Goal: Information Seeking & Learning: Learn about a topic

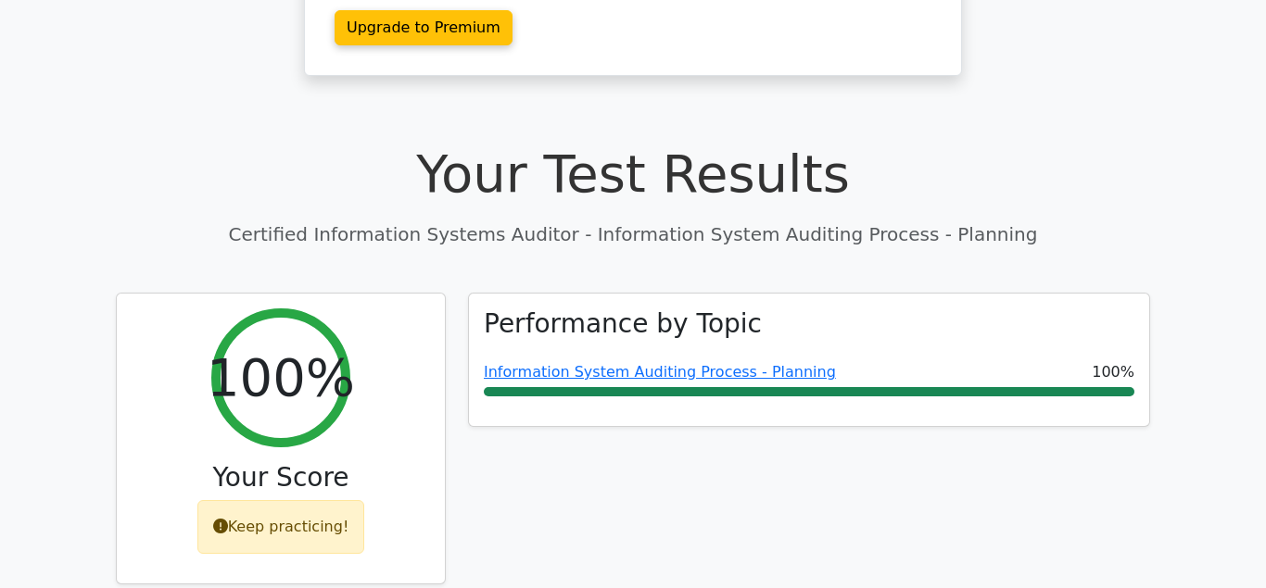
scroll to position [662, 0]
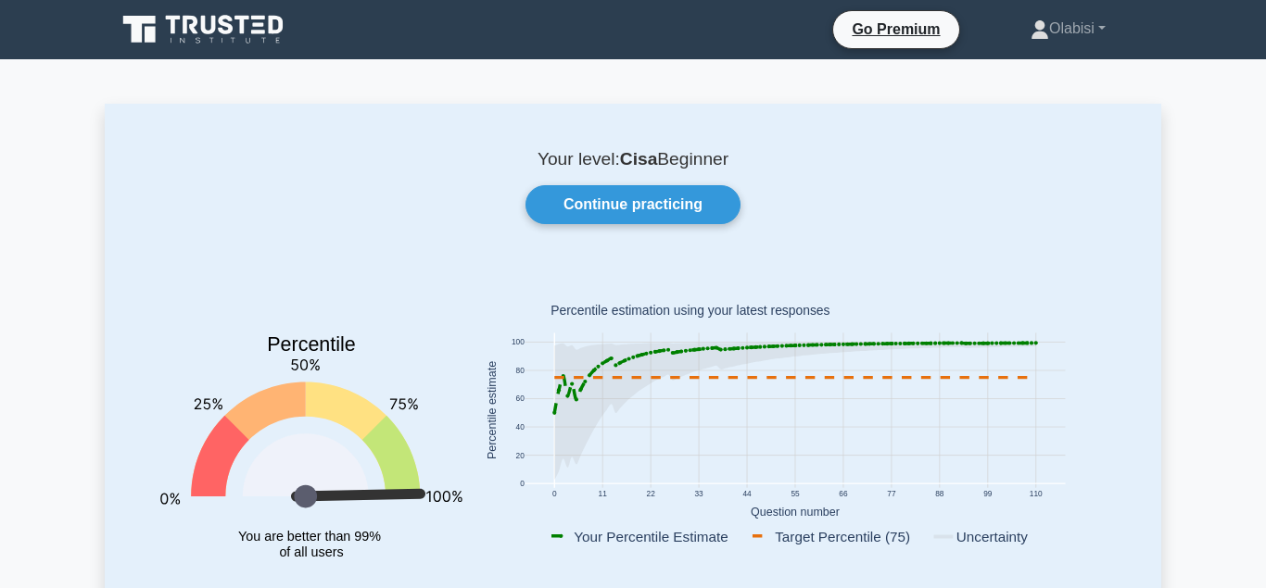
scroll to position [1323, 0]
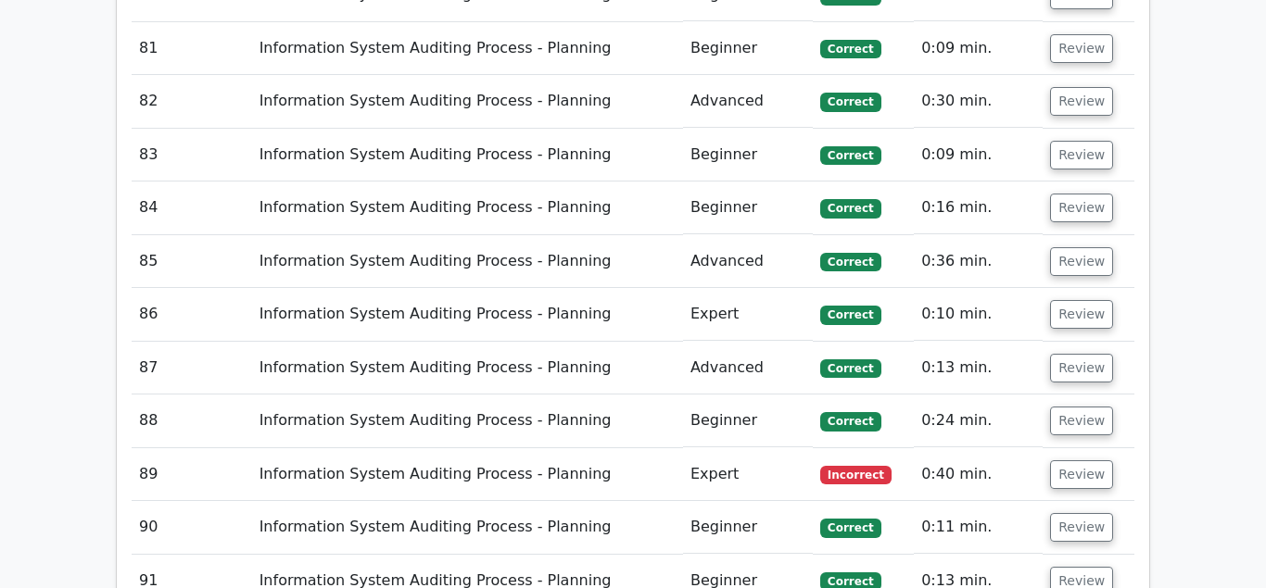
scroll to position [6615, 0]
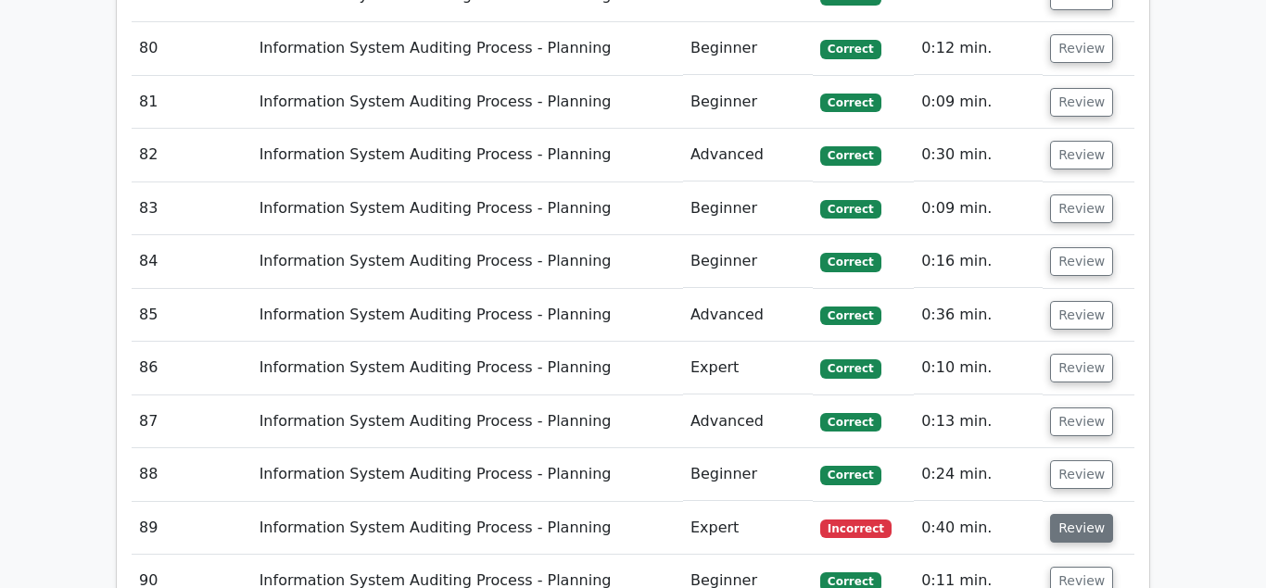
click at [1076, 514] on button "Review" at bounding box center [1081, 528] width 63 height 29
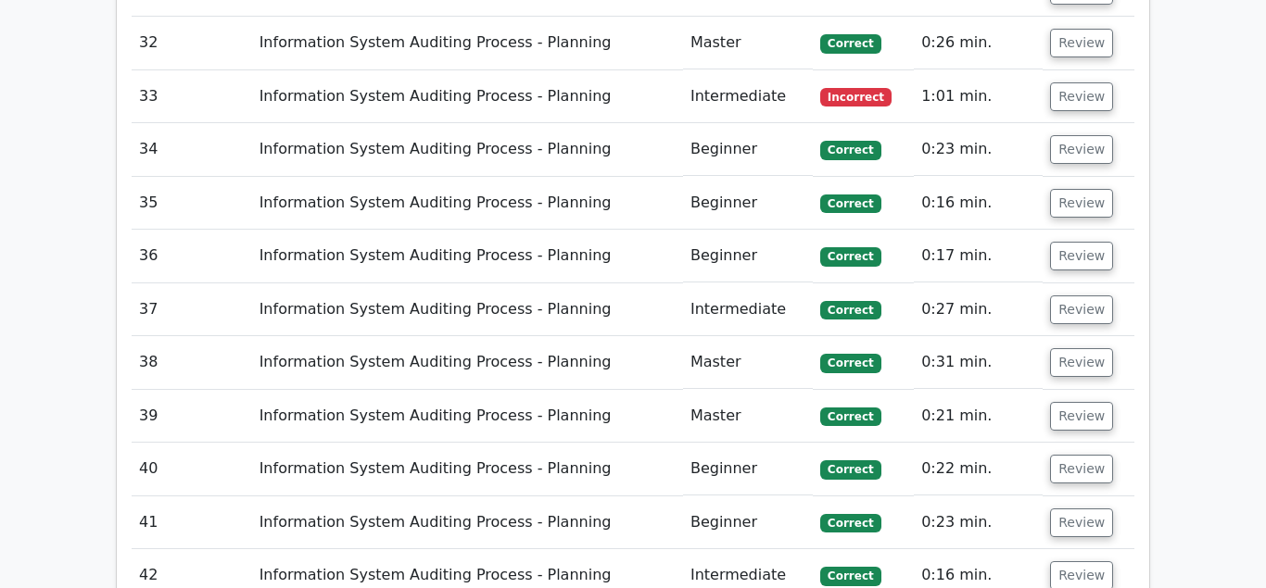
scroll to position [3686, 0]
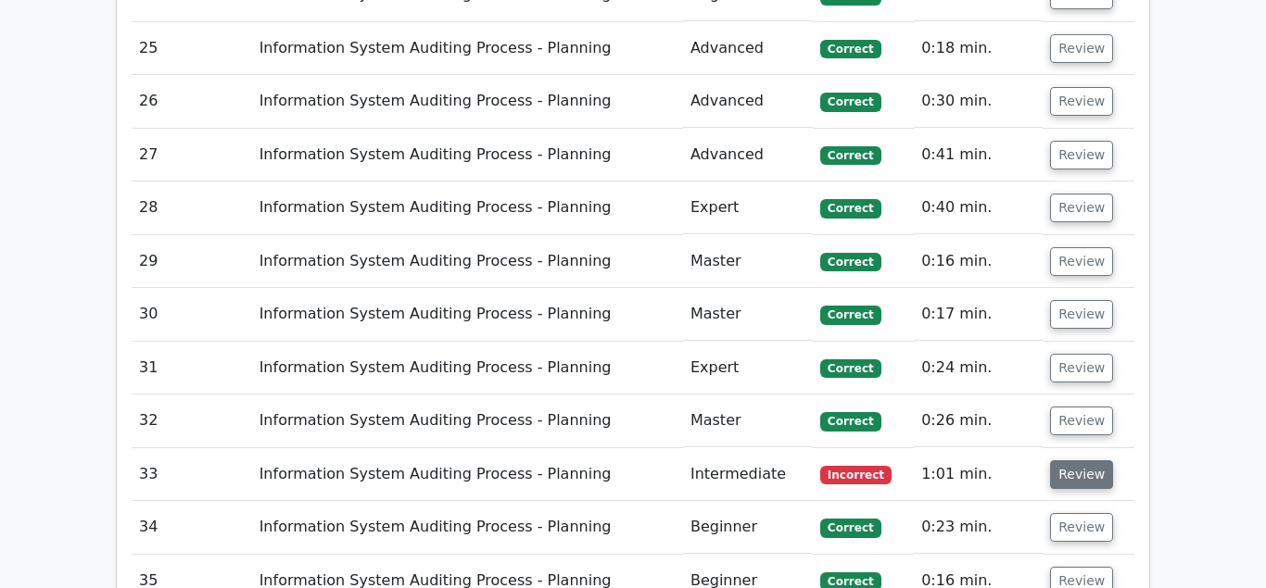
click at [1069, 460] on button "Review" at bounding box center [1081, 474] width 63 height 29
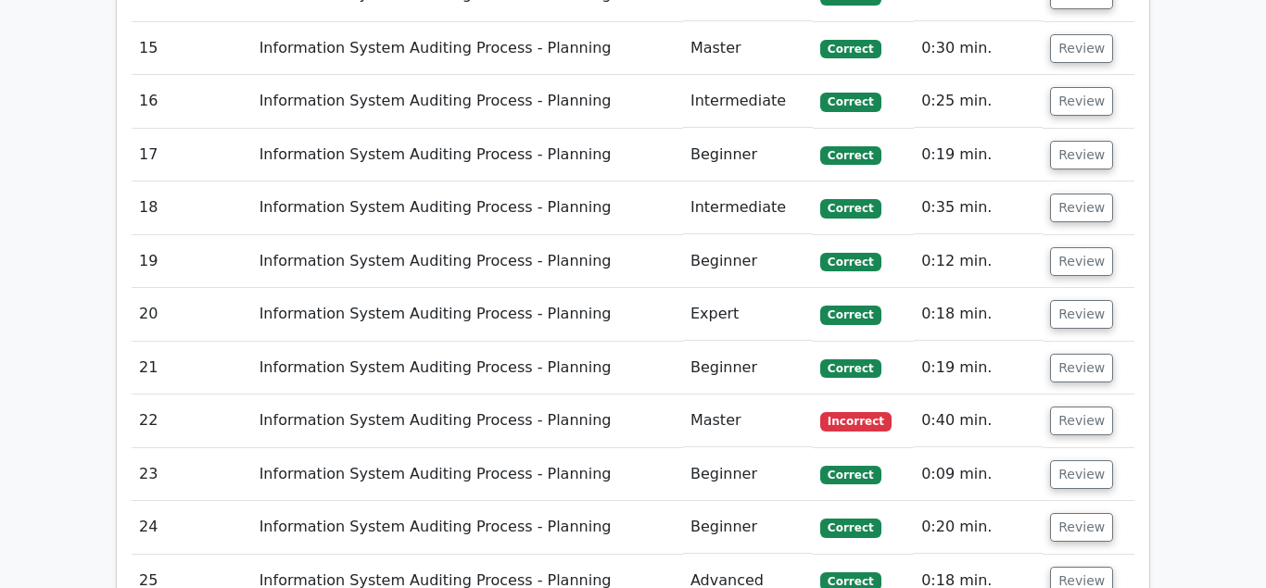
scroll to position [3119, 0]
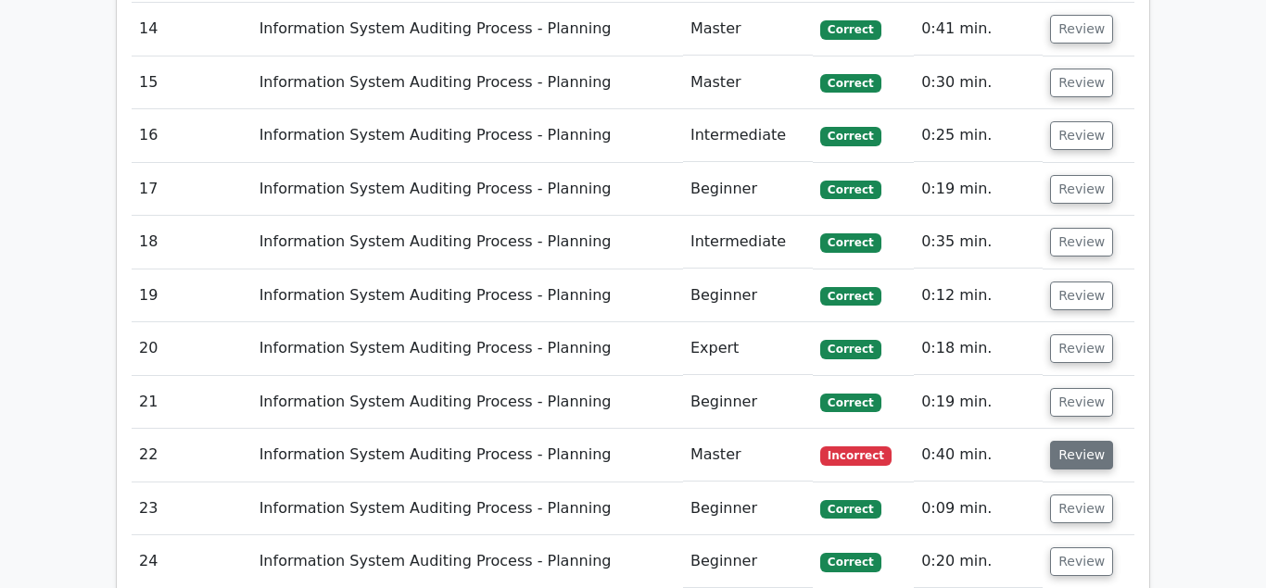
click at [1075, 441] on button "Review" at bounding box center [1081, 455] width 63 height 29
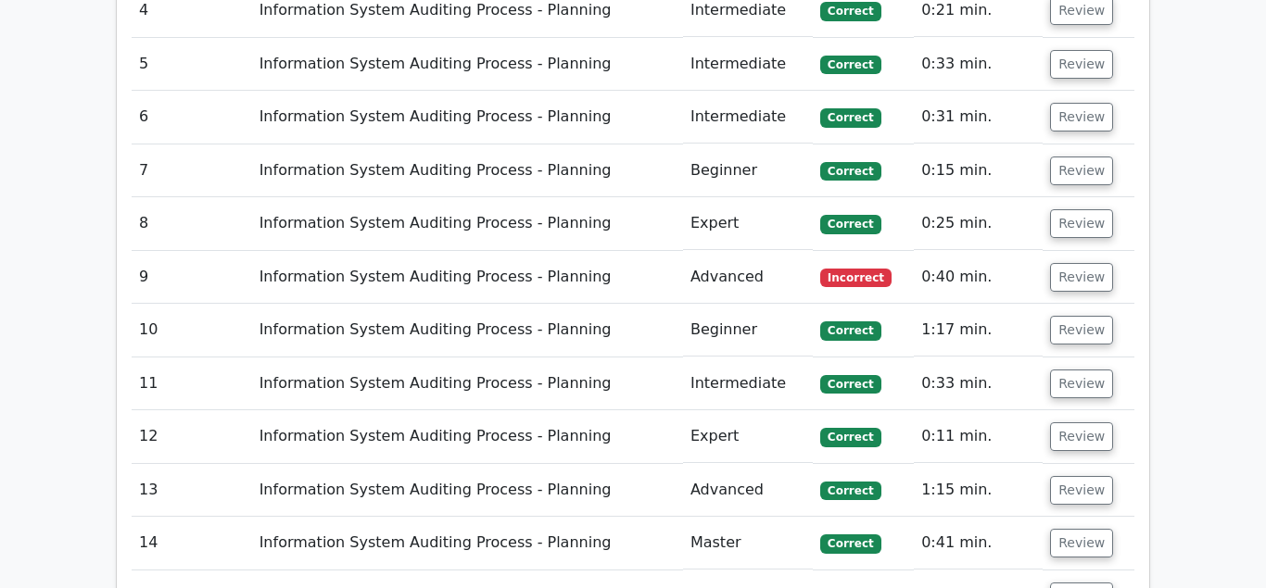
scroll to position [2457, 0]
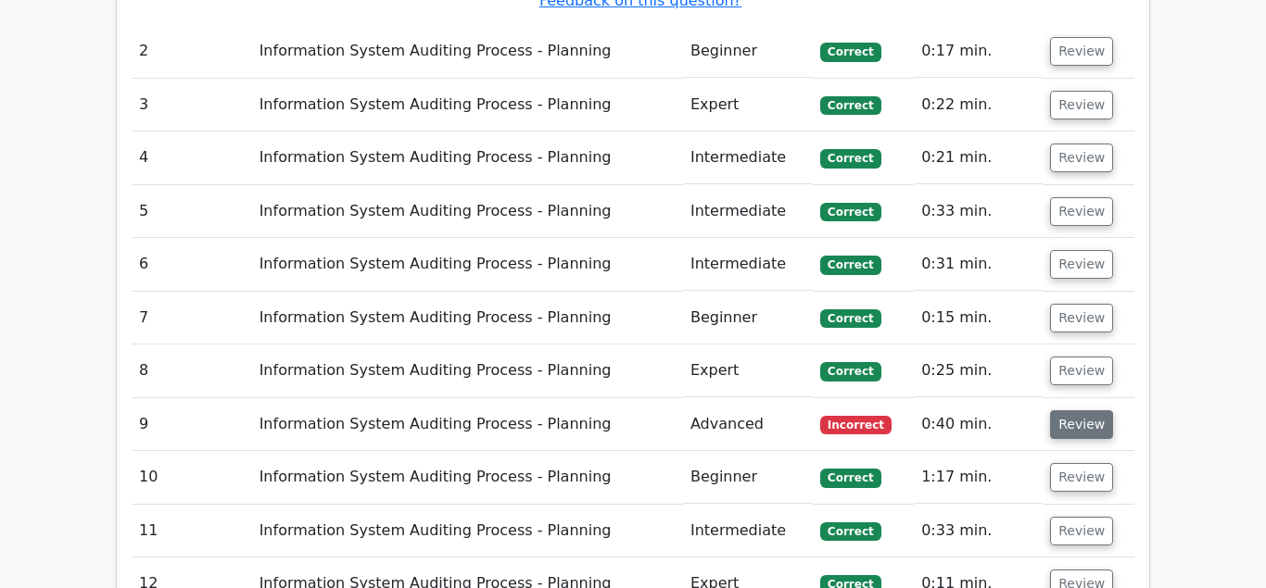
click at [1059, 410] on button "Review" at bounding box center [1081, 424] width 63 height 29
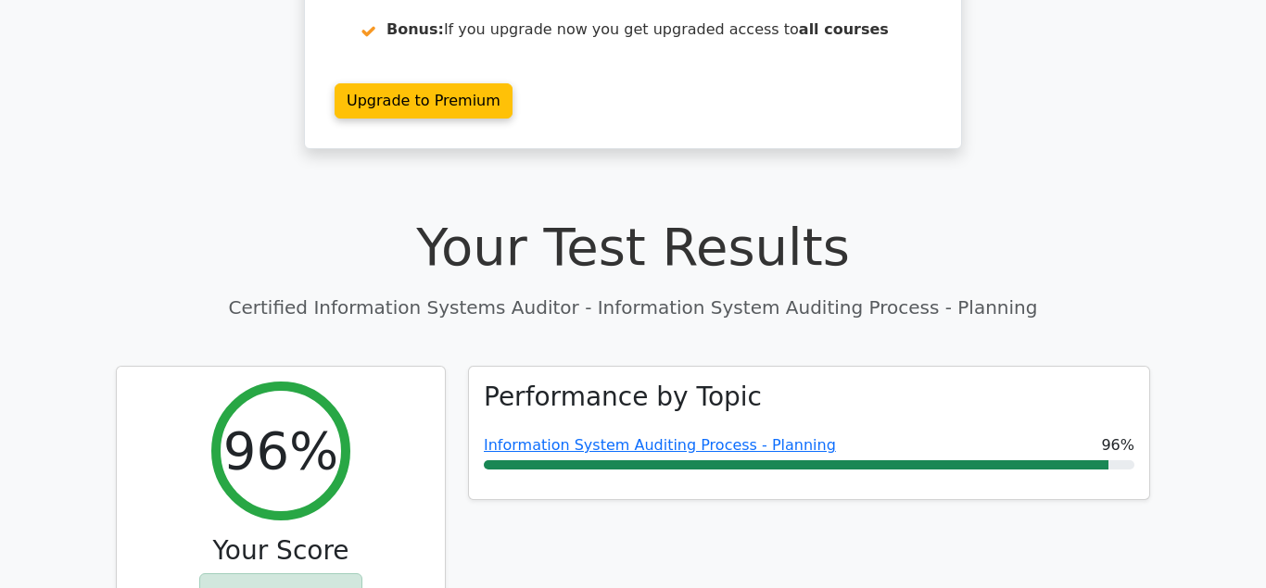
scroll to position [0, 0]
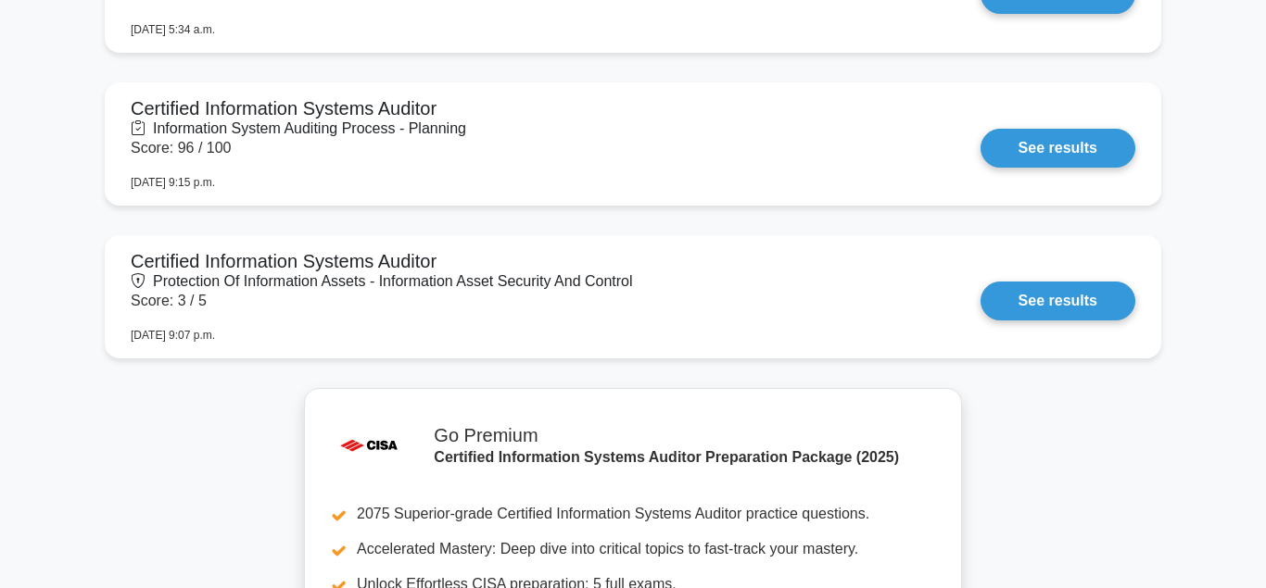
scroll to position [1418, 0]
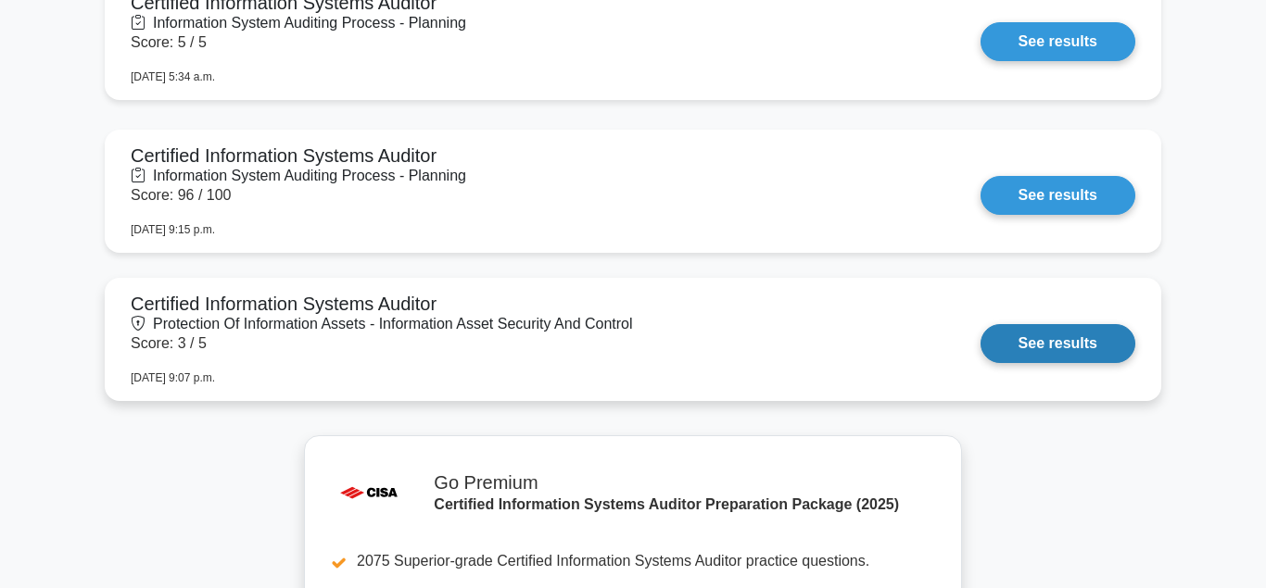
click at [1063, 342] on link "See results" at bounding box center [1057, 343] width 155 height 39
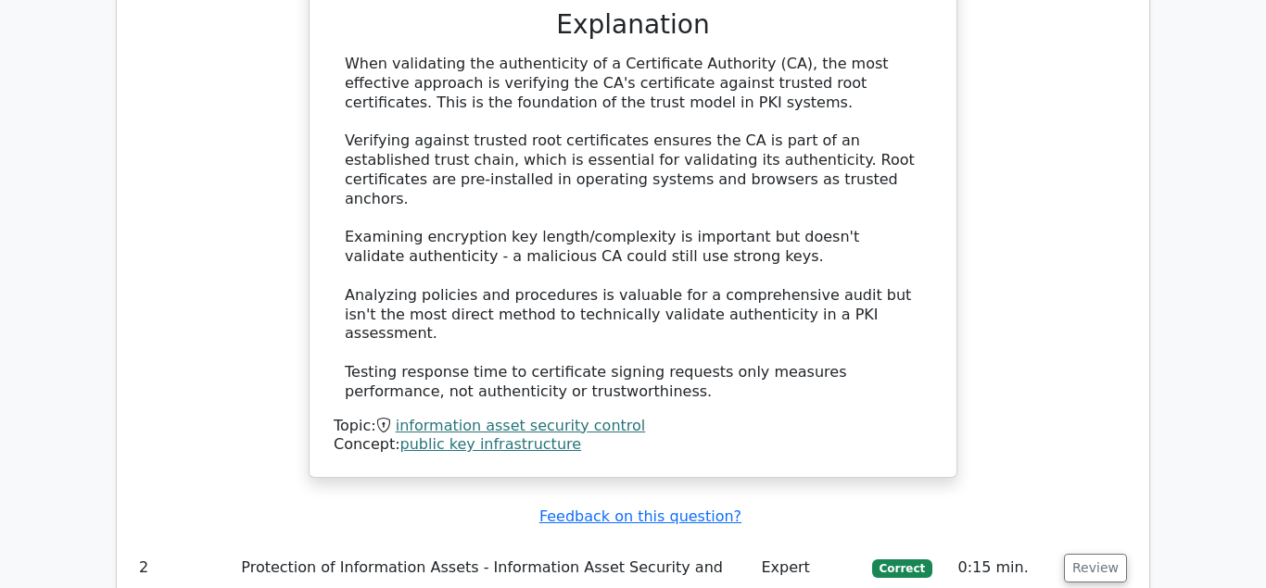
scroll to position [2079, 0]
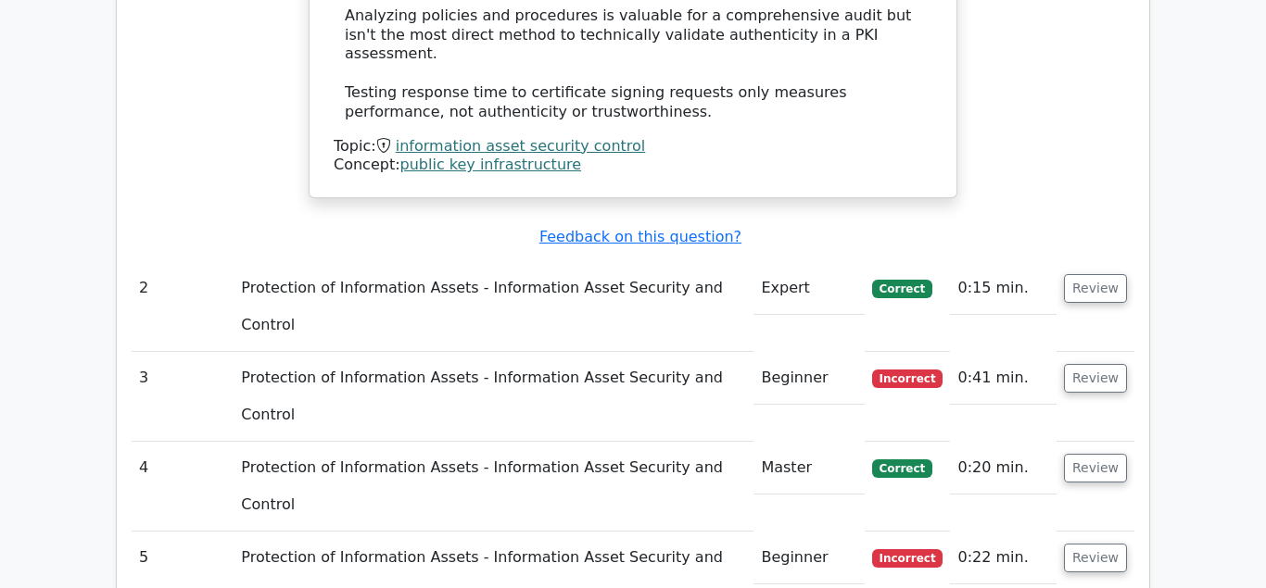
scroll to position [2268, 0]
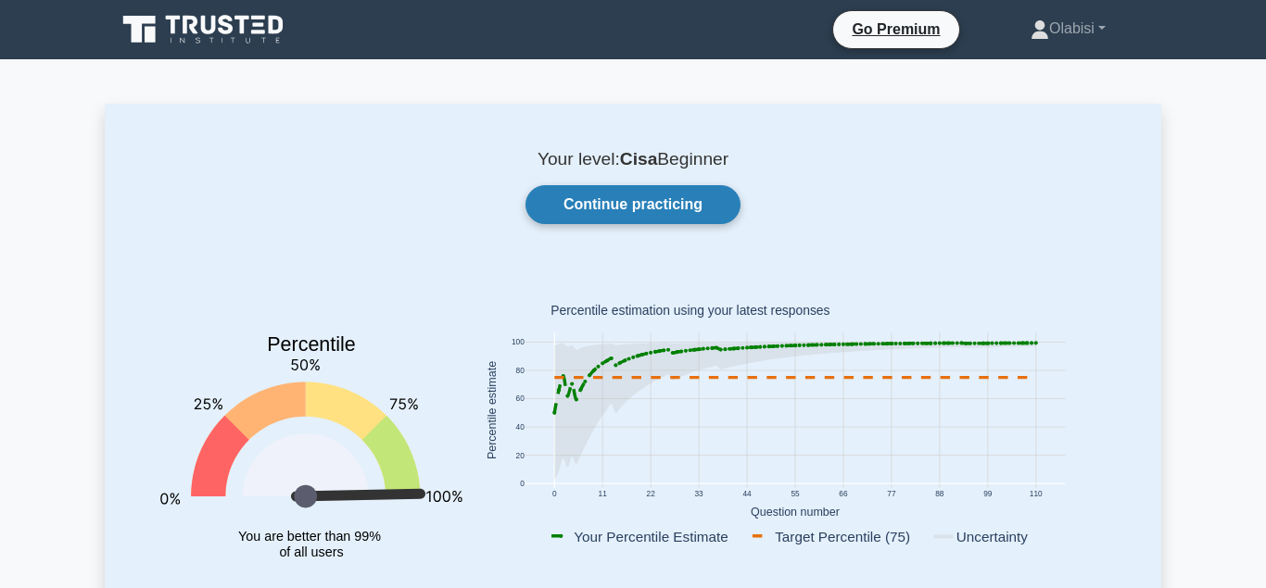
click at [612, 204] on link "Continue practicing" at bounding box center [632, 204] width 215 height 39
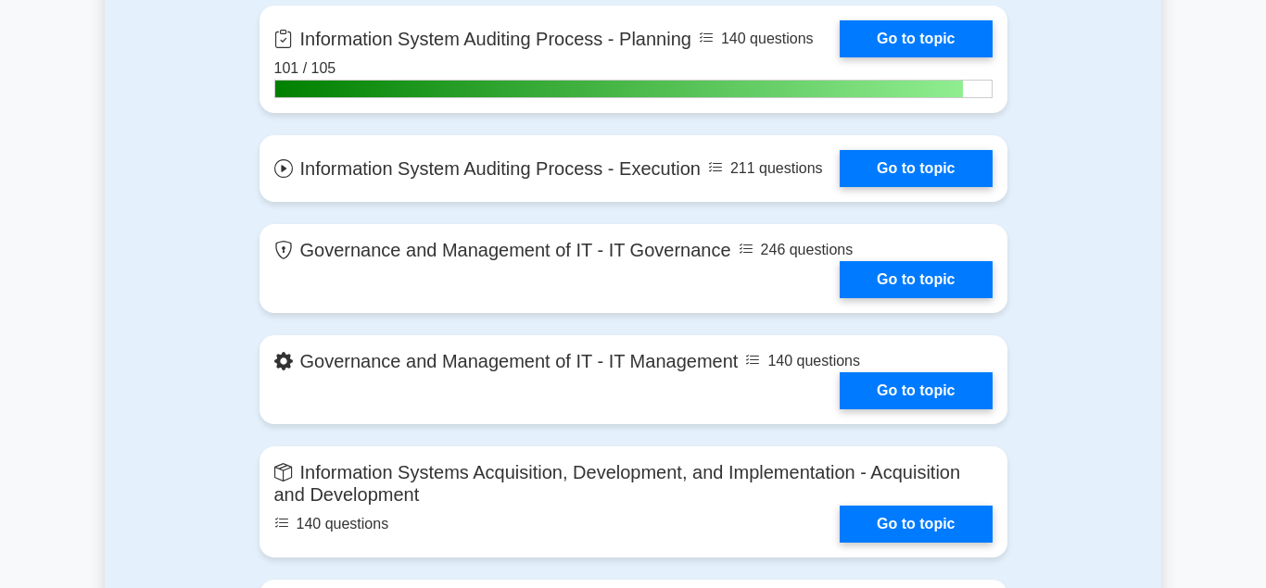
scroll to position [1229, 0]
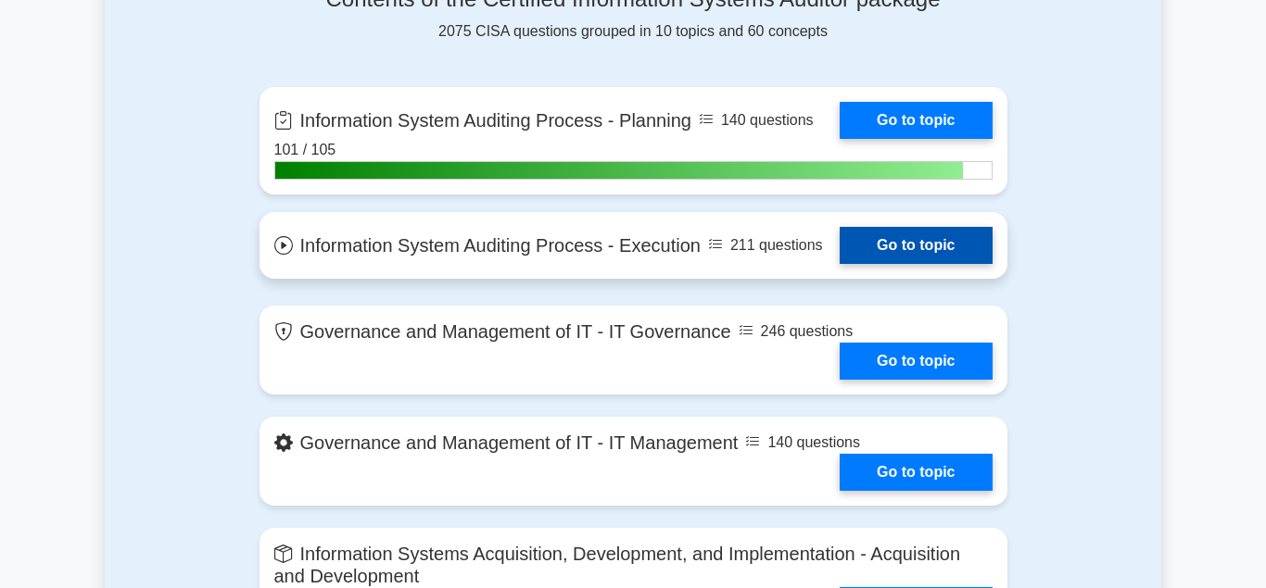
click at [881, 240] on link "Go to topic" at bounding box center [915, 245] width 152 height 37
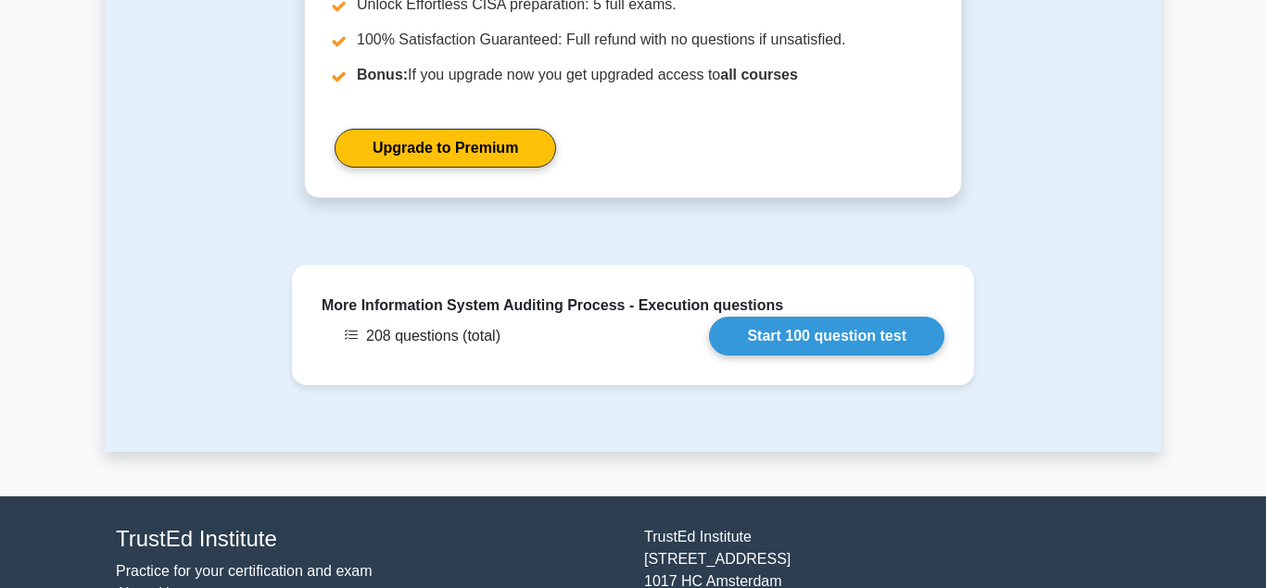
scroll to position [2630, 0]
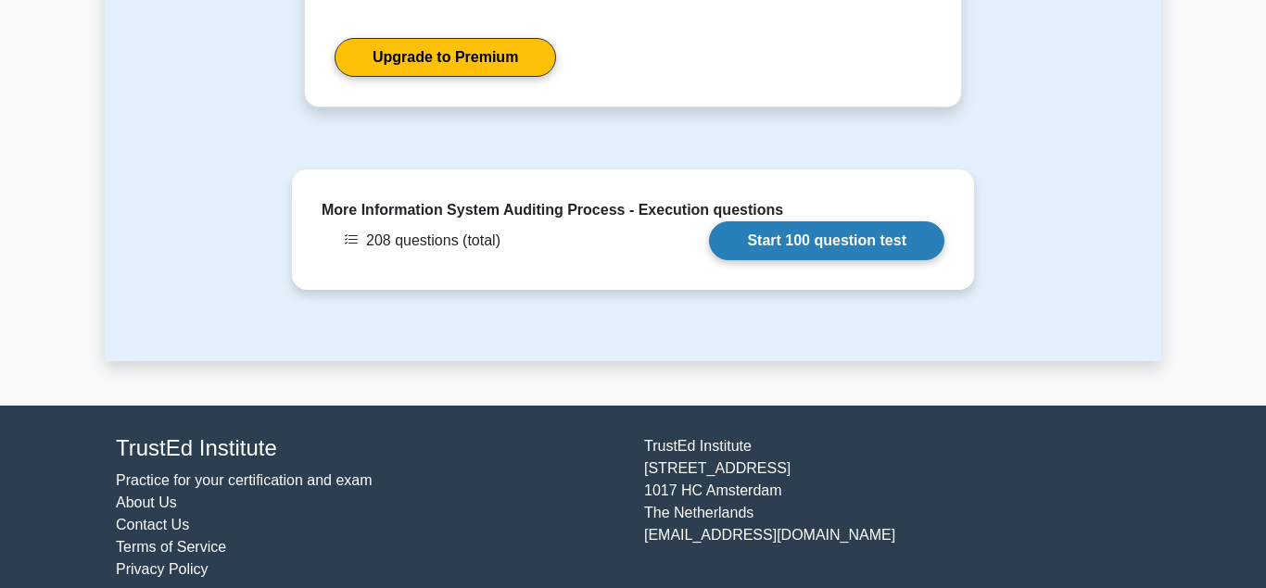
click at [811, 221] on link "Start 100 question test" at bounding box center [826, 240] width 235 height 39
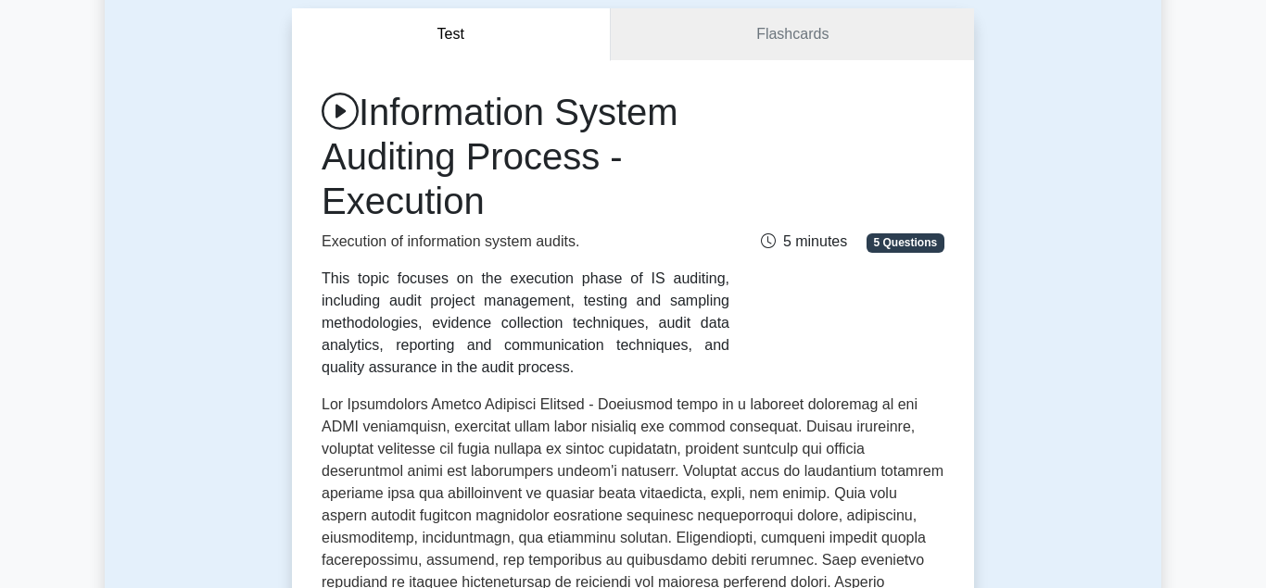
scroll to position [147, 0]
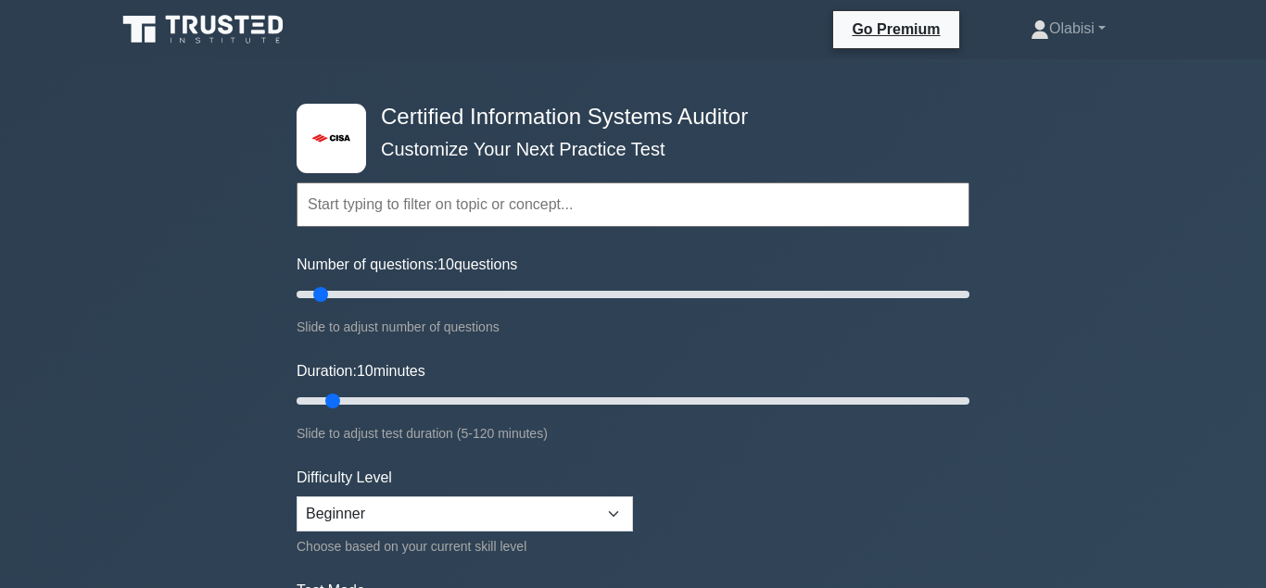
scroll to position [1229, 0]
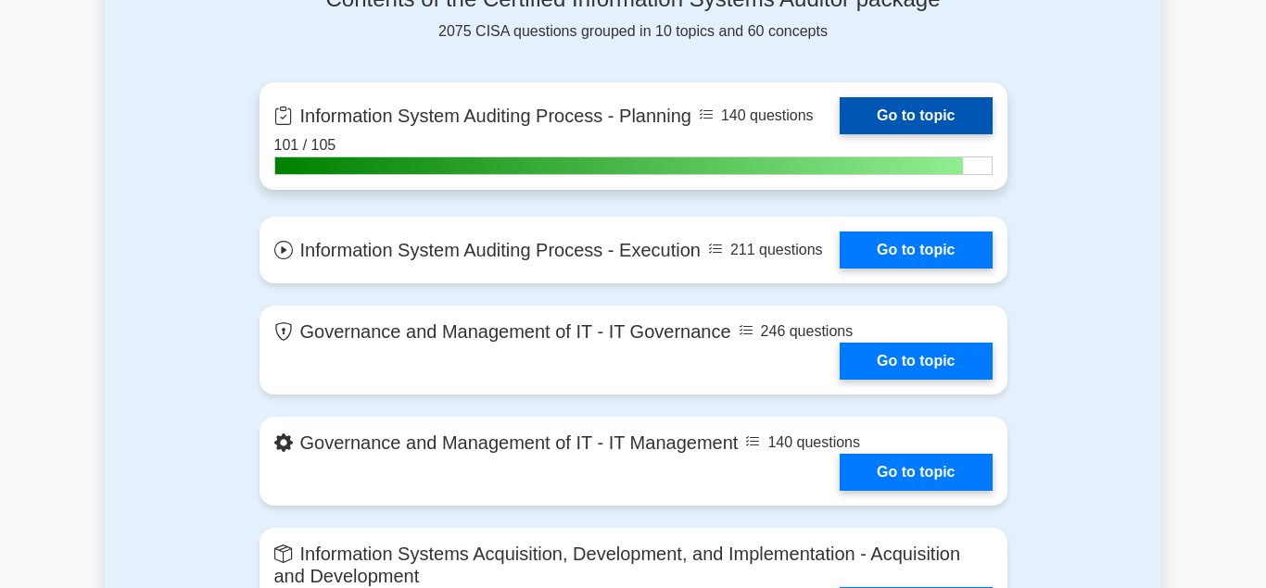
click at [915, 107] on link "Go to topic" at bounding box center [915, 115] width 152 height 37
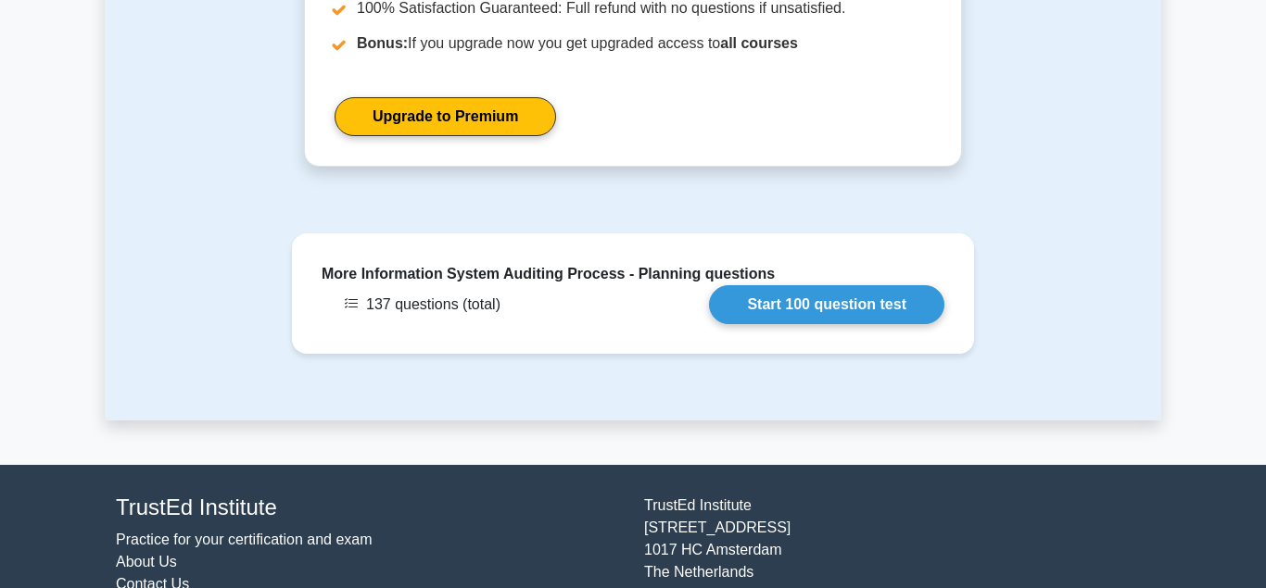
scroll to position [2646, 0]
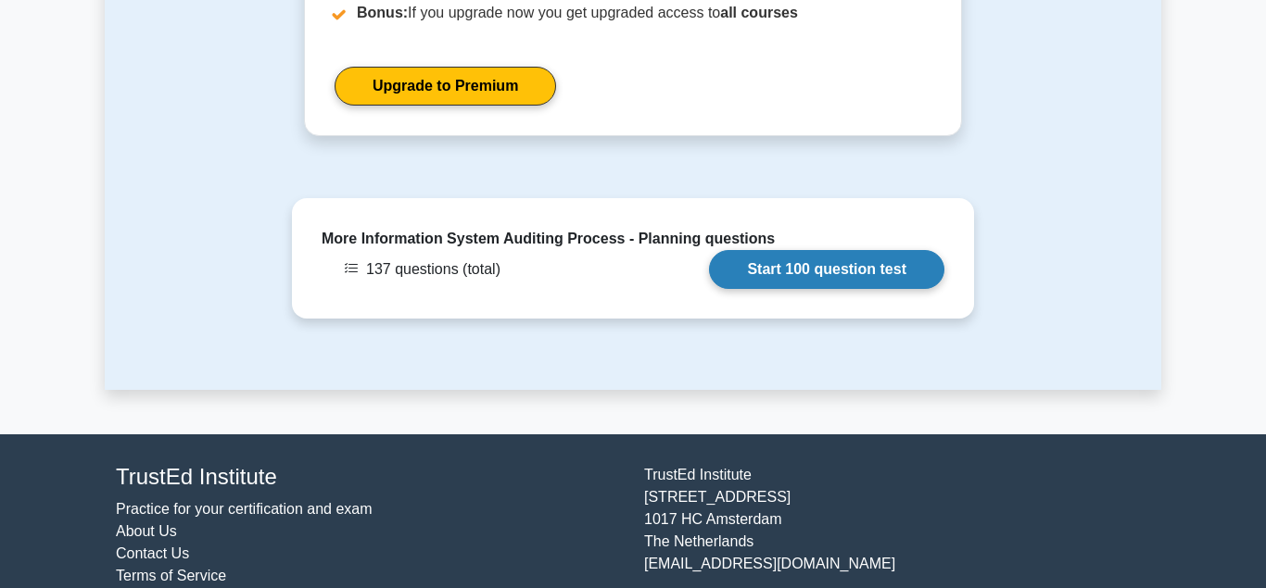
click at [789, 250] on link "Start 100 question test" at bounding box center [826, 269] width 235 height 39
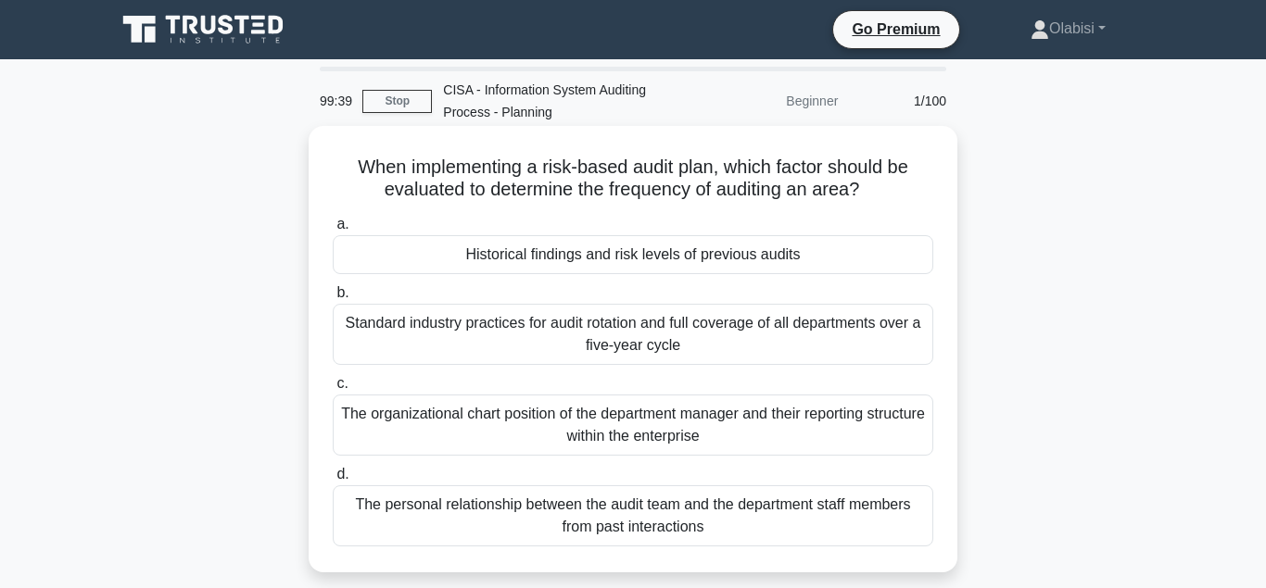
click at [637, 255] on div "Historical findings and risk levels of previous audits" at bounding box center [633, 254] width 600 height 39
click at [333, 231] on input "a. Historical findings and risk levels of previous audits" at bounding box center [333, 225] width 0 height 12
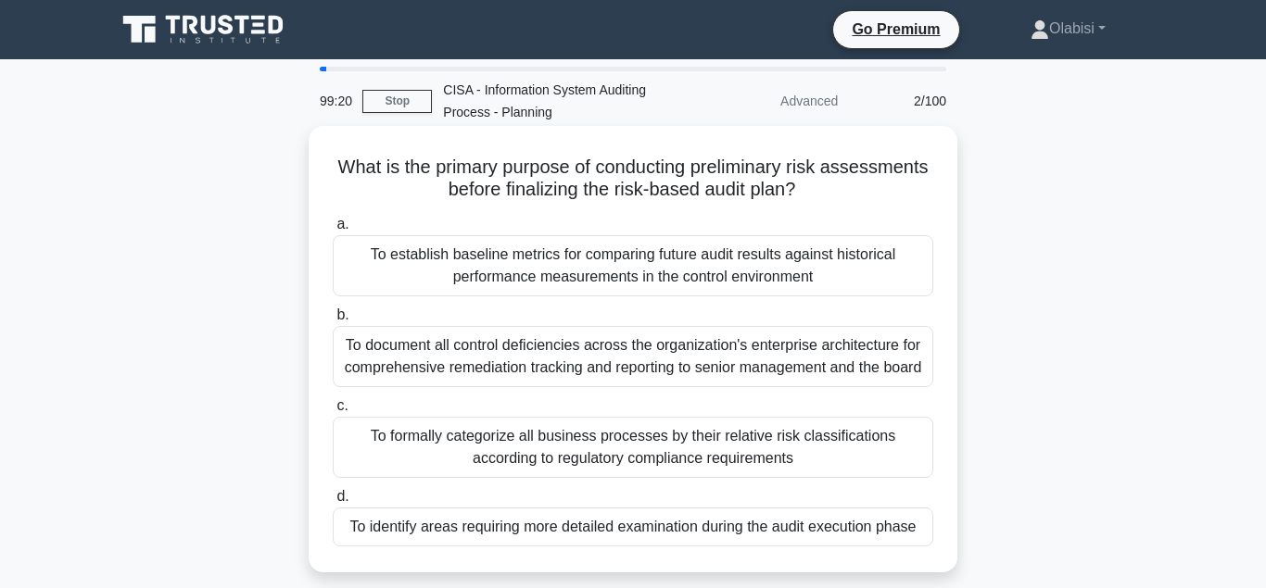
click at [570, 533] on div "To identify areas requiring more detailed examination during the audit executio…" at bounding box center [633, 527] width 600 height 39
click at [333, 503] on input "d. To identify areas requiring more detailed examination during the audit execu…" at bounding box center [333, 497] width 0 height 12
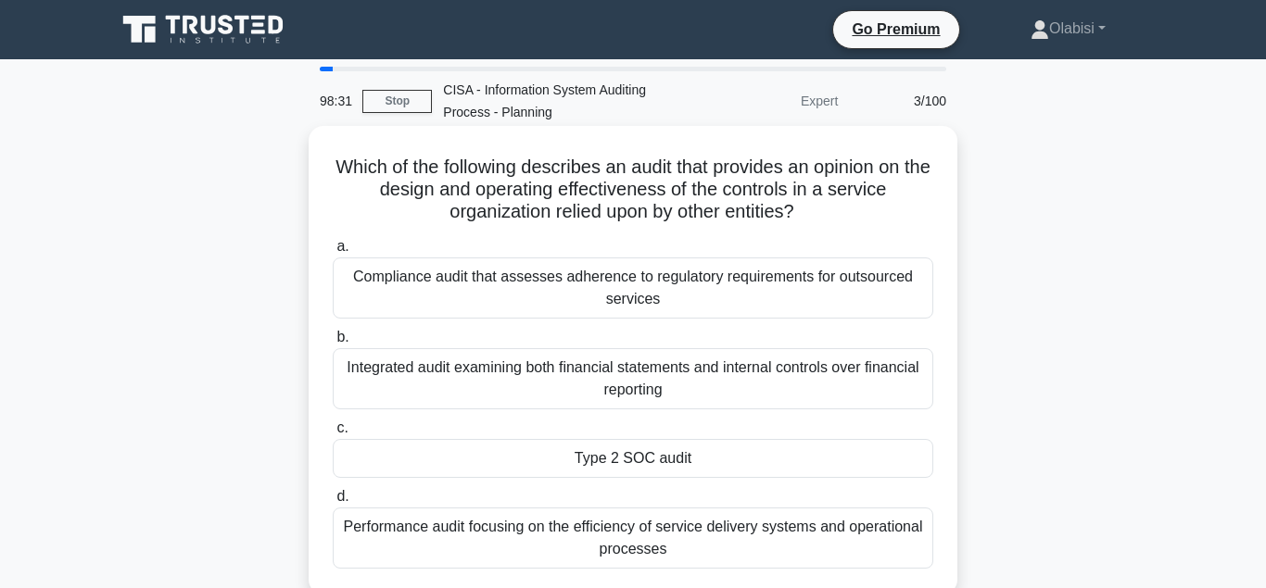
click at [588, 462] on div "Type 2 SOC audit" at bounding box center [633, 458] width 600 height 39
click at [333, 435] on input "c. Type 2 SOC audit" at bounding box center [333, 428] width 0 height 12
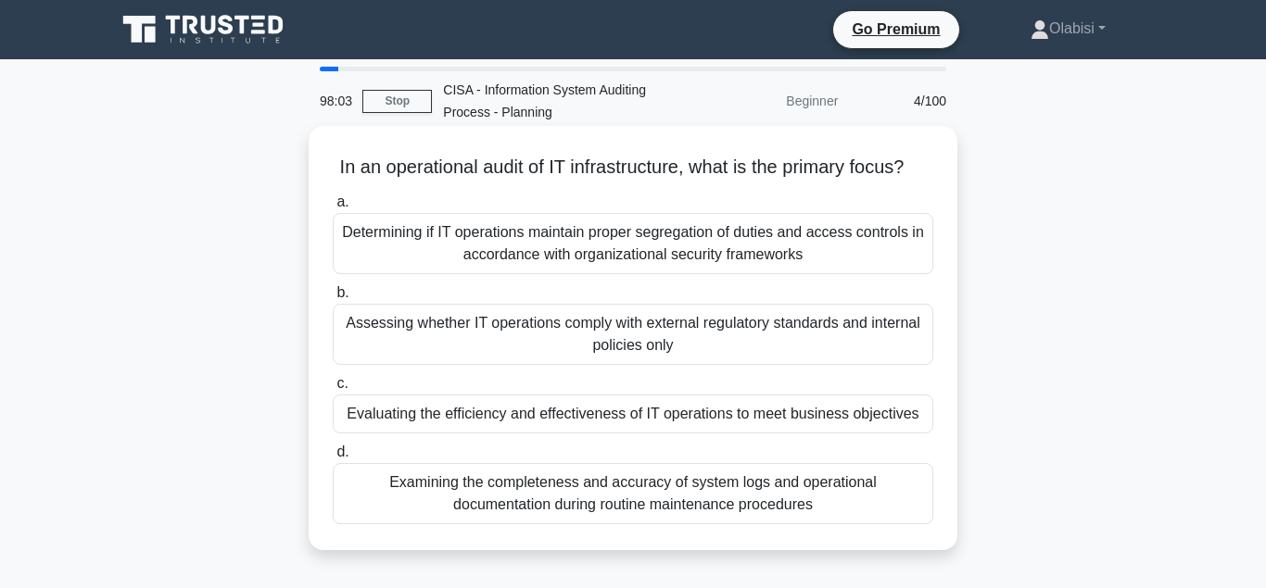
click at [419, 421] on div "Evaluating the efficiency and effectiveness of IT operations to meet business o…" at bounding box center [633, 414] width 600 height 39
click at [333, 390] on input "c. Evaluating the efficiency and effectiveness of IT operations to meet busines…" at bounding box center [333, 384] width 0 height 12
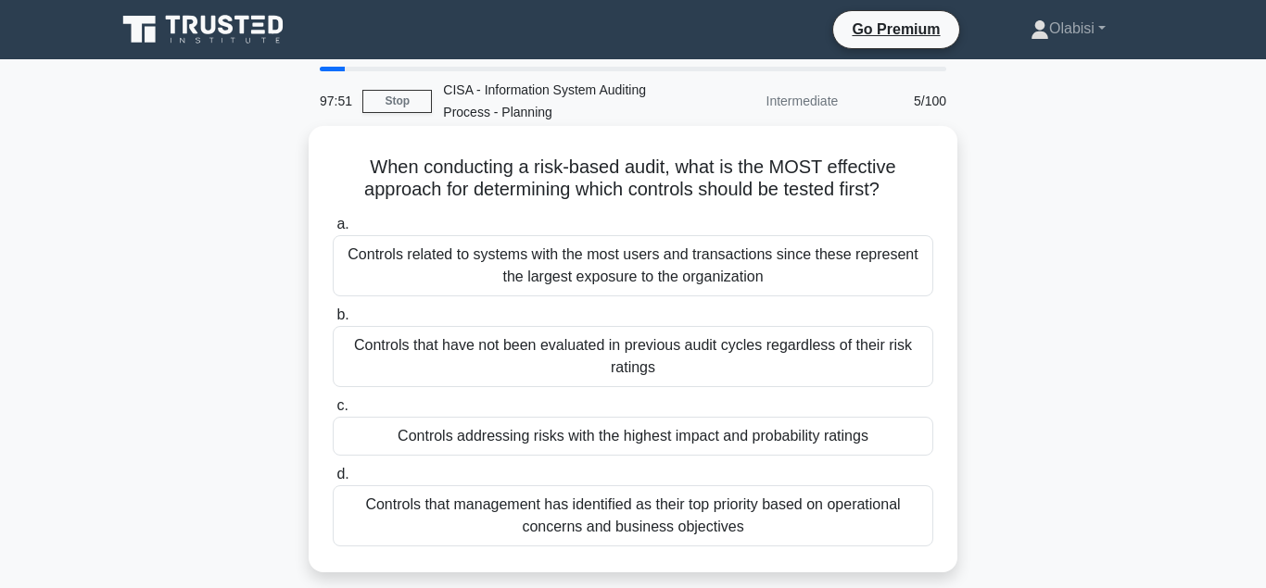
click at [446, 440] on div "Controls addressing risks with the highest impact and probability ratings" at bounding box center [633, 436] width 600 height 39
click at [333, 412] on input "c. Controls addressing risks with the highest impact and probability ratings" at bounding box center [333, 406] width 0 height 12
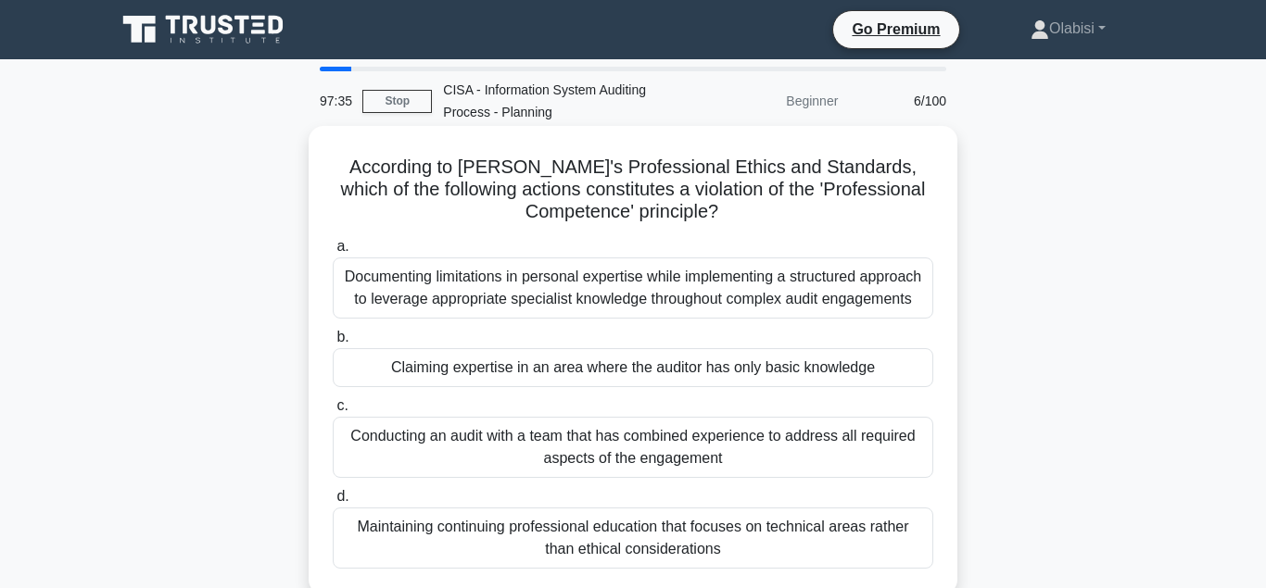
click at [486, 369] on div "Claiming expertise in an area where the auditor has only basic knowledge" at bounding box center [633, 367] width 600 height 39
click at [333, 344] on input "b. Claiming expertise in an area where the auditor has only basic knowledge" at bounding box center [333, 338] width 0 height 12
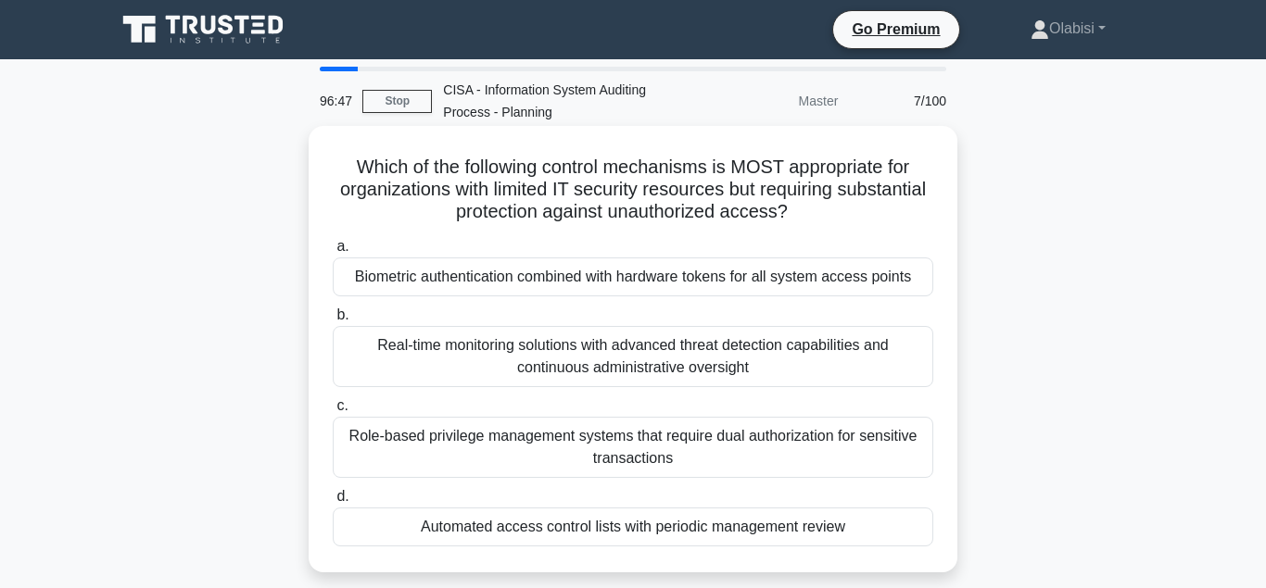
click at [499, 531] on div "Automated access control lists with periodic management review" at bounding box center [633, 527] width 600 height 39
click at [333, 503] on input "d. Automated access control lists with periodic management review" at bounding box center [333, 497] width 0 height 12
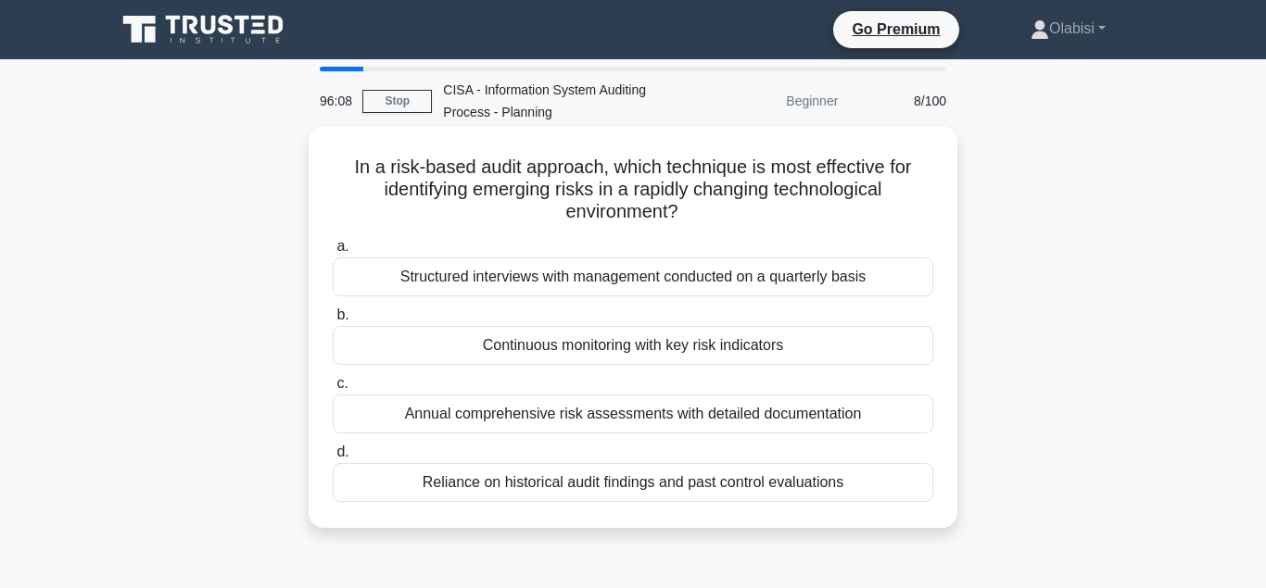
click at [566, 349] on div "Continuous monitoring with key risk indicators" at bounding box center [633, 345] width 600 height 39
click at [333, 322] on input "b. Continuous monitoring with key risk indicators" at bounding box center [333, 315] width 0 height 12
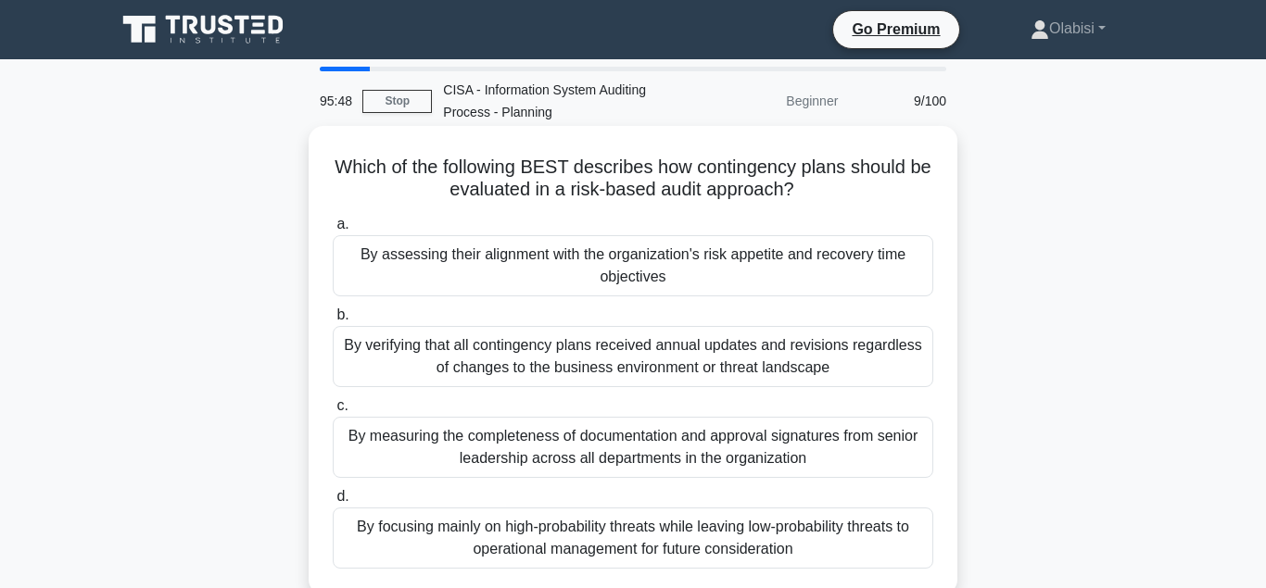
click at [528, 254] on div "By assessing their alignment with the organization's risk appetite and recovery…" at bounding box center [633, 265] width 600 height 61
click at [333, 231] on input "a. By assessing their alignment with the organization's risk appetite and recov…" at bounding box center [333, 225] width 0 height 12
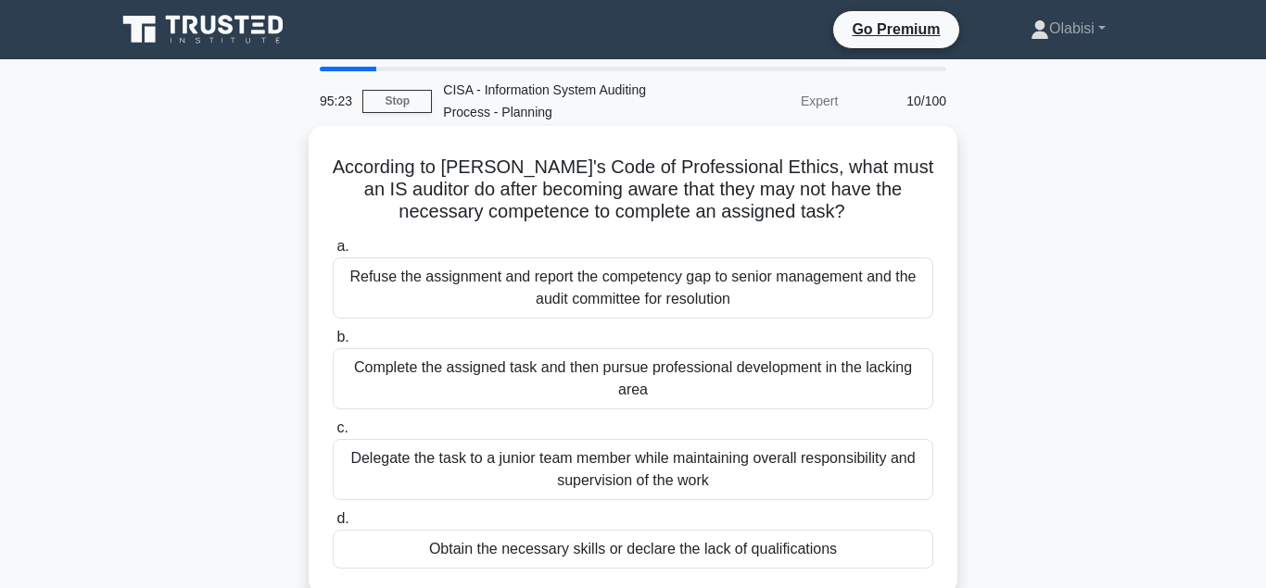
click at [592, 551] on div "Obtain the necessary skills or declare the lack of qualifications" at bounding box center [633, 549] width 600 height 39
click at [333, 525] on input "d. Obtain the necessary skills or declare the lack of qualifications" at bounding box center [333, 519] width 0 height 12
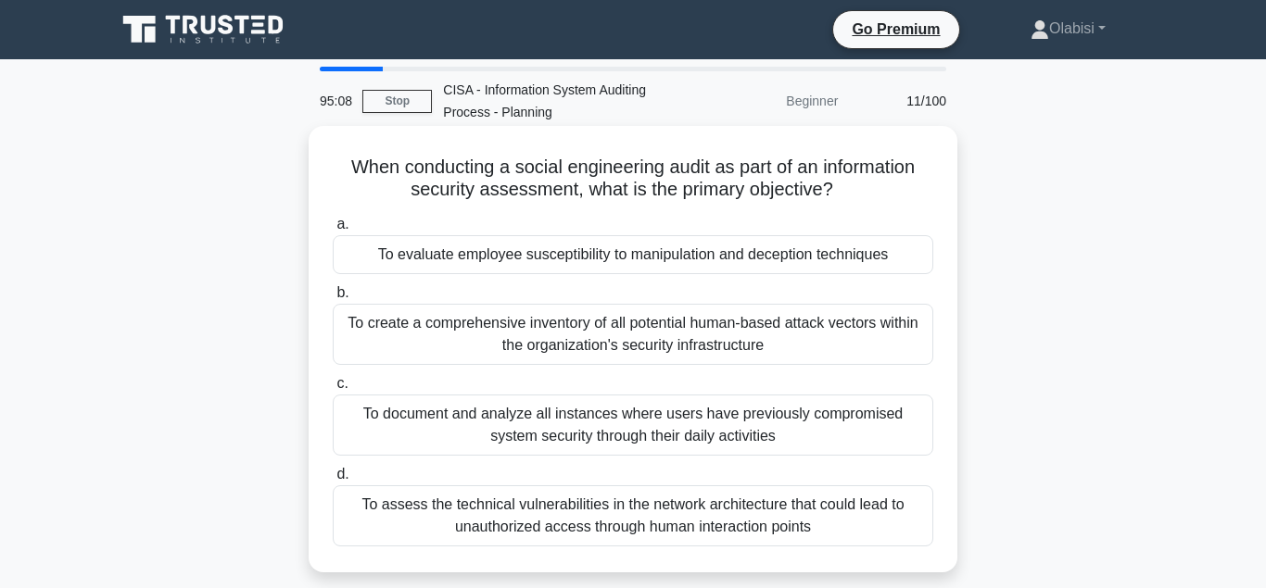
click at [528, 255] on div "To evaluate employee susceptibility to manipulation and deception techniques" at bounding box center [633, 254] width 600 height 39
click at [333, 231] on input "a. To evaluate employee susceptibility to manipulation and deception techniques" at bounding box center [333, 225] width 0 height 12
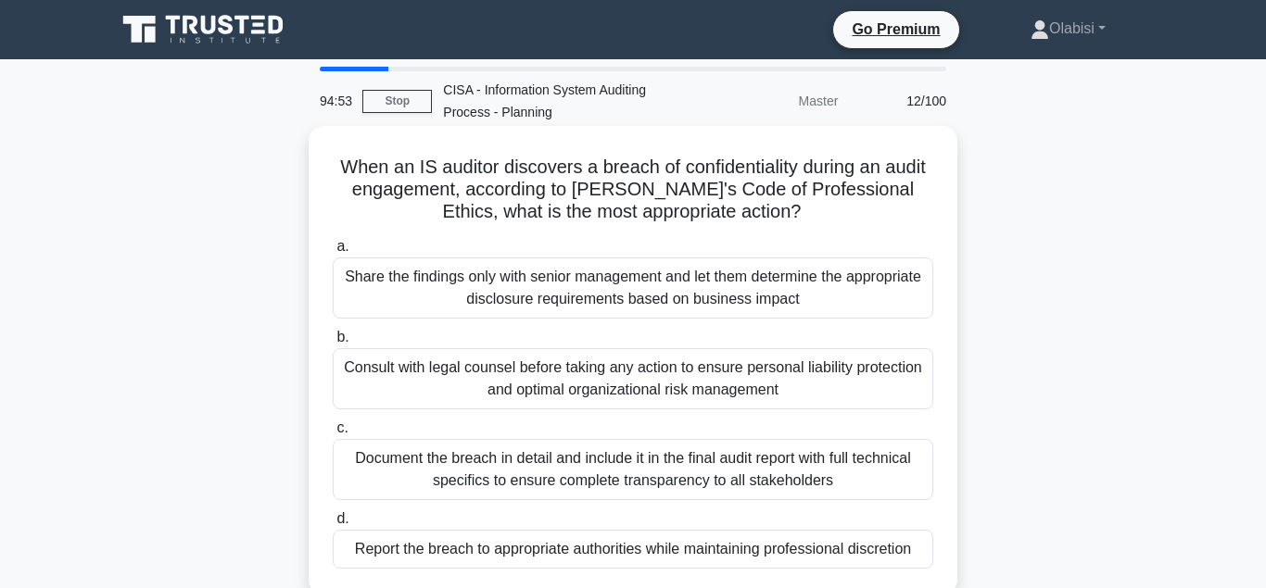
click at [500, 548] on div "Report the breach to appropriate authorities while maintaining professional dis…" at bounding box center [633, 549] width 600 height 39
click at [333, 525] on input "d. Report the breach to appropriate authorities while maintaining professional …" at bounding box center [333, 519] width 0 height 12
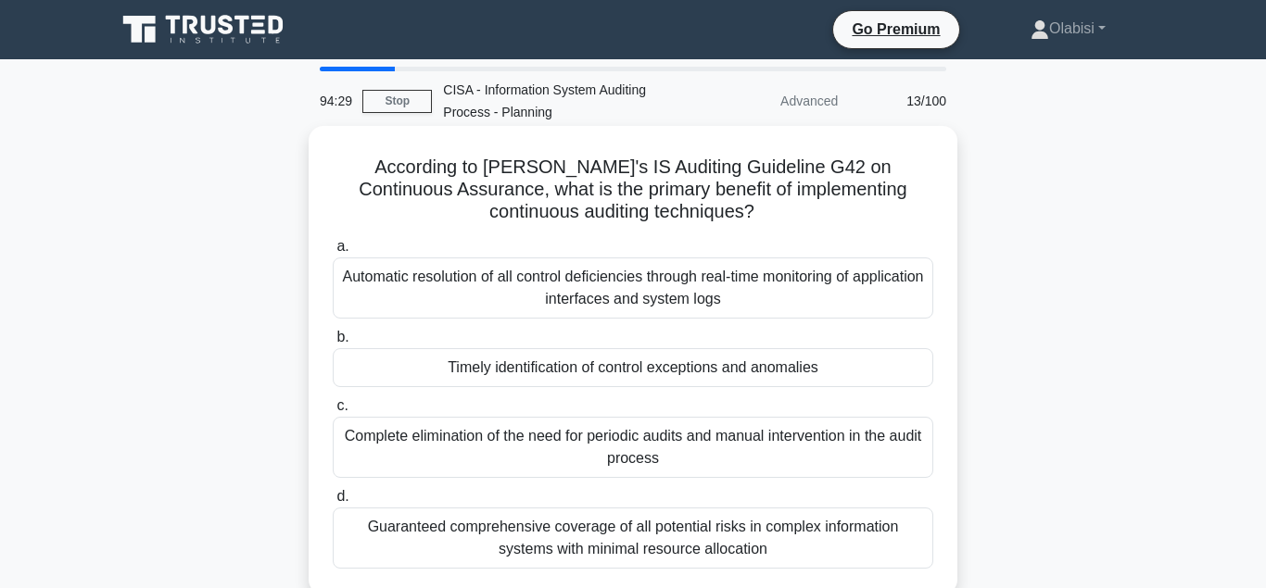
click at [556, 370] on div "Timely identification of control exceptions and anomalies" at bounding box center [633, 367] width 600 height 39
click at [333, 344] on input "b. Timely identification of control exceptions and anomalies" at bounding box center [333, 338] width 0 height 12
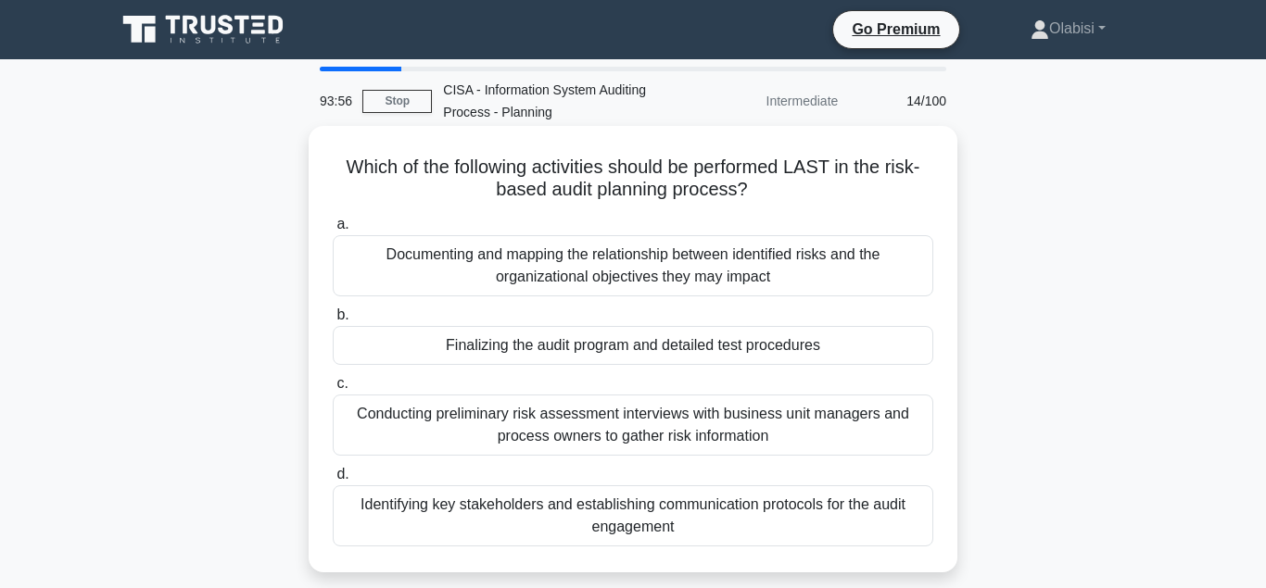
click at [638, 347] on div "Finalizing the audit program and detailed test procedures" at bounding box center [633, 345] width 600 height 39
click at [333, 322] on input "b. Finalizing the audit program and detailed test procedures" at bounding box center [333, 315] width 0 height 12
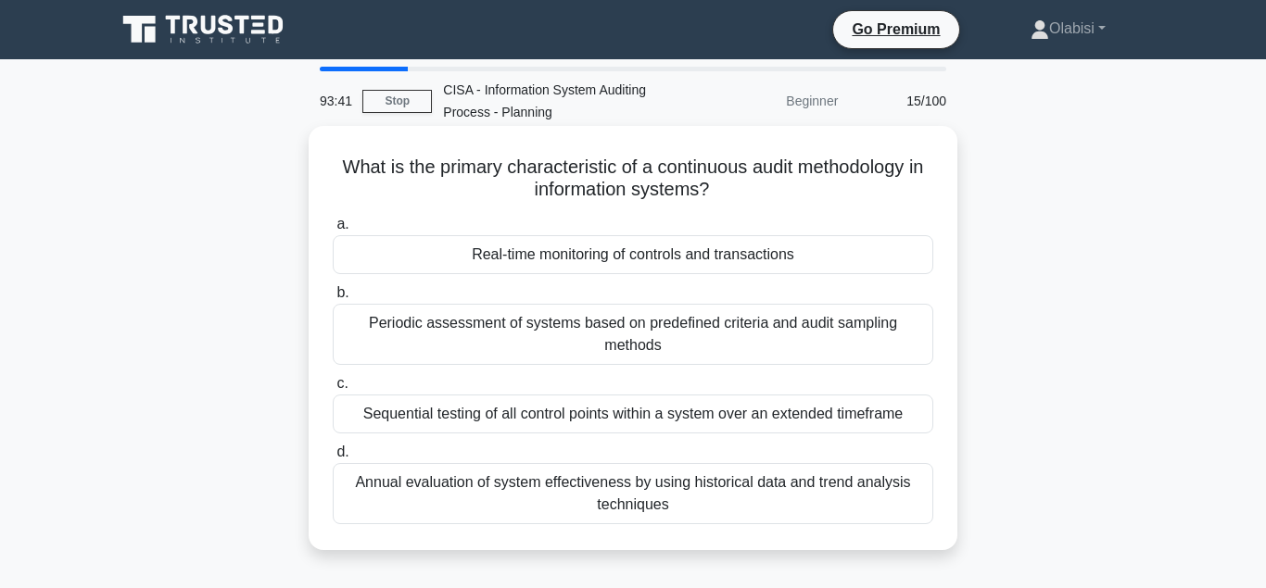
click at [613, 258] on div "Real-time monitoring of controls and transactions" at bounding box center [633, 254] width 600 height 39
click at [333, 231] on input "a. Real-time monitoring of controls and transactions" at bounding box center [333, 225] width 0 height 12
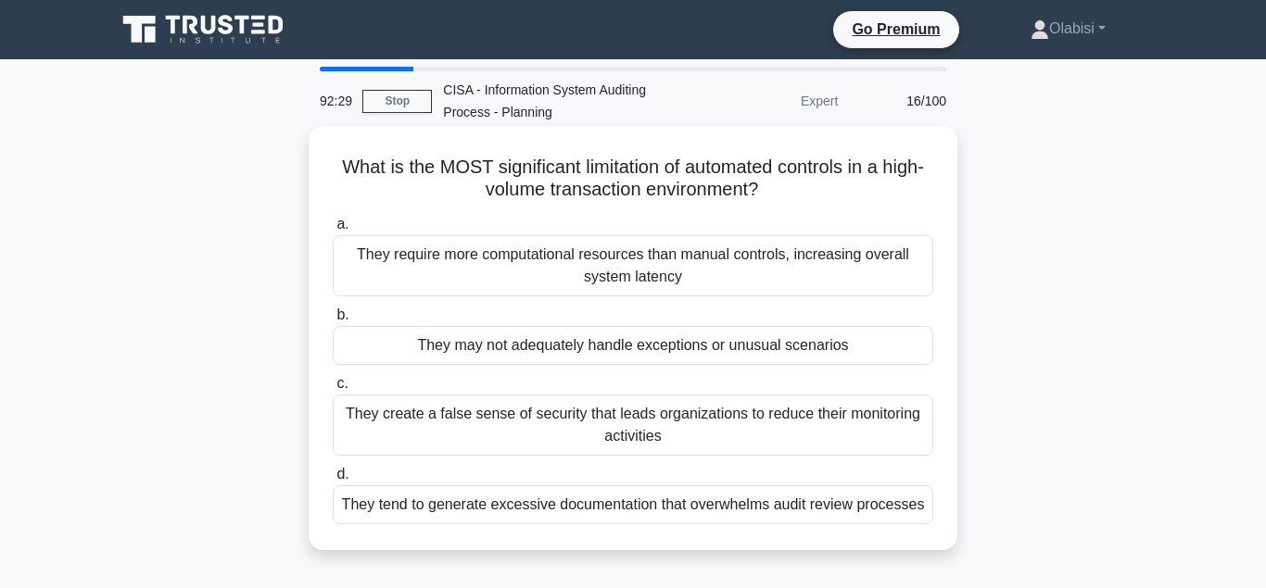
click at [538, 511] on div "They tend to generate excessive documentation that overwhelms audit review proc…" at bounding box center [633, 504] width 600 height 39
click at [333, 481] on input "d. They tend to generate excessive documentation that overwhelms audit review p…" at bounding box center [333, 475] width 0 height 12
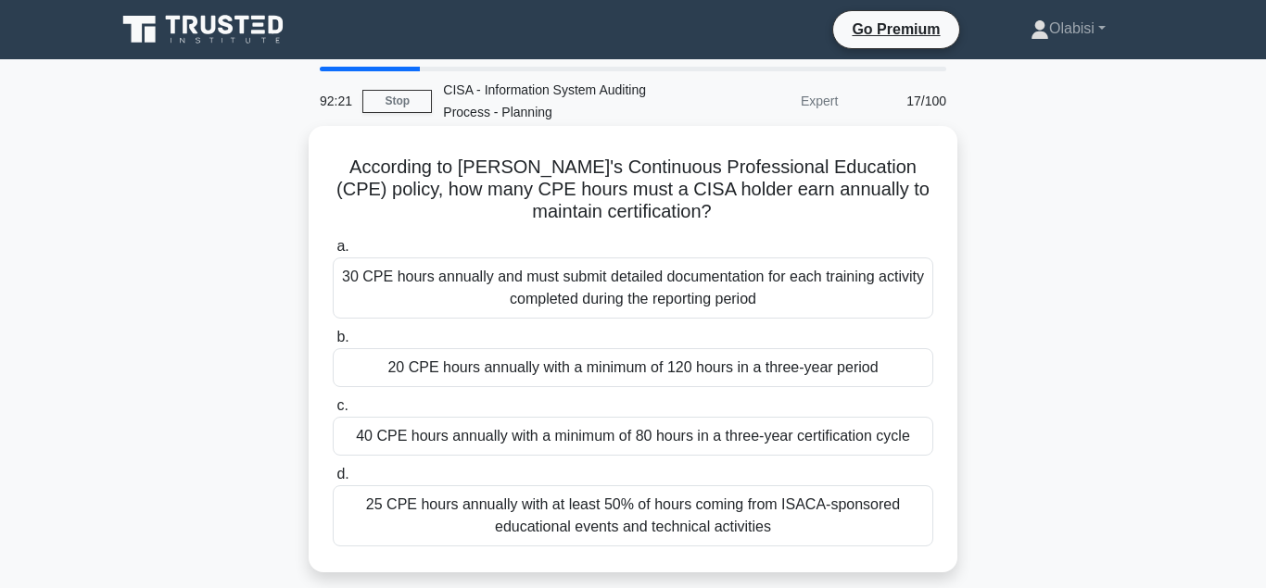
click at [513, 372] on div "20 CPE hours annually with a minimum of 120 hours in a three-year period" at bounding box center [633, 367] width 600 height 39
click at [333, 344] on input "b. 20 CPE hours annually with a minimum of 120 hours in a three-year period" at bounding box center [333, 338] width 0 height 12
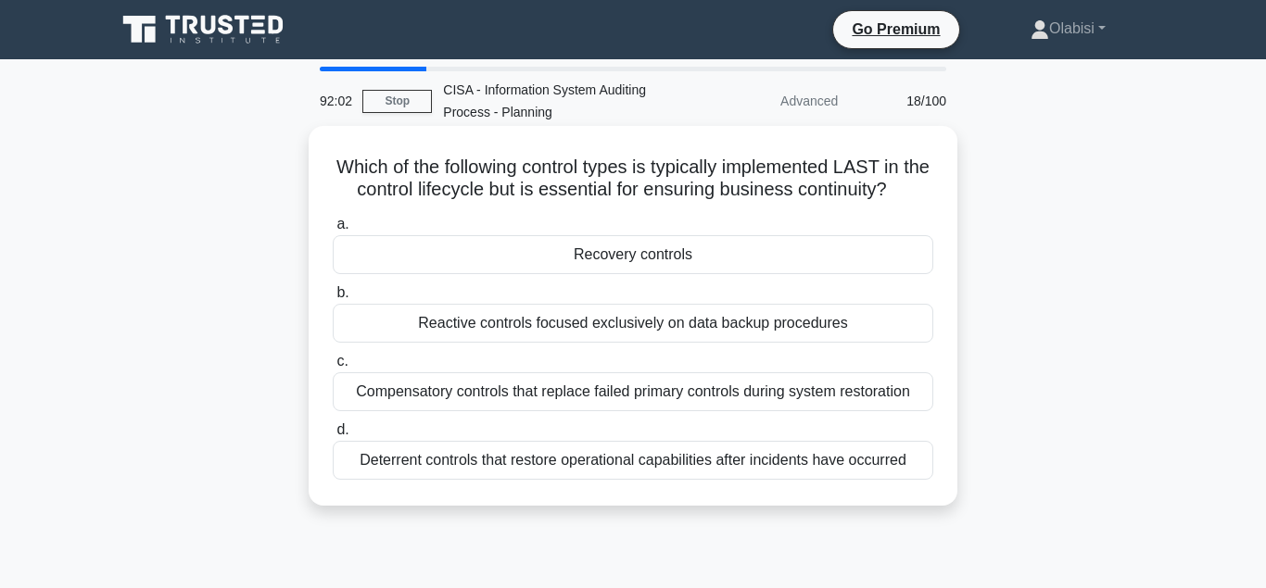
click at [633, 260] on div "Recovery controls" at bounding box center [633, 254] width 600 height 39
click at [333, 231] on input "a. Recovery controls" at bounding box center [333, 225] width 0 height 12
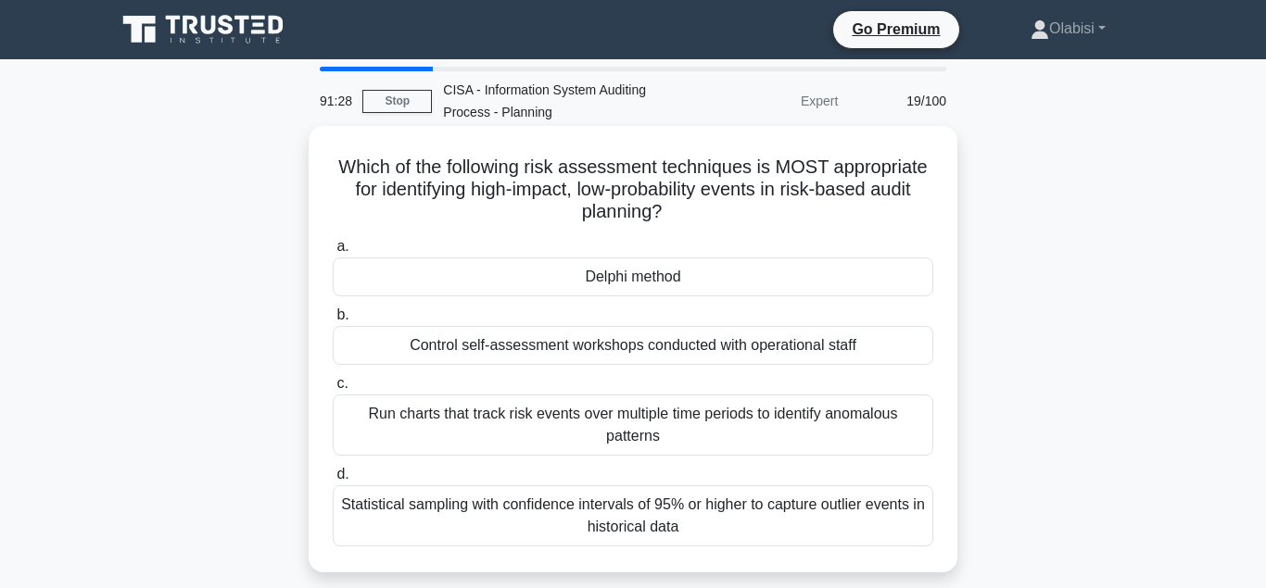
click at [637, 279] on div "Delphi method" at bounding box center [633, 277] width 600 height 39
click at [333, 253] on input "a. Delphi method" at bounding box center [333, 247] width 0 height 12
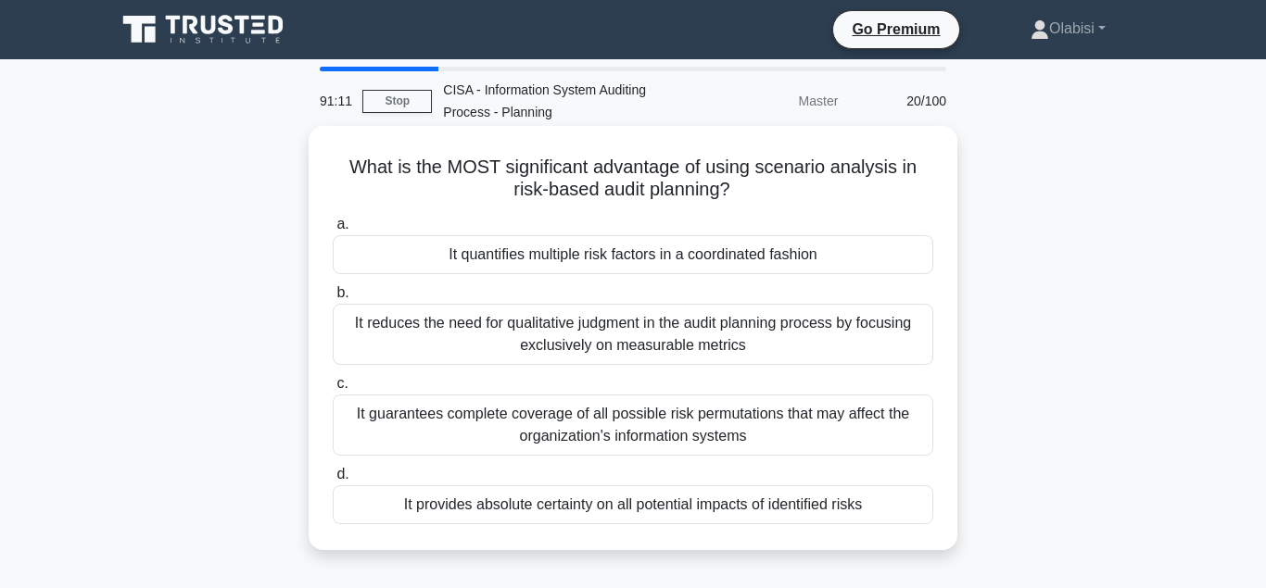
click at [496, 508] on div "It provides absolute certainty on all potential impacts of identified risks" at bounding box center [633, 504] width 600 height 39
click at [333, 481] on input "d. It provides absolute certainty on all potential impacts of identified risks" at bounding box center [333, 475] width 0 height 12
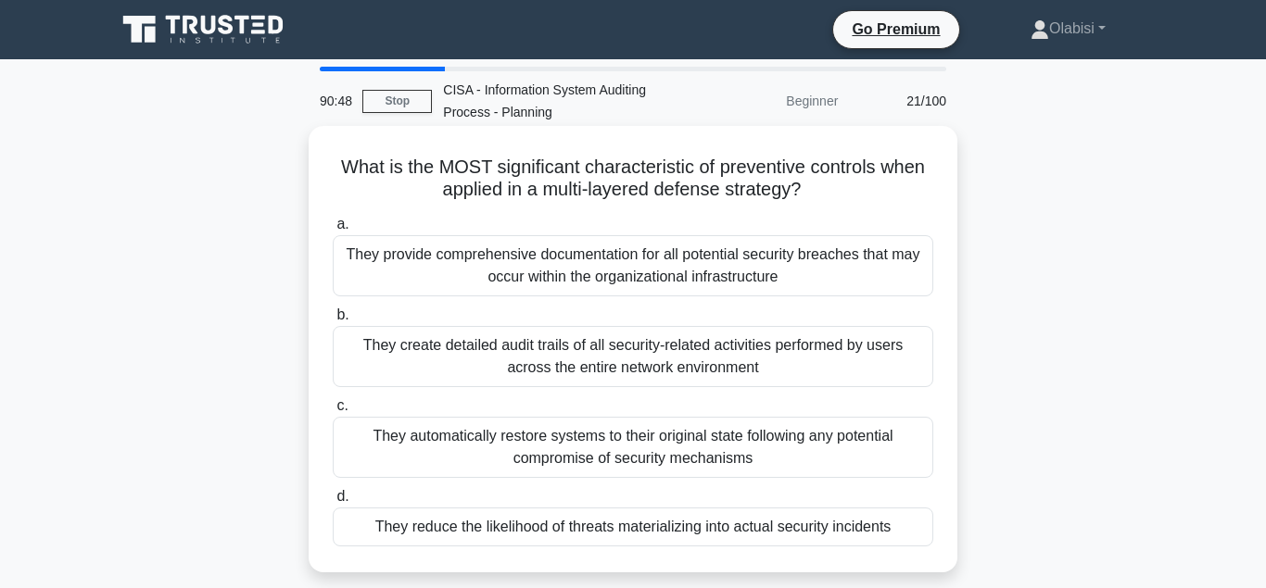
click at [480, 530] on div "They reduce the likelihood of threats materializing into actual security incide…" at bounding box center [633, 527] width 600 height 39
click at [333, 503] on input "d. They reduce the likelihood of threats materializing into actual security inc…" at bounding box center [333, 497] width 0 height 12
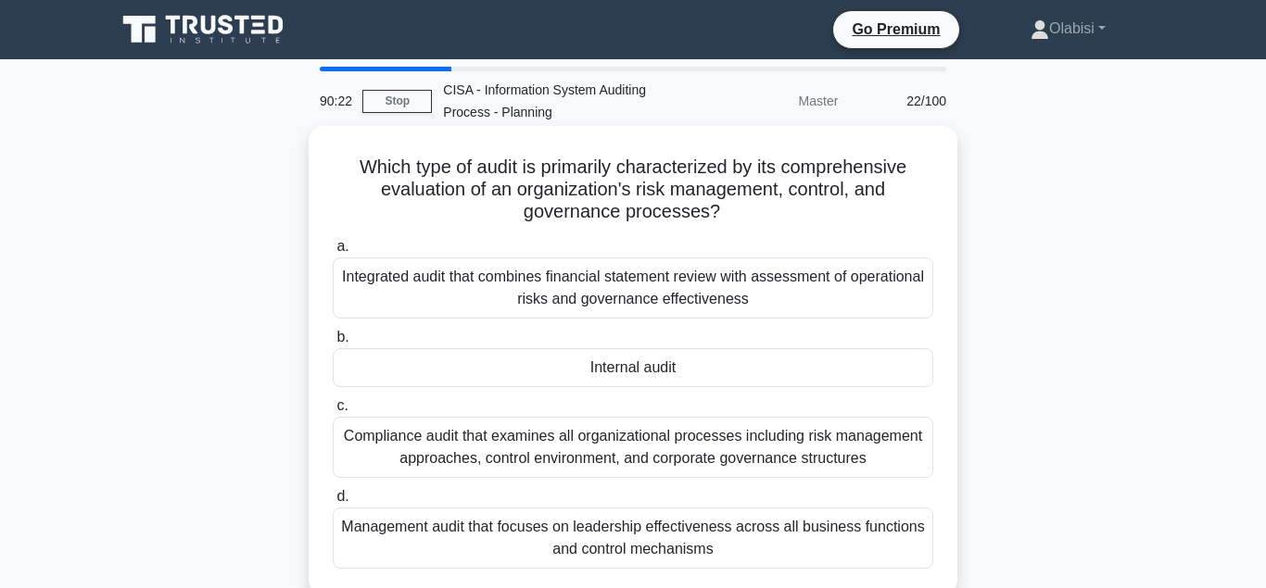
click at [546, 284] on div "Integrated audit that combines financial statement review with assessment of op…" at bounding box center [633, 288] width 600 height 61
click at [333, 253] on input "a. Integrated audit that combines financial statement review with assessment of…" at bounding box center [333, 247] width 0 height 12
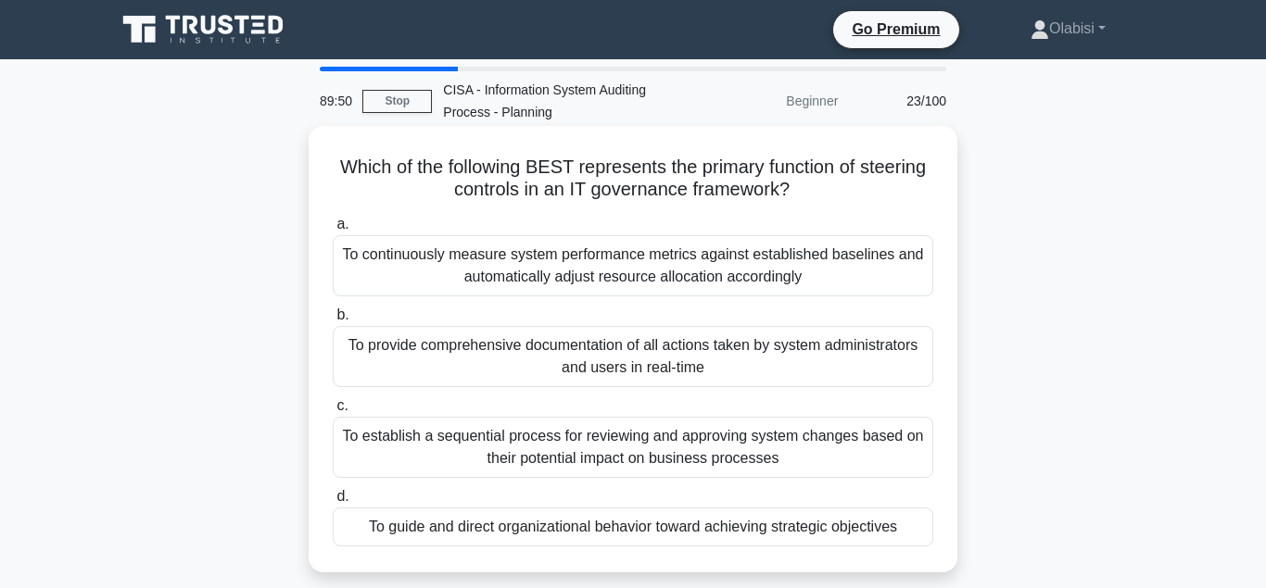
click at [540, 531] on div "To guide and direct organizational behavior toward achieving strategic objectiv…" at bounding box center [633, 527] width 600 height 39
click at [333, 503] on input "d. To guide and direct organizational behavior toward achieving strategic objec…" at bounding box center [333, 497] width 0 height 12
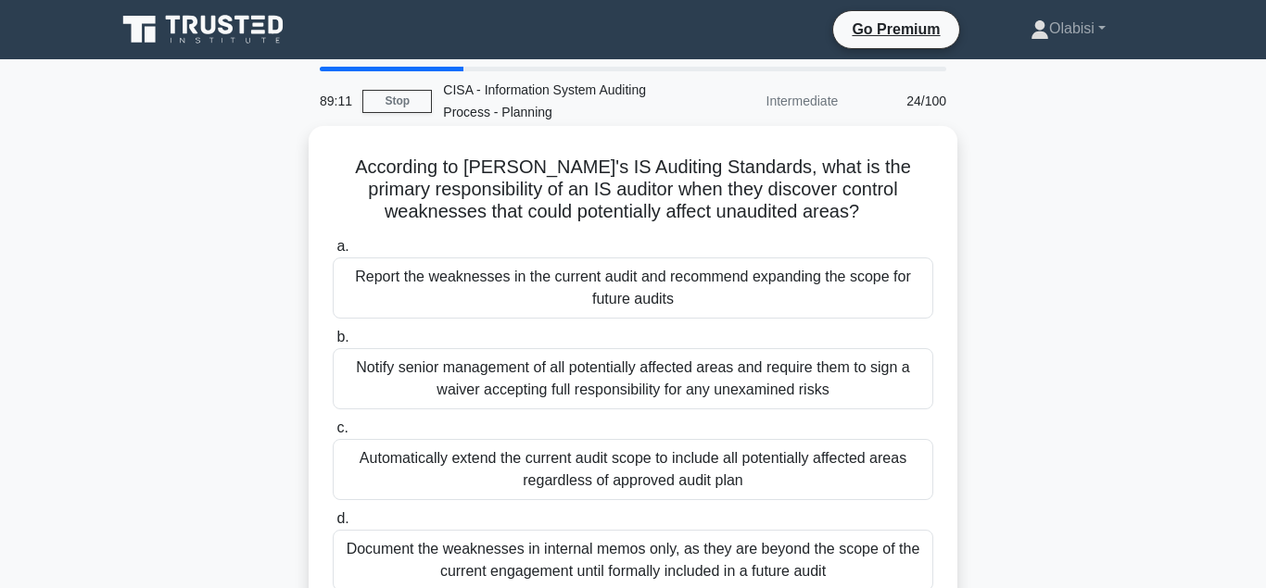
click at [561, 278] on div "Report the weaknesses in the current audit and recommend expanding the scope fo…" at bounding box center [633, 288] width 600 height 61
click at [333, 253] on input "a. Report the weaknesses in the current audit and recommend expanding the scope…" at bounding box center [333, 247] width 0 height 12
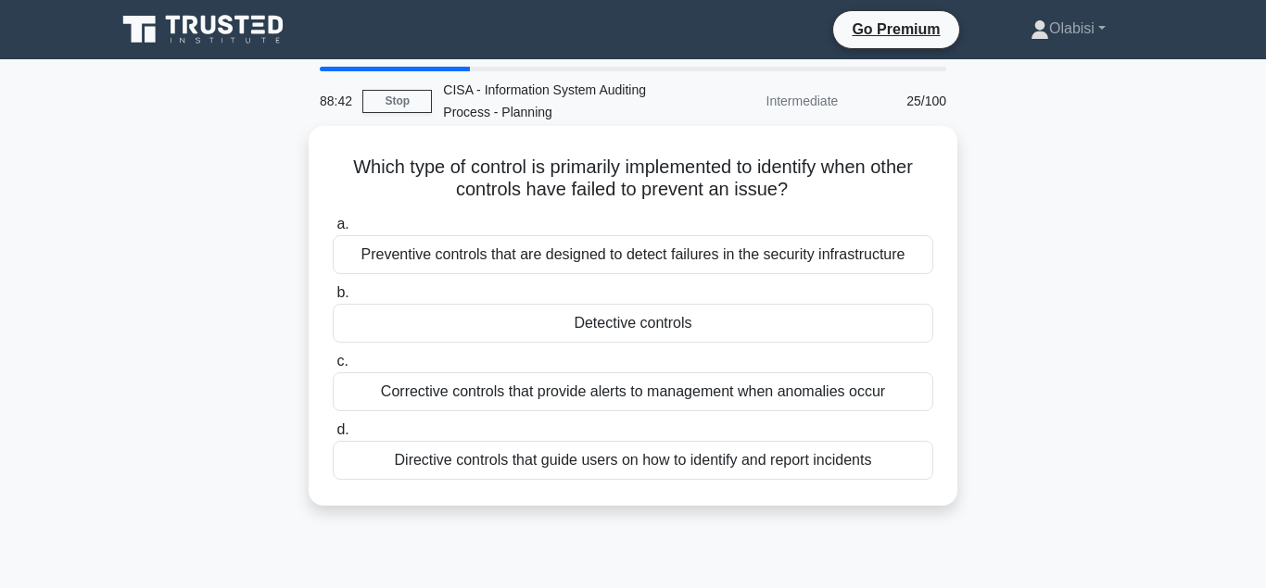
click at [433, 397] on div "Corrective controls that provide alerts to management when anomalies occur" at bounding box center [633, 391] width 600 height 39
click at [333, 368] on input "c. Corrective controls that provide alerts to management when anomalies occur" at bounding box center [333, 362] width 0 height 12
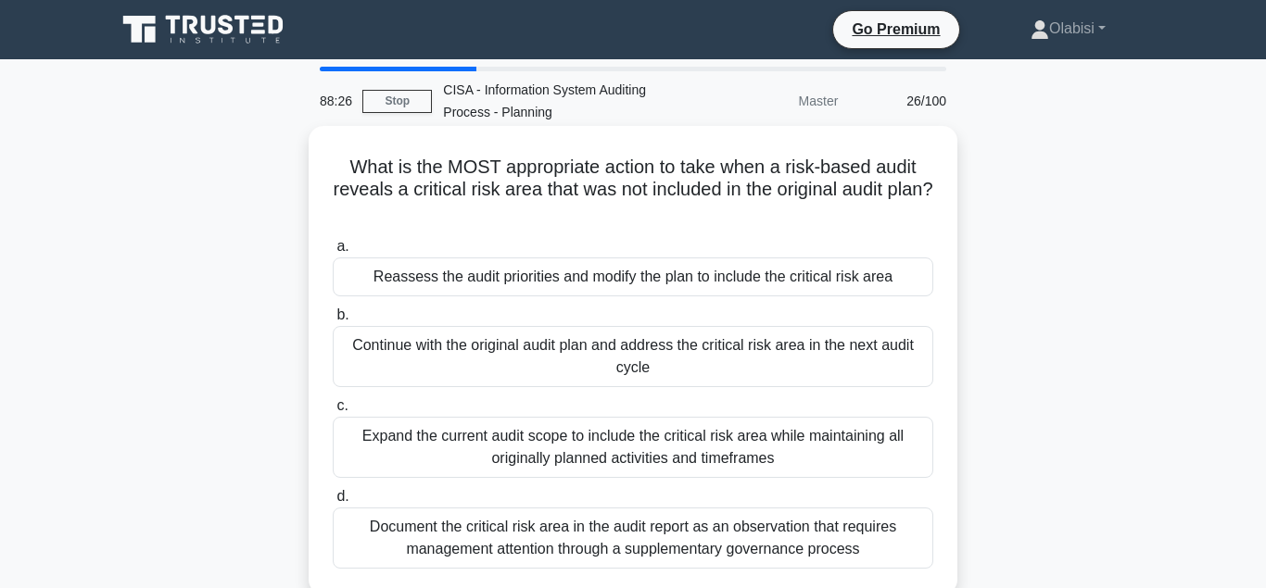
click at [520, 277] on div "Reassess the audit priorities and modify the plan to include the critical risk …" at bounding box center [633, 277] width 600 height 39
click at [333, 253] on input "a. Reassess the audit priorities and modify the plan to include the critical ri…" at bounding box center [333, 247] width 0 height 12
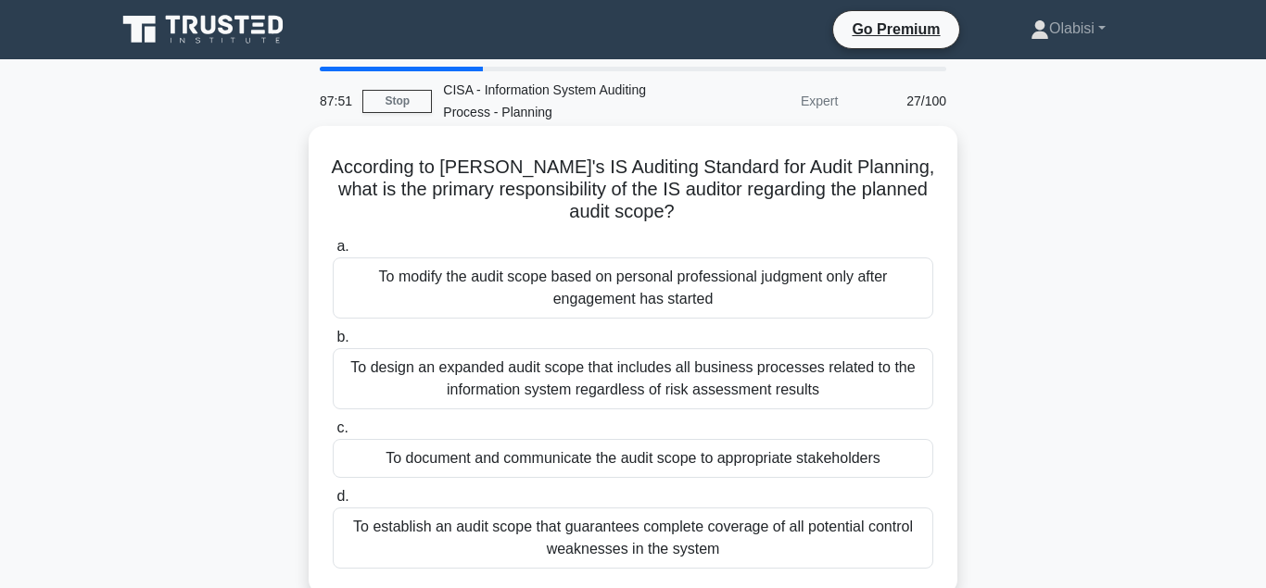
click at [522, 457] on div "To document and communicate the audit scope to appropriate stakeholders" at bounding box center [633, 458] width 600 height 39
click at [333, 435] on input "c. To document and communicate the audit scope to appropriate stakeholders" at bounding box center [333, 428] width 0 height 12
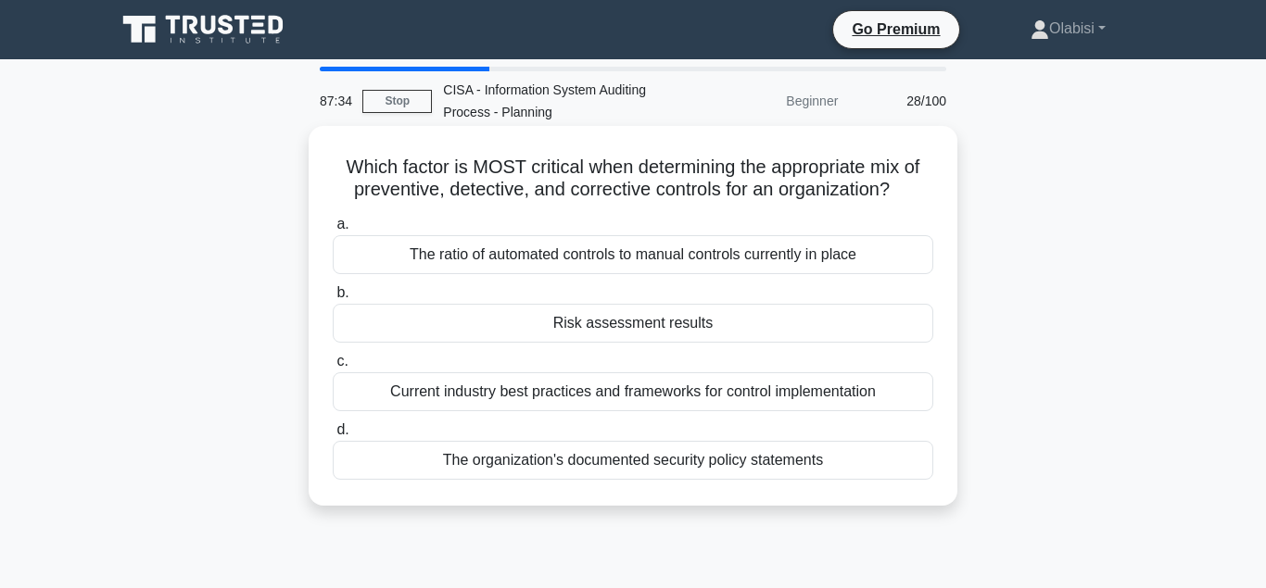
click at [622, 325] on div "Risk assessment results" at bounding box center [633, 323] width 600 height 39
click at [333, 299] on input "b. Risk assessment results" at bounding box center [333, 293] width 0 height 12
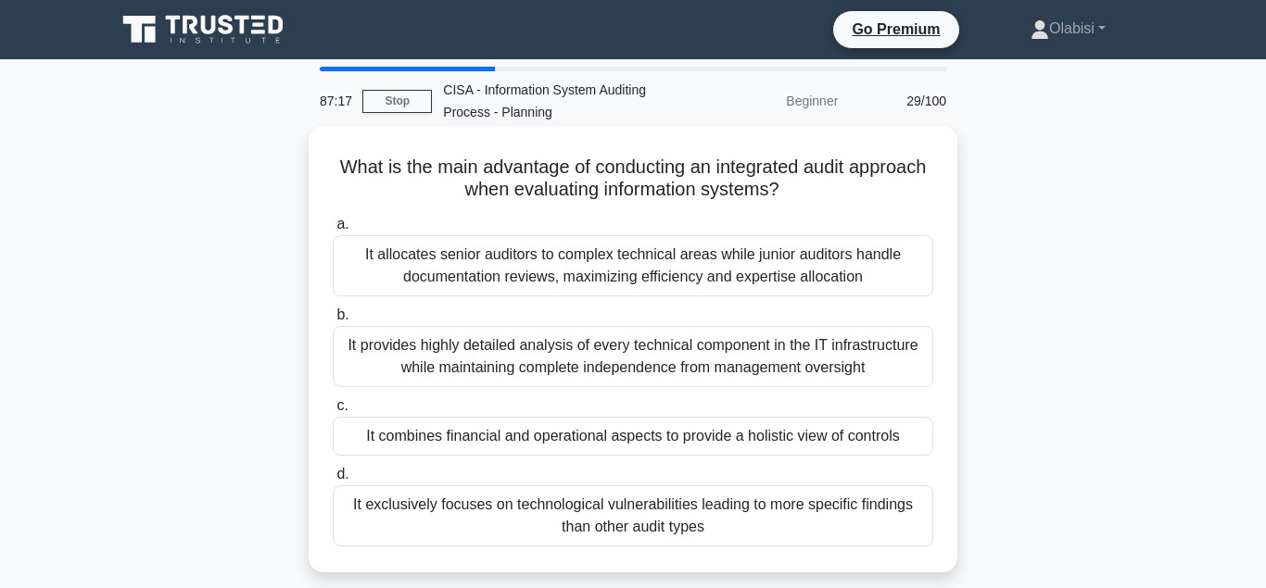
click at [548, 434] on div "It combines financial and operational aspects to provide a holistic view of con…" at bounding box center [633, 436] width 600 height 39
click at [333, 412] on input "c. It combines financial and operational aspects to provide a holistic view of …" at bounding box center [333, 406] width 0 height 12
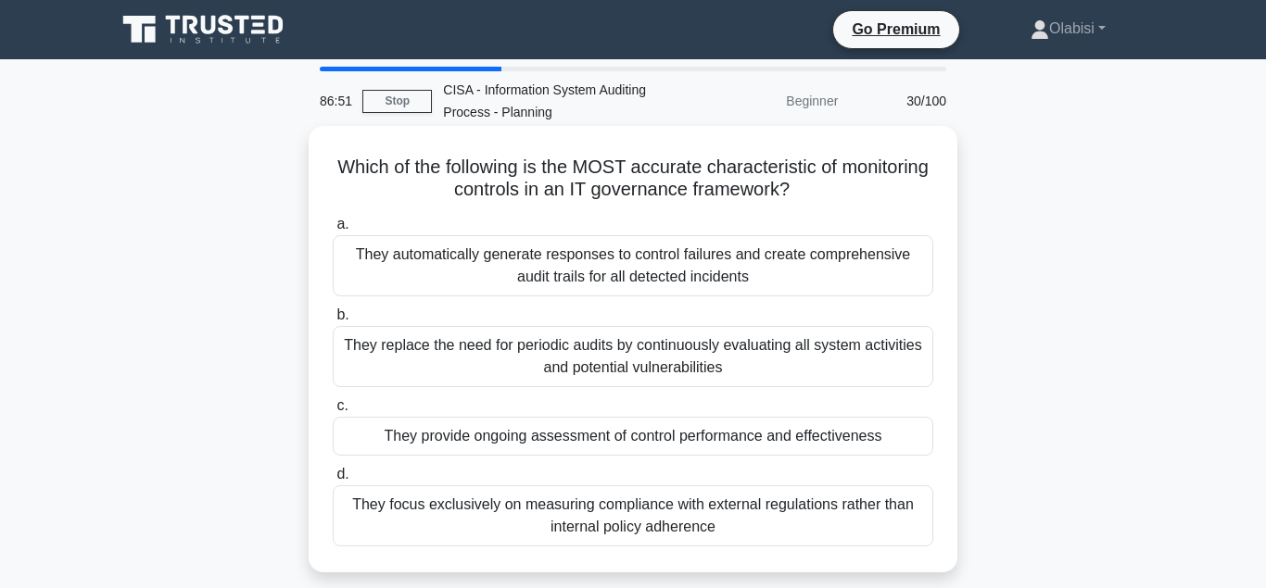
click at [564, 433] on div "They provide ongoing assessment of control performance and effectiveness" at bounding box center [633, 436] width 600 height 39
click at [333, 412] on input "c. They provide ongoing assessment of control performance and effectiveness" at bounding box center [333, 406] width 0 height 12
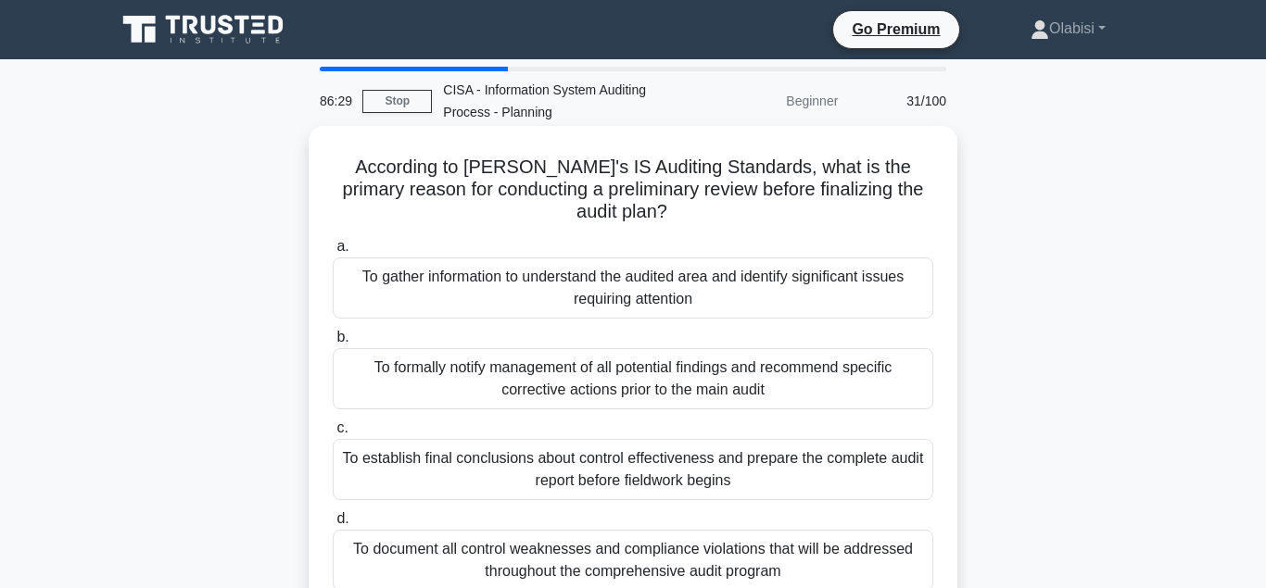
click at [610, 260] on div "To gather information to understand the audited area and identify significant i…" at bounding box center [633, 288] width 600 height 61
click at [333, 253] on input "a. To gather information to understand the audited area and identify significan…" at bounding box center [333, 247] width 0 height 12
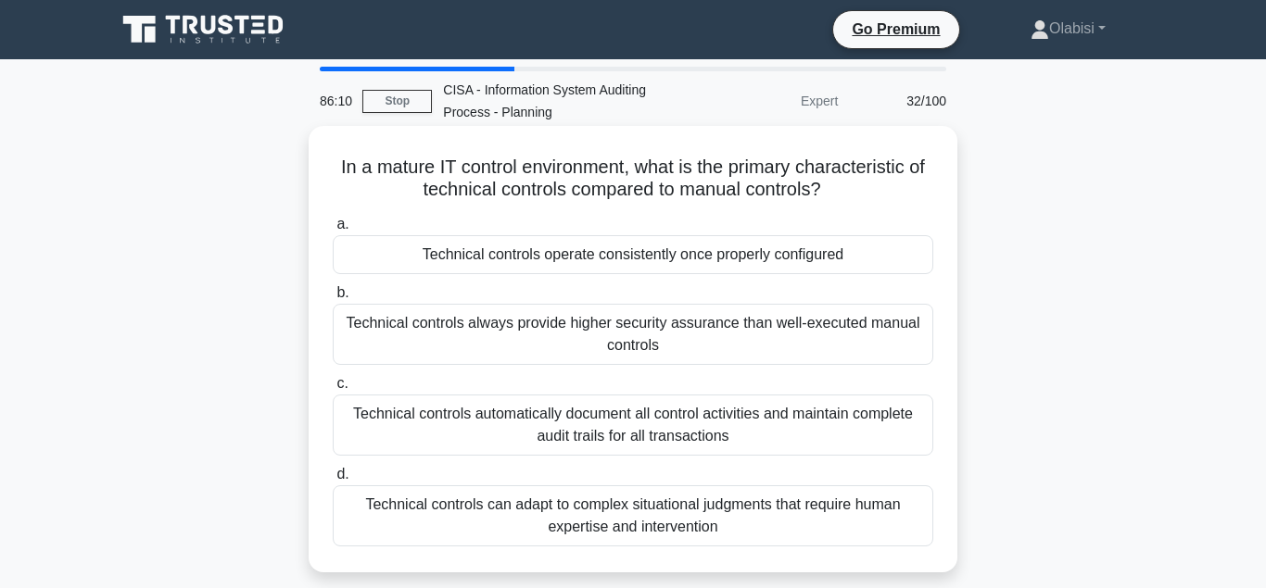
click at [611, 256] on div "Technical controls operate consistently once properly configured" at bounding box center [633, 254] width 600 height 39
click at [333, 231] on input "a. Technical controls operate consistently once properly configured" at bounding box center [333, 225] width 0 height 12
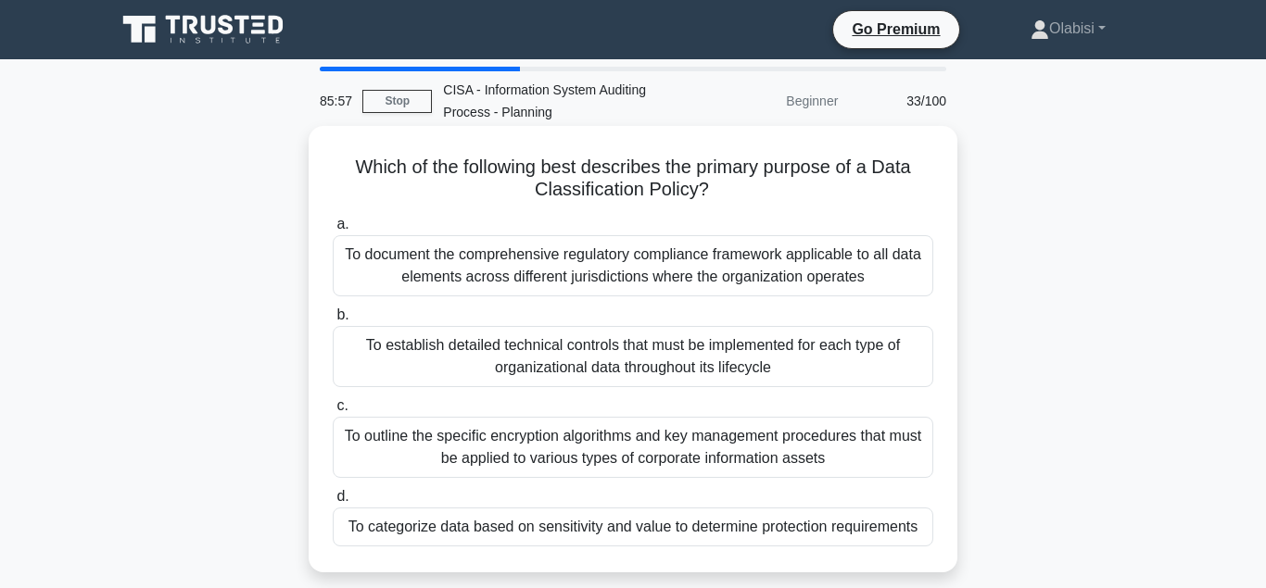
click at [487, 530] on div "To categorize data based on sensitivity and value to determine protection requi…" at bounding box center [633, 527] width 600 height 39
click at [333, 503] on input "d. To categorize data based on sensitivity and value to determine protection re…" at bounding box center [333, 497] width 0 height 12
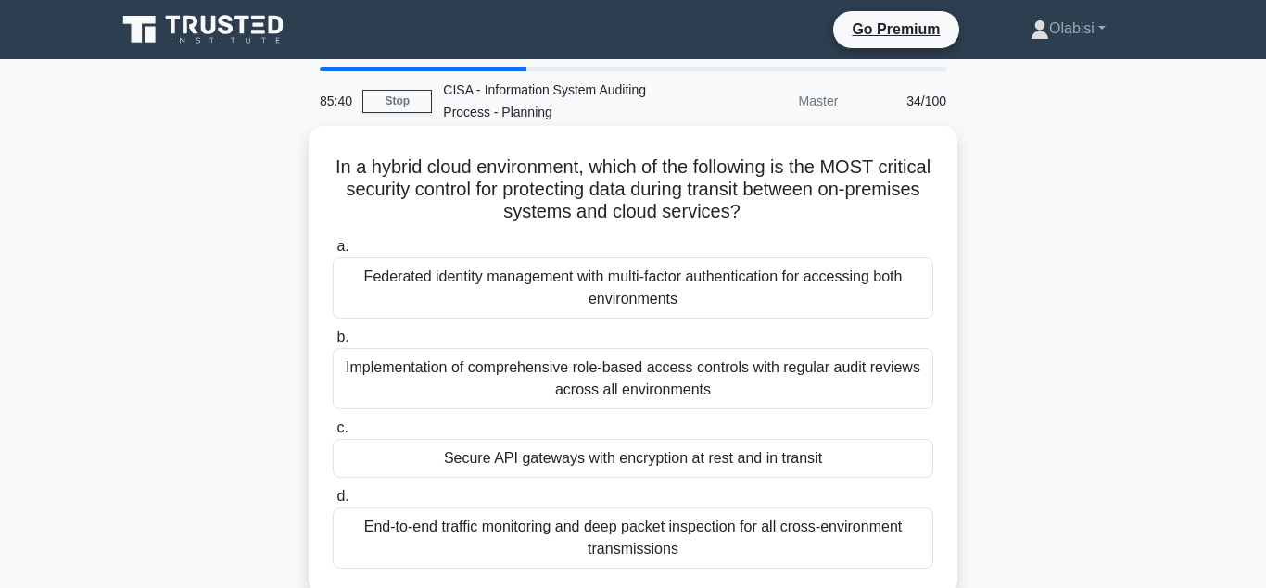
click at [518, 462] on div "Secure API gateways with encryption at rest and in transit" at bounding box center [633, 458] width 600 height 39
click at [333, 435] on input "c. Secure API gateways with encryption at rest and in transit" at bounding box center [333, 428] width 0 height 12
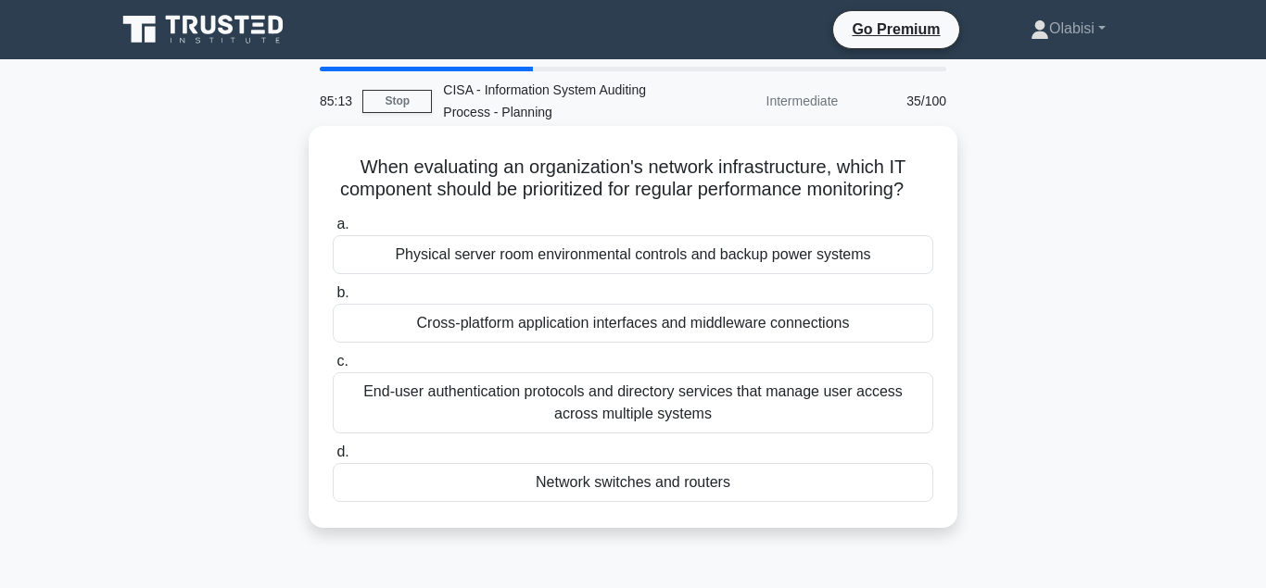
click at [605, 483] on div "Network switches and routers" at bounding box center [633, 482] width 600 height 39
click at [333, 459] on input "d. Network switches and routers" at bounding box center [333, 453] width 0 height 12
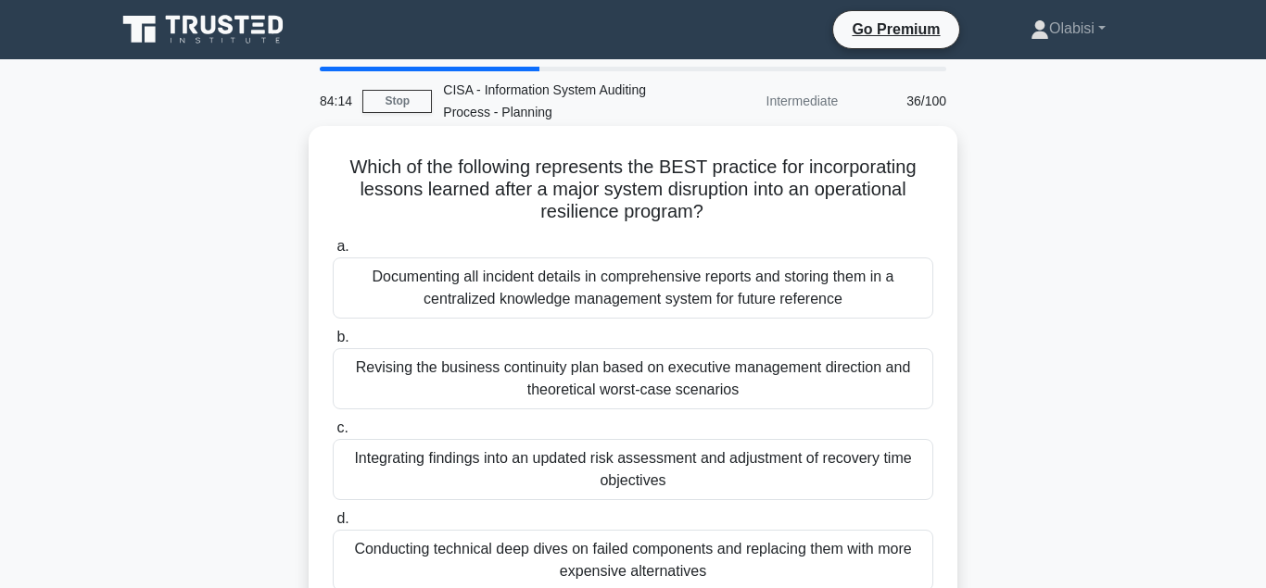
click at [516, 462] on div "Integrating findings into an updated risk assessment and adjustment of recovery…" at bounding box center [633, 469] width 600 height 61
click at [333, 435] on input "c. Integrating findings into an updated risk assessment and adjustment of recov…" at bounding box center [333, 428] width 0 height 12
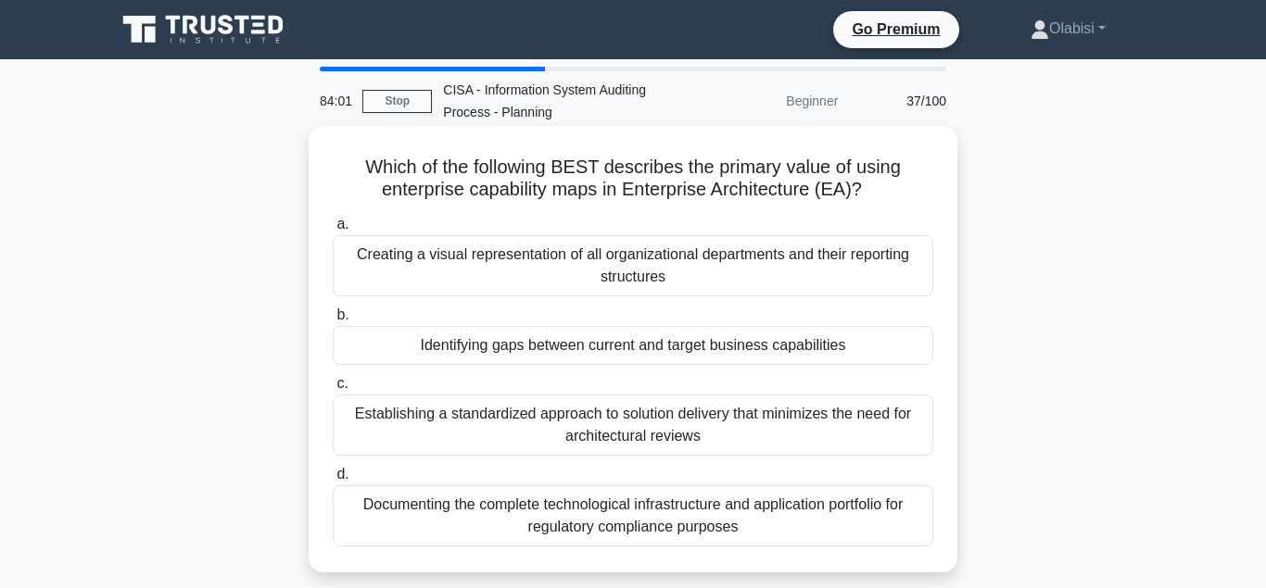
click at [468, 347] on div "Identifying gaps between current and target business capabilities" at bounding box center [633, 345] width 600 height 39
click at [333, 322] on input "b. Identifying gaps between current and target business capabilities" at bounding box center [333, 315] width 0 height 12
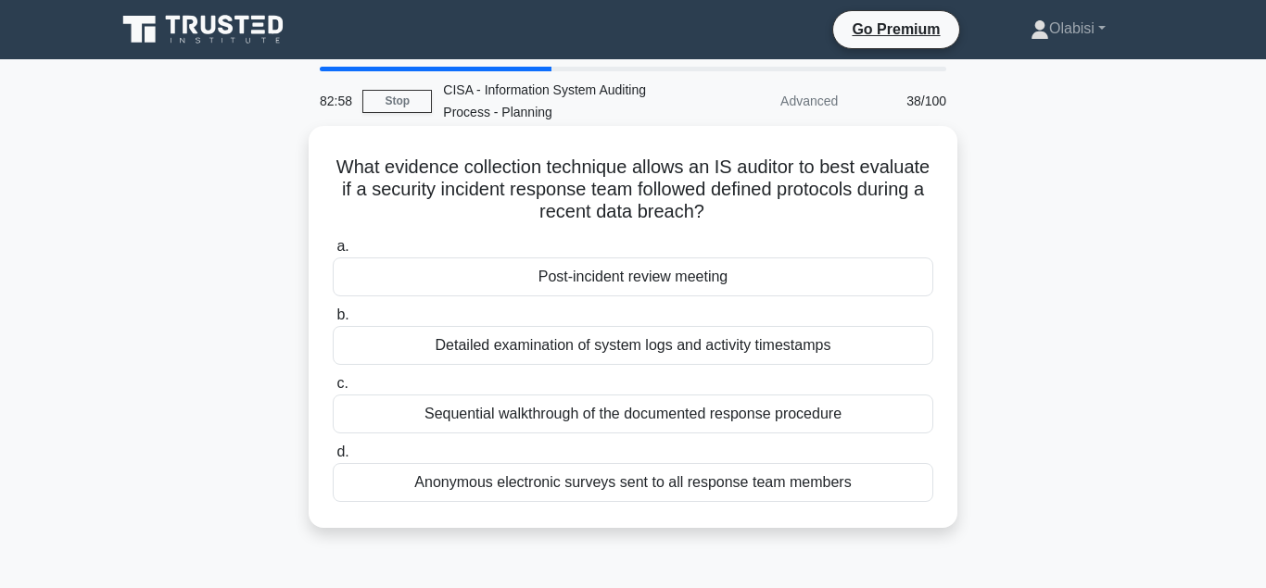
click at [556, 414] on div "Sequential walkthrough of the documented response procedure" at bounding box center [633, 414] width 600 height 39
click at [333, 390] on input "c. Sequential walkthrough of the documented response procedure" at bounding box center [333, 384] width 0 height 12
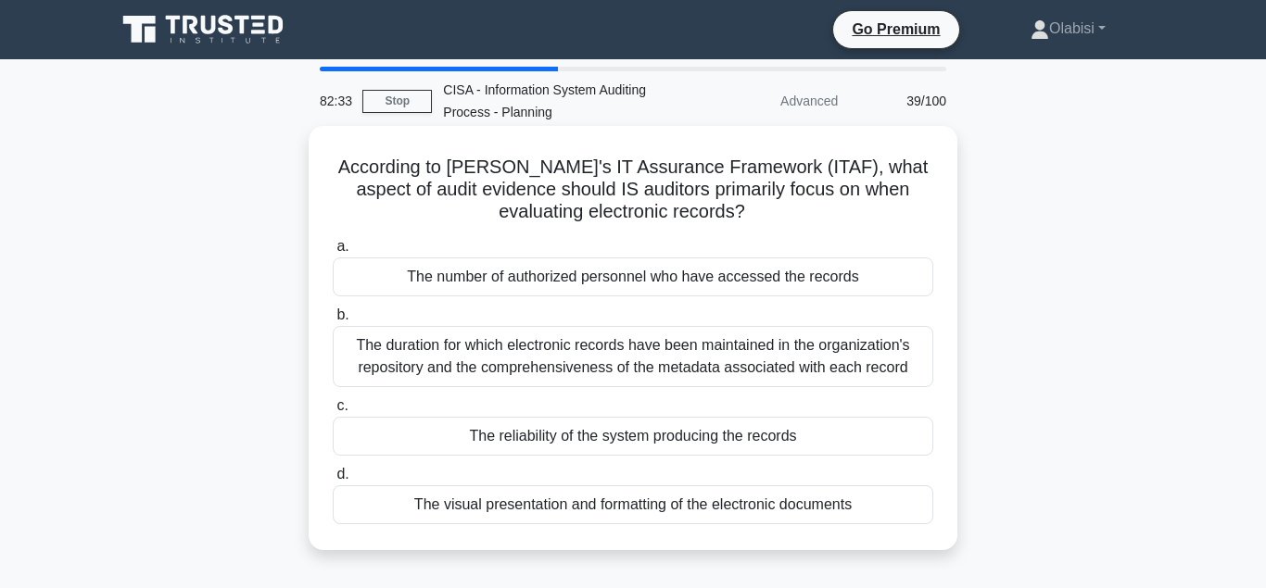
click at [510, 277] on div "The number of authorized personnel who have accessed the records" at bounding box center [633, 277] width 600 height 39
click at [333, 253] on input "a. The number of authorized personnel who have accessed the records" at bounding box center [333, 247] width 0 height 12
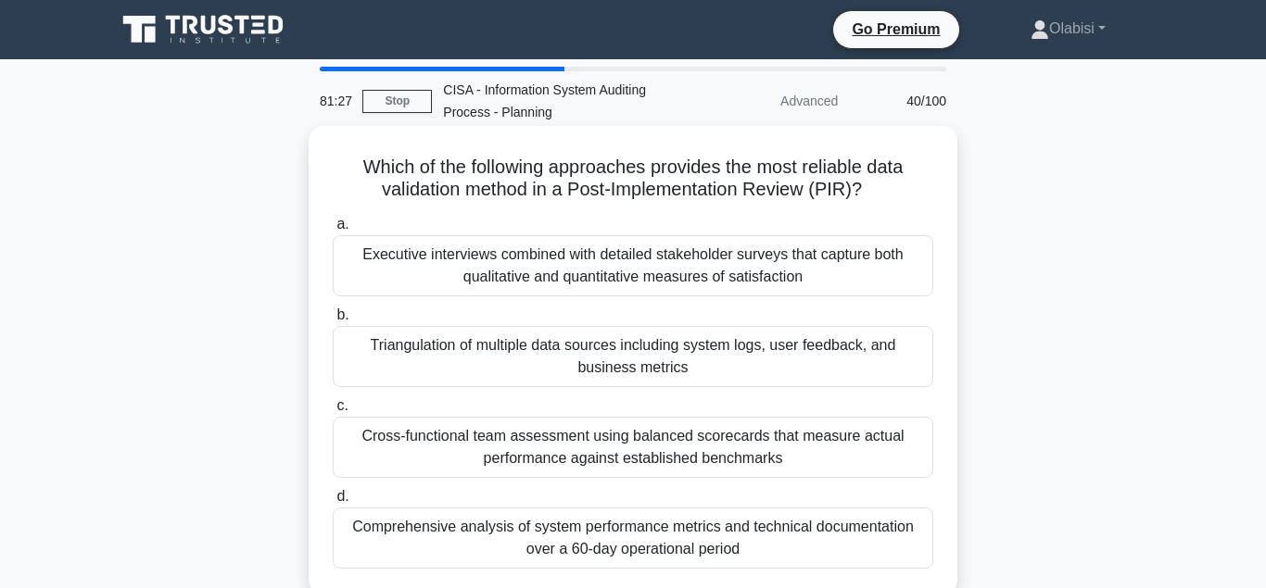
click at [530, 448] on div "Cross-functional team assessment using balanced scorecards that measure actual …" at bounding box center [633, 447] width 600 height 61
click at [333, 412] on input "c. Cross-functional team assessment using balanced scorecards that measure actu…" at bounding box center [333, 406] width 0 height 12
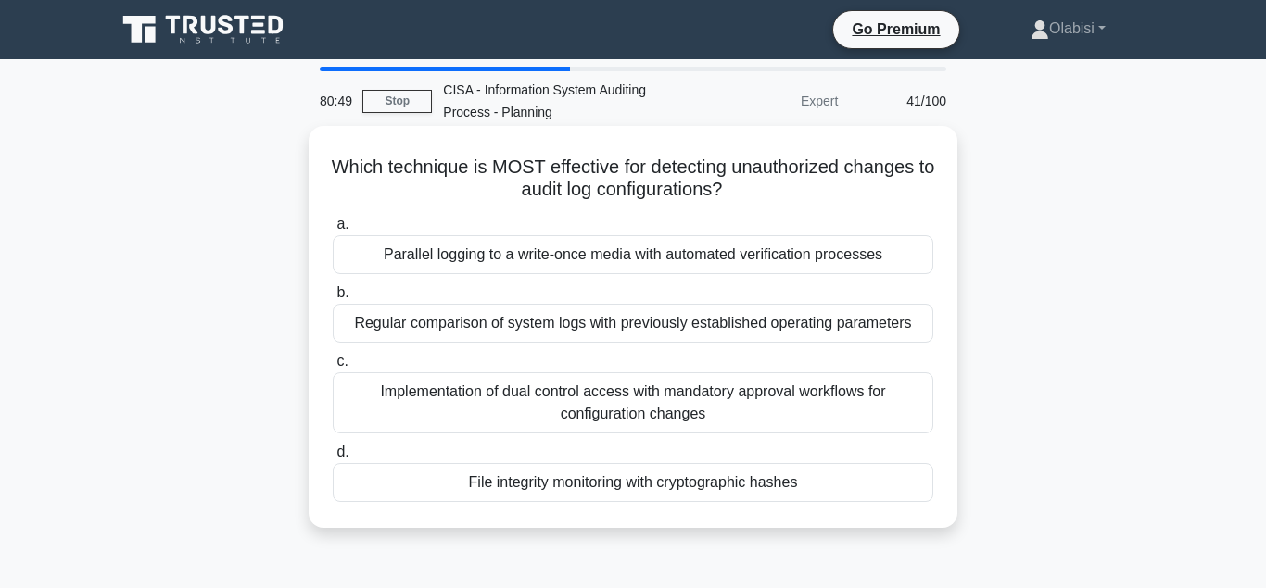
click at [516, 329] on div "Regular comparison of system logs with previously established operating paramet…" at bounding box center [633, 323] width 600 height 39
click at [333, 299] on input "b. Regular comparison of system logs with previously established operating para…" at bounding box center [333, 293] width 0 height 12
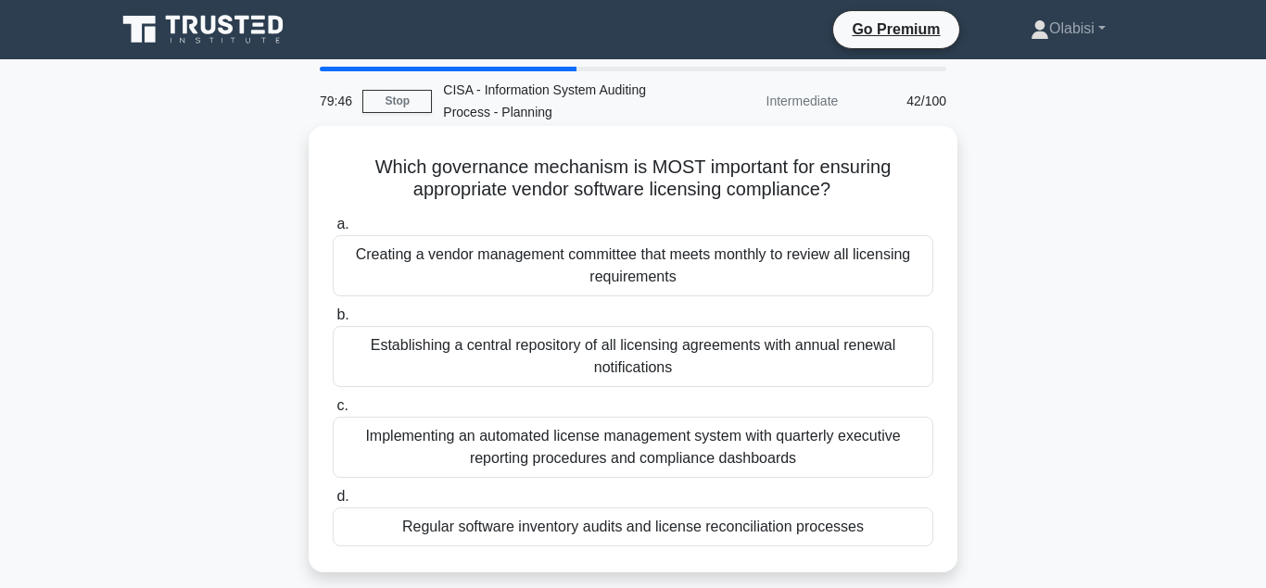
click at [518, 527] on div "Regular software inventory audits and license reconciliation processes" at bounding box center [633, 527] width 600 height 39
click at [333, 503] on input "d. Regular software inventory audits and license reconciliation processes" at bounding box center [333, 497] width 0 height 12
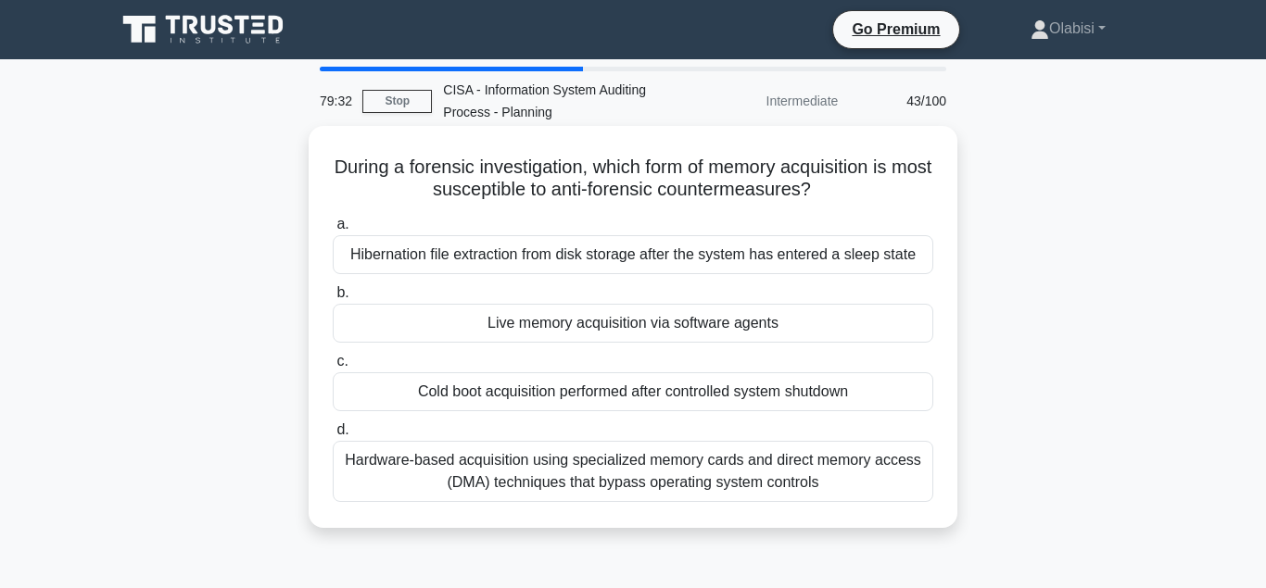
click at [473, 392] on div "Cold boot acquisition performed after controlled system shutdown" at bounding box center [633, 391] width 600 height 39
click at [333, 368] on input "c. Cold boot acquisition performed after controlled system shutdown" at bounding box center [333, 362] width 0 height 12
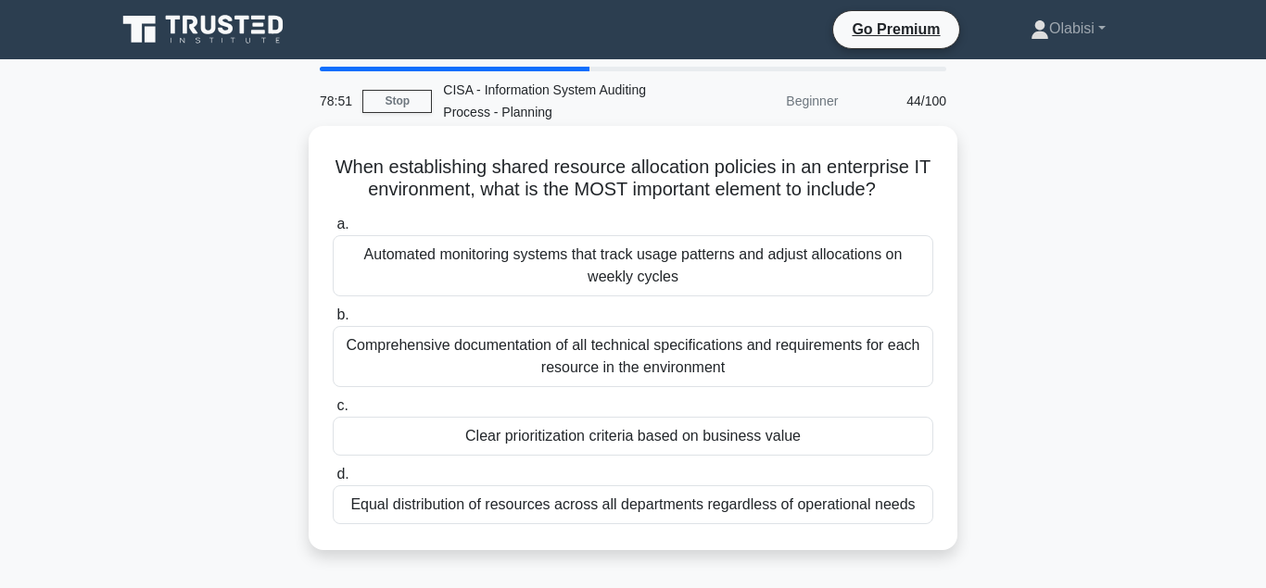
click at [574, 434] on div "Clear prioritization criteria based on business value" at bounding box center [633, 436] width 600 height 39
click at [333, 412] on input "c. Clear prioritization criteria based on business value" at bounding box center [333, 406] width 0 height 12
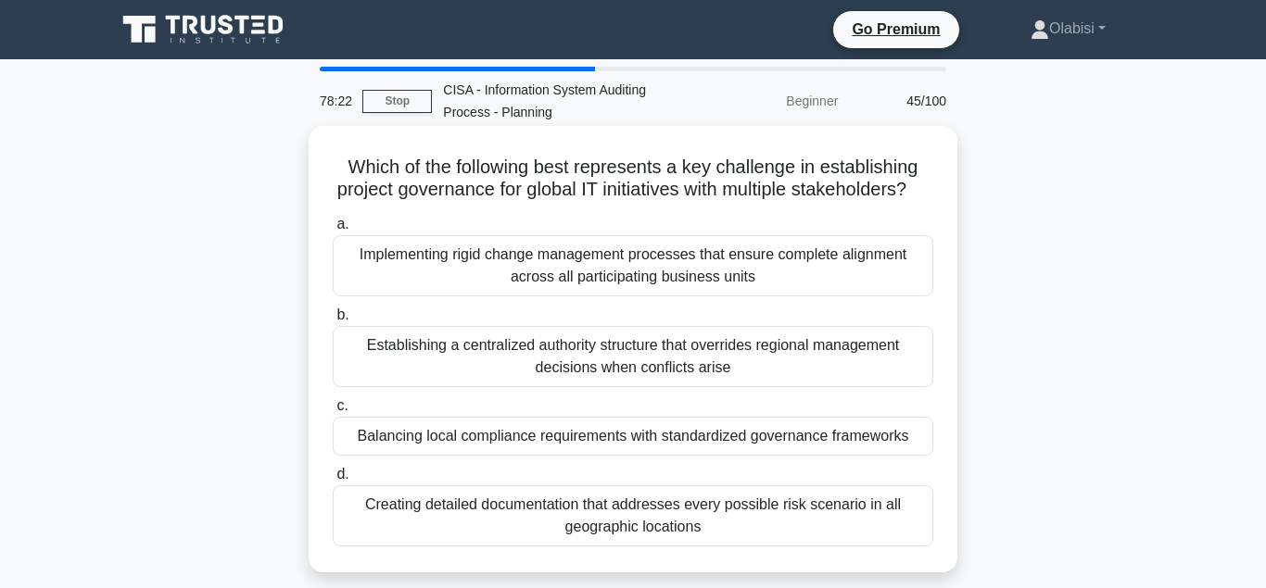
click at [577, 437] on div "Balancing local compliance requirements with standardized governance frameworks" at bounding box center [633, 436] width 600 height 39
click at [333, 412] on input "c. Balancing local compliance requirements with standardized governance framewo…" at bounding box center [333, 406] width 0 height 12
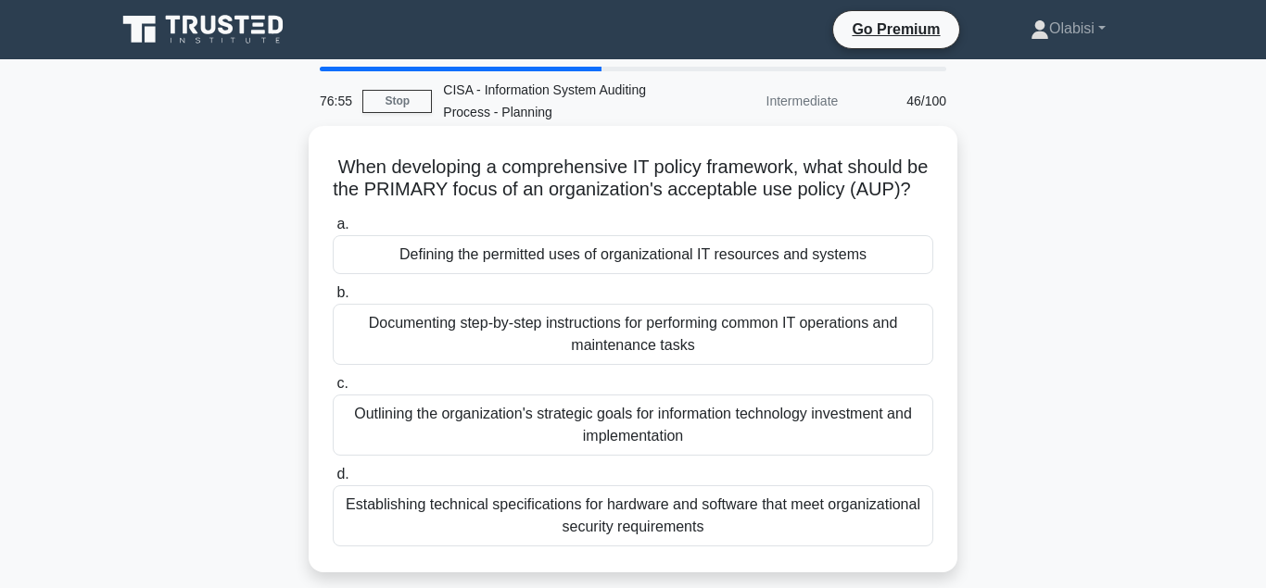
click at [462, 254] on div "Defining the permitted uses of organizational IT resources and systems" at bounding box center [633, 254] width 600 height 39
click at [333, 231] on input "a. Defining the permitted uses of organizational IT resources and systems" at bounding box center [333, 225] width 0 height 12
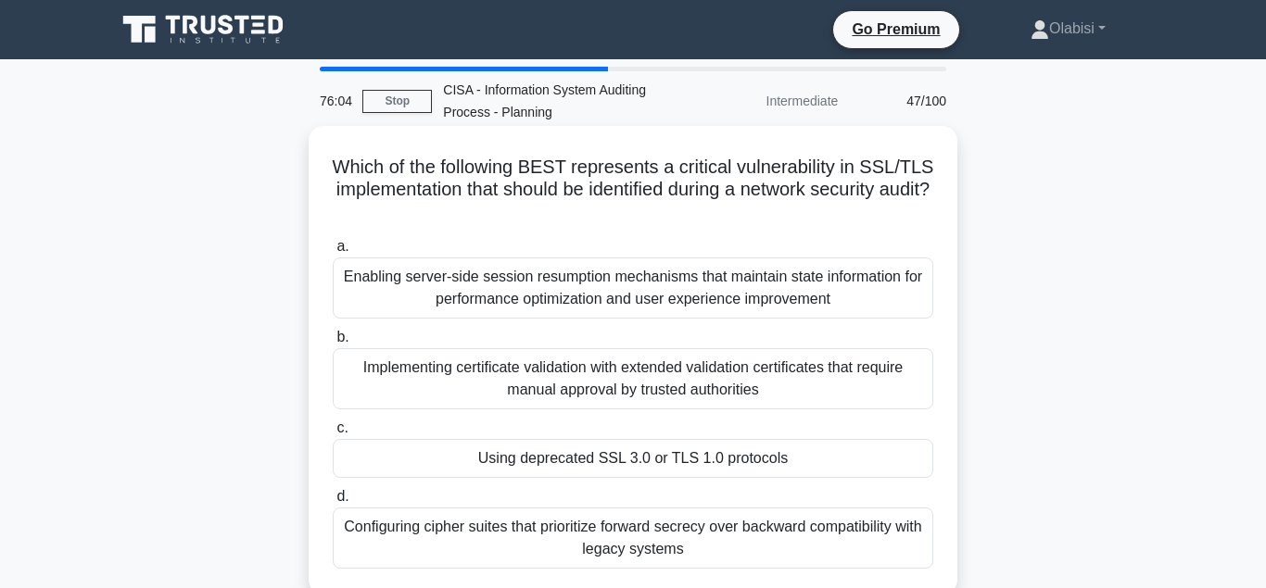
click at [593, 459] on div "Using deprecated SSL 3.0 or TLS 1.0 protocols" at bounding box center [633, 458] width 600 height 39
click at [333, 435] on input "c. Using deprecated SSL 3.0 or TLS 1.0 protocols" at bounding box center [333, 428] width 0 height 12
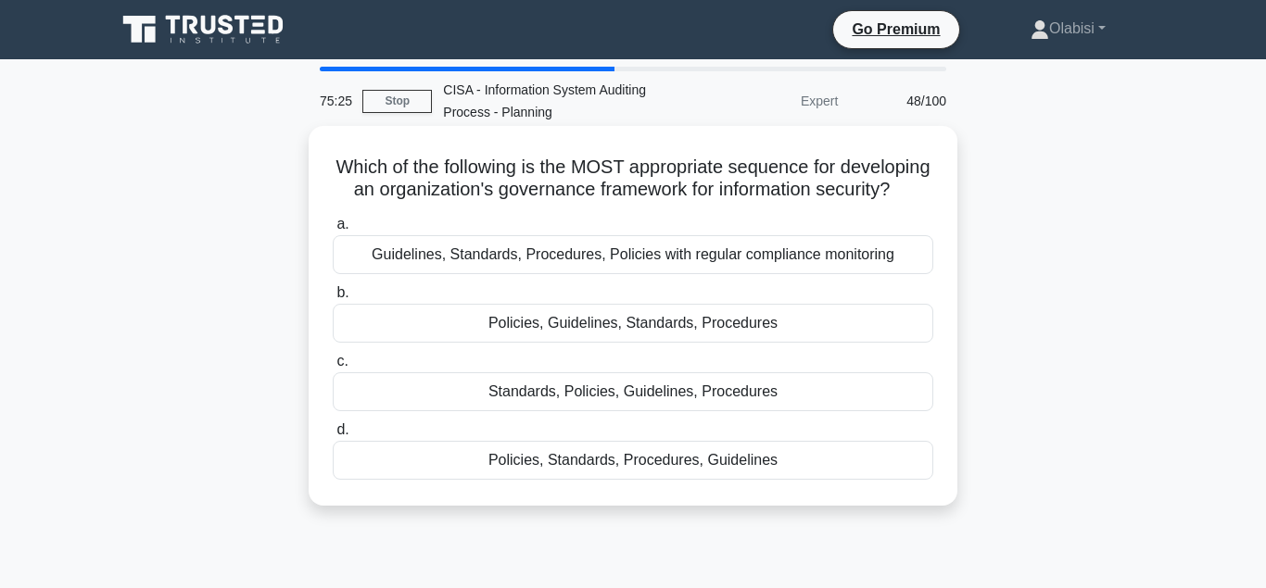
click at [590, 395] on div "Standards, Policies, Guidelines, Procedures" at bounding box center [633, 391] width 600 height 39
click at [333, 368] on input "c. Standards, Policies, Guidelines, Procedures" at bounding box center [333, 362] width 0 height 12
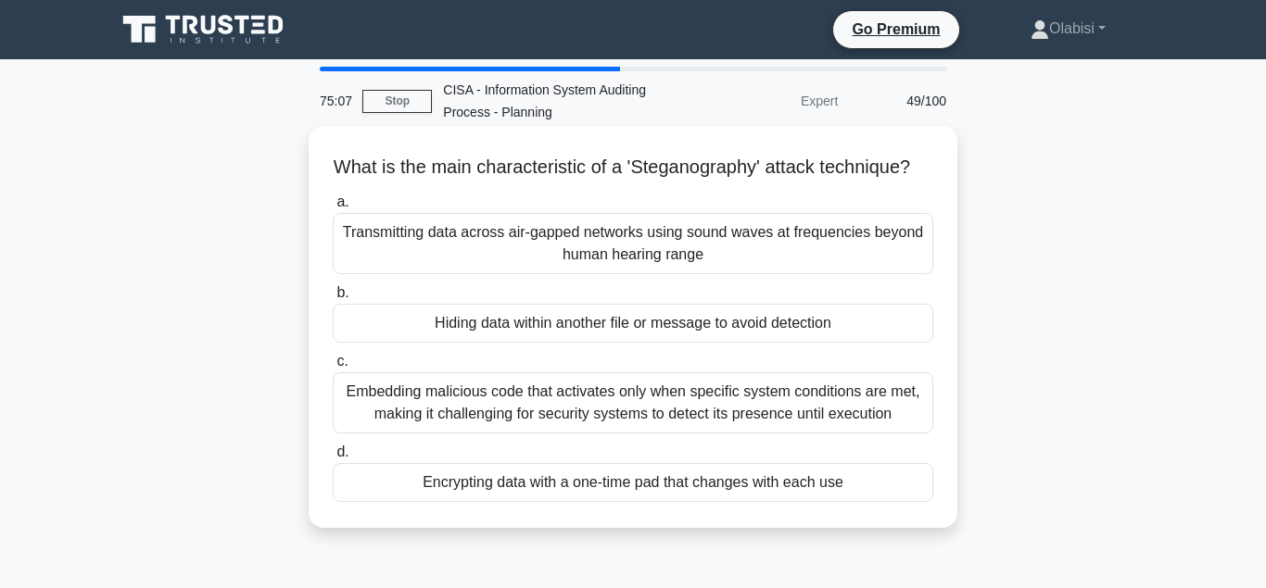
click at [523, 322] on div "Hiding data within another file or message to avoid detection" at bounding box center [633, 323] width 600 height 39
click at [333, 299] on input "b. Hiding data within another file or message to avoid detection" at bounding box center [333, 293] width 0 height 12
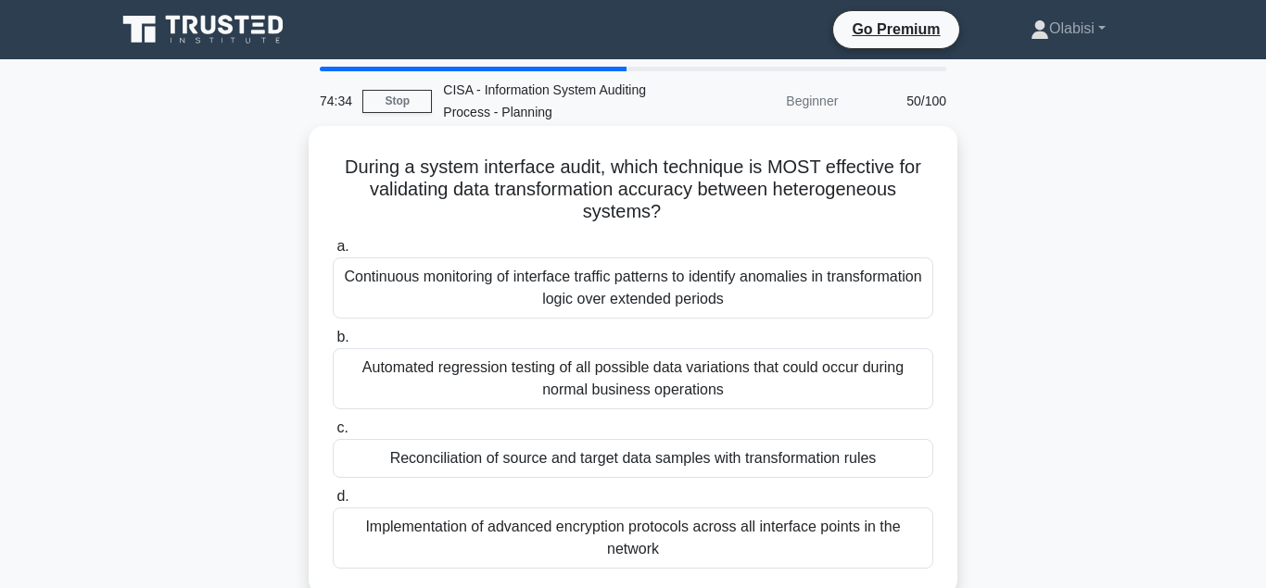
click at [511, 462] on div "Reconciliation of source and target data samples with transformation rules" at bounding box center [633, 458] width 600 height 39
click at [333, 435] on input "c. Reconciliation of source and target data samples with transformation rules" at bounding box center [333, 428] width 0 height 12
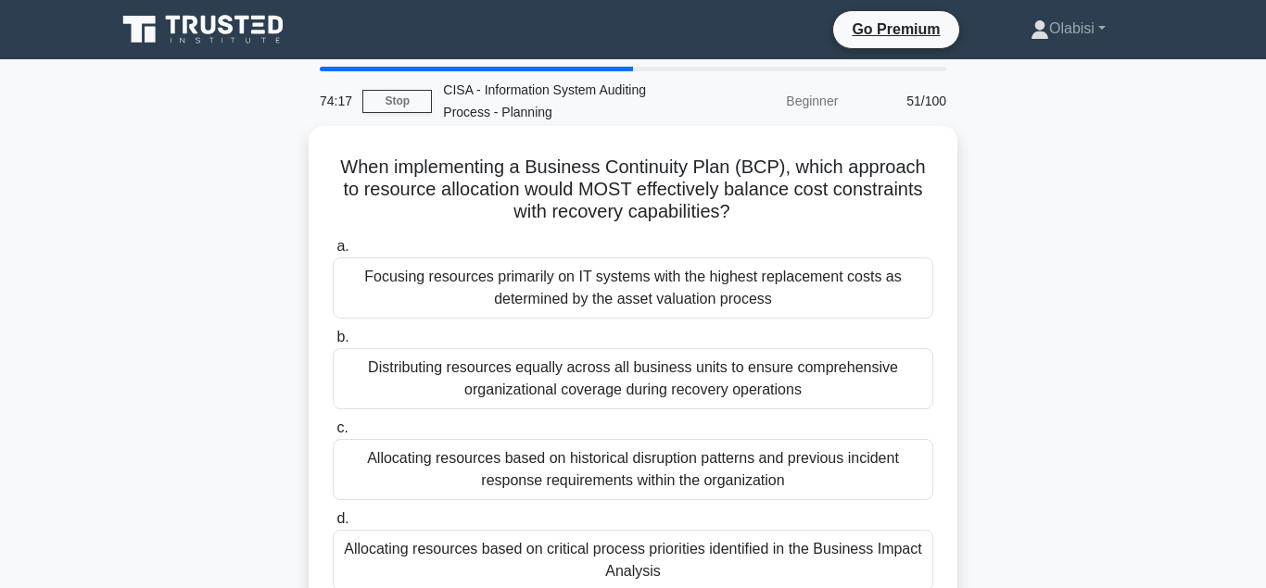
click at [487, 555] on div "Allocating resources based on critical process priorities identified in the Bus…" at bounding box center [633, 560] width 600 height 61
click at [333, 525] on input "d. Allocating resources based on critical process priorities identified in the …" at bounding box center [333, 519] width 0 height 12
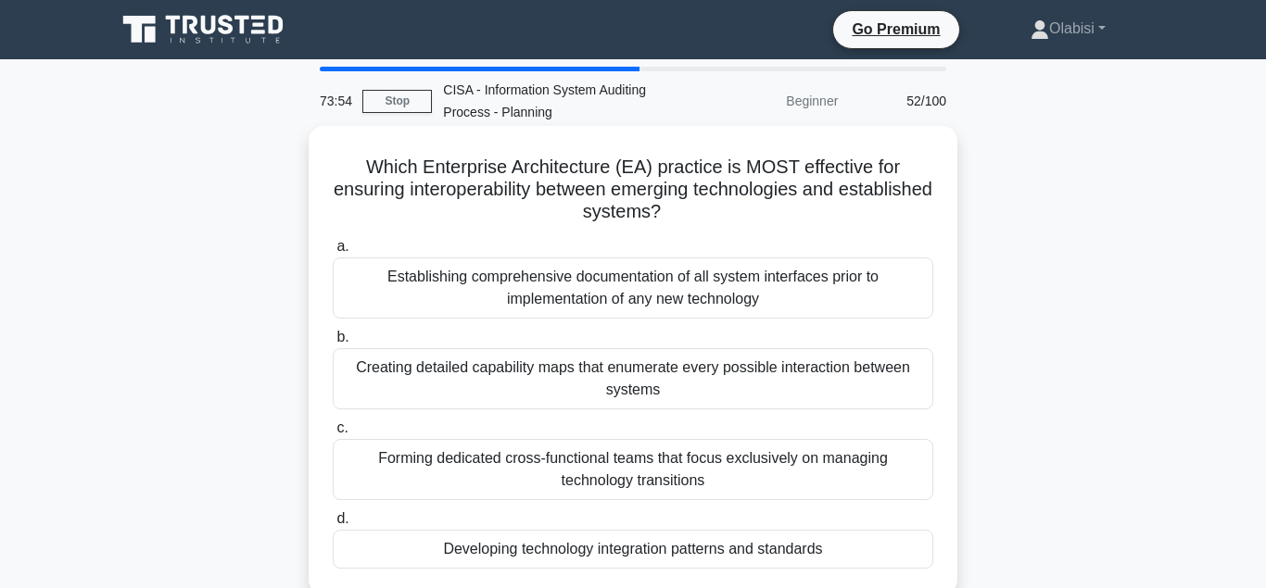
click at [508, 555] on div "Developing technology integration patterns and standards" at bounding box center [633, 549] width 600 height 39
click at [333, 525] on input "d. Developing technology integration patterns and standards" at bounding box center [333, 519] width 0 height 12
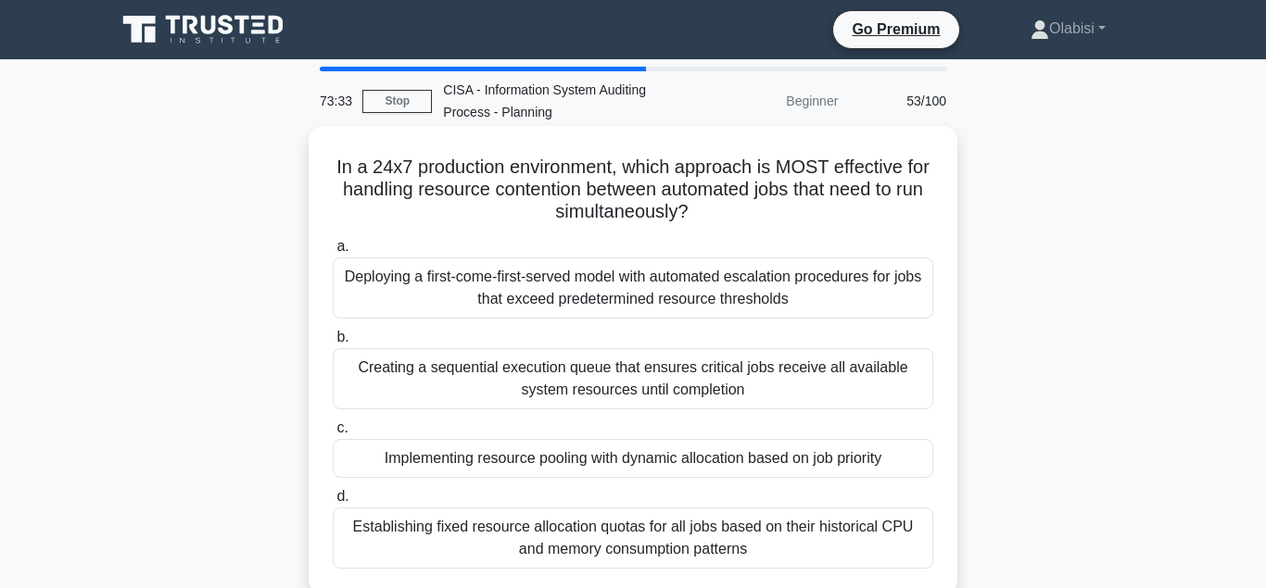
click at [460, 462] on div "Implementing resource pooling with dynamic allocation based on job priority" at bounding box center [633, 458] width 600 height 39
click at [333, 435] on input "c. Implementing resource pooling with dynamic allocation based on job priority" at bounding box center [333, 428] width 0 height 12
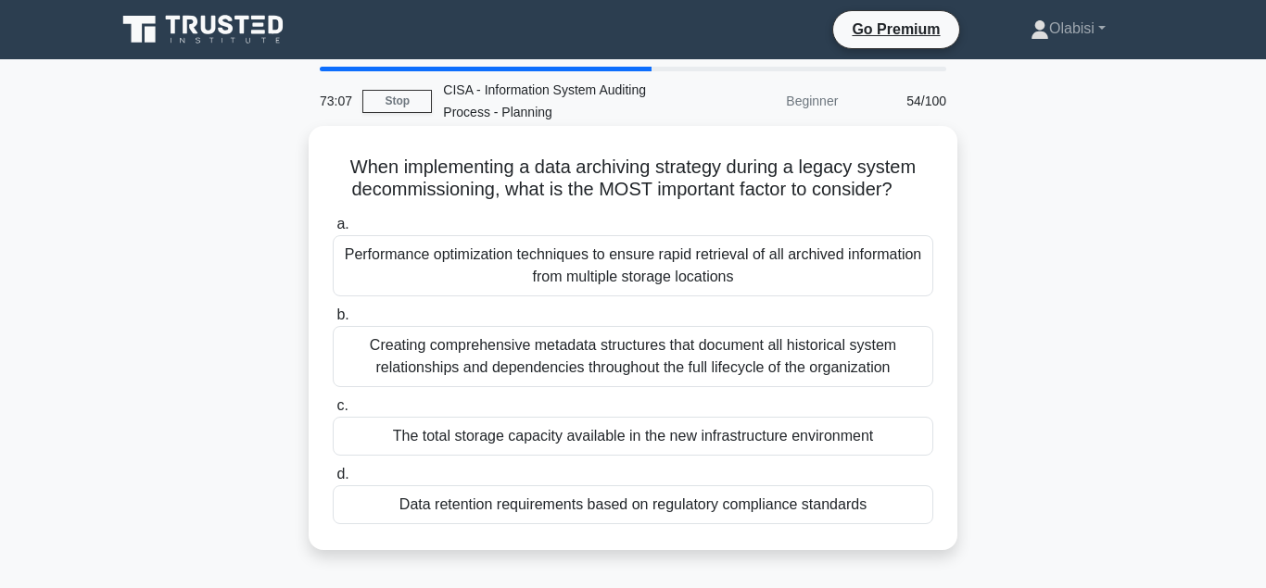
click at [490, 437] on div "The total storage capacity available in the new infrastructure environment" at bounding box center [633, 436] width 600 height 39
click at [333, 412] on input "c. The total storage capacity available in the new infrastructure environment" at bounding box center [333, 406] width 0 height 12
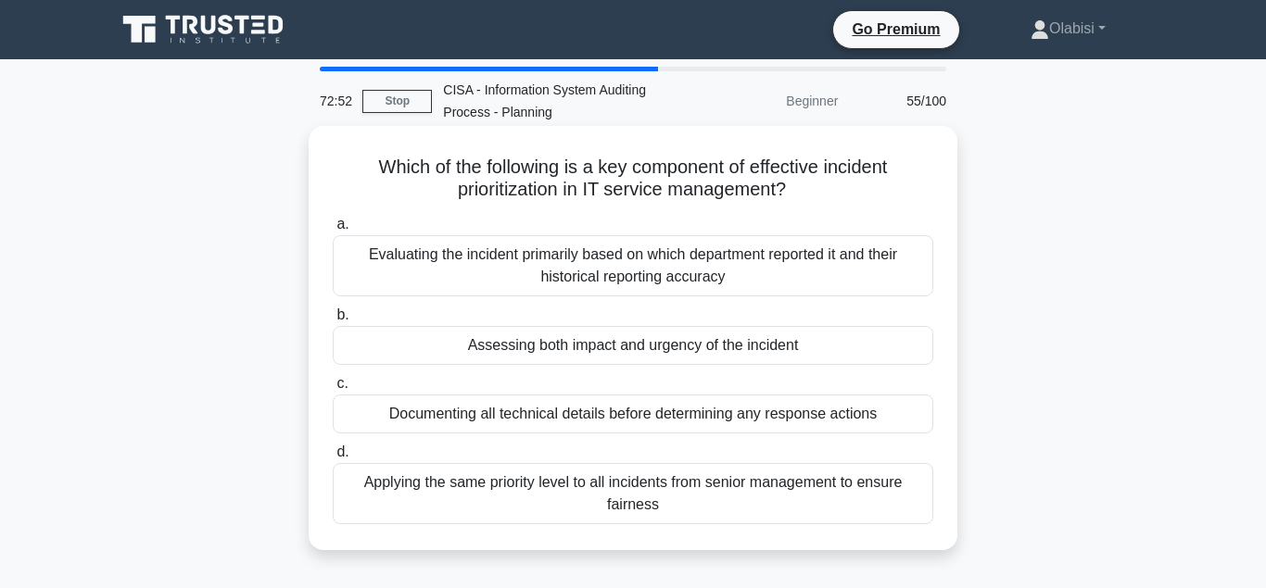
click at [516, 347] on div "Assessing both impact and urgency of the incident" at bounding box center [633, 345] width 600 height 39
click at [333, 322] on input "b. Assessing both impact and urgency of the incident" at bounding box center [333, 315] width 0 height 12
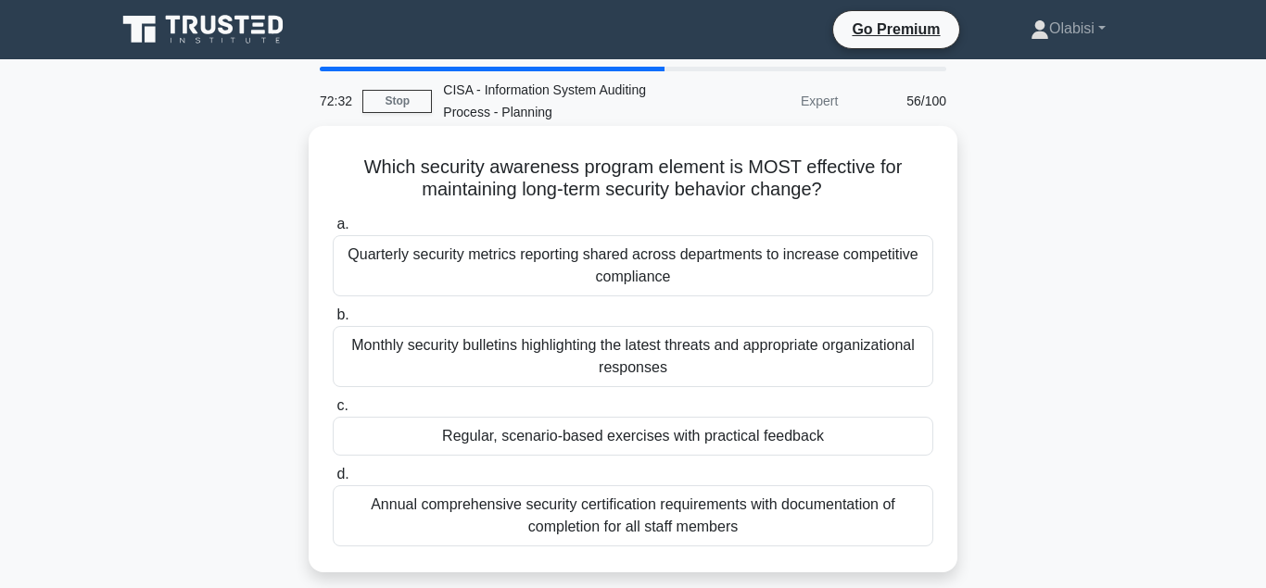
click at [509, 437] on div "Regular, scenario-based exercises with practical feedback" at bounding box center [633, 436] width 600 height 39
click at [333, 412] on input "c. Regular, scenario-based exercises with practical feedback" at bounding box center [333, 406] width 0 height 12
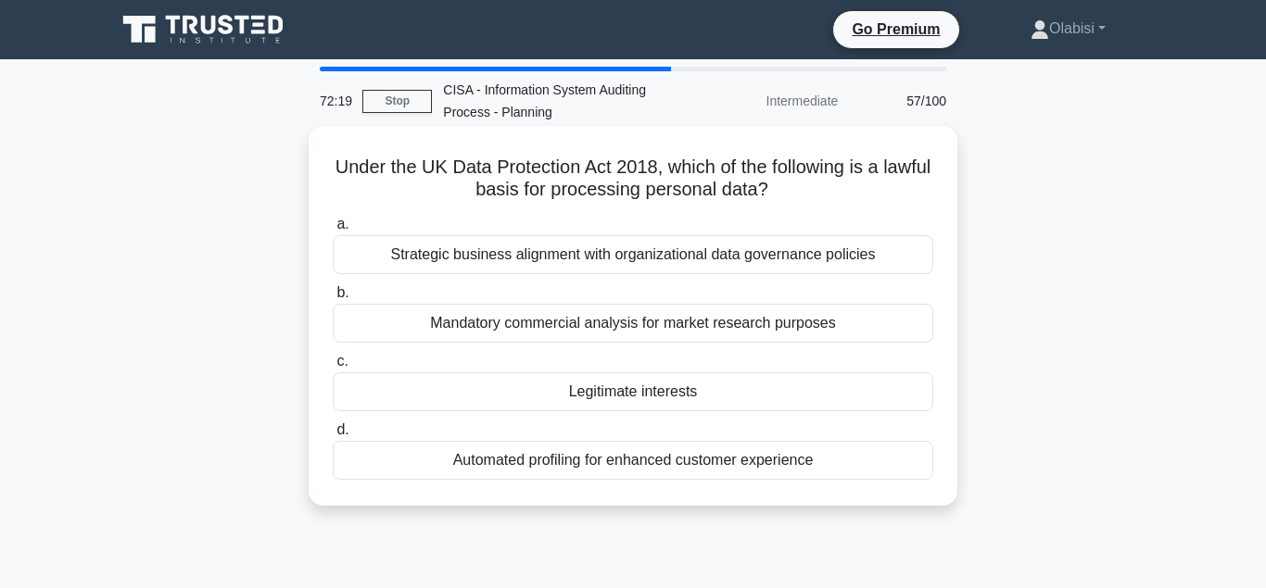
click at [614, 391] on div "Legitimate interests" at bounding box center [633, 391] width 600 height 39
click at [333, 368] on input "c. Legitimate interests" at bounding box center [333, 362] width 0 height 12
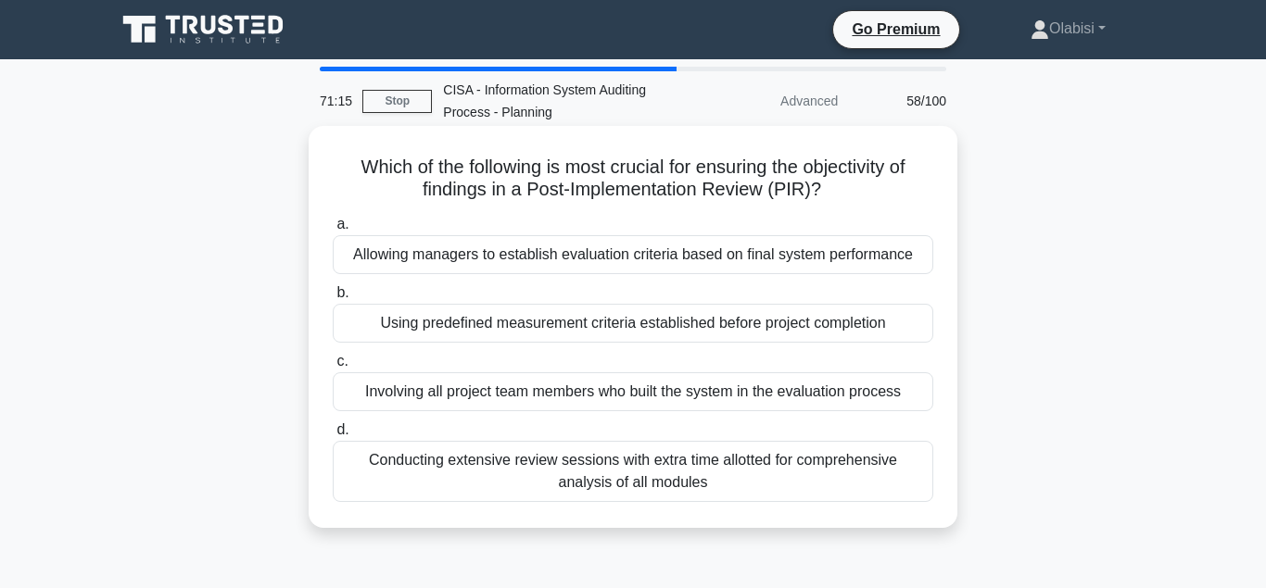
click at [472, 321] on div "Using predefined measurement criteria established before project completion" at bounding box center [633, 323] width 600 height 39
click at [333, 299] on input "b. Using predefined measurement criteria established before project completion" at bounding box center [333, 293] width 0 height 12
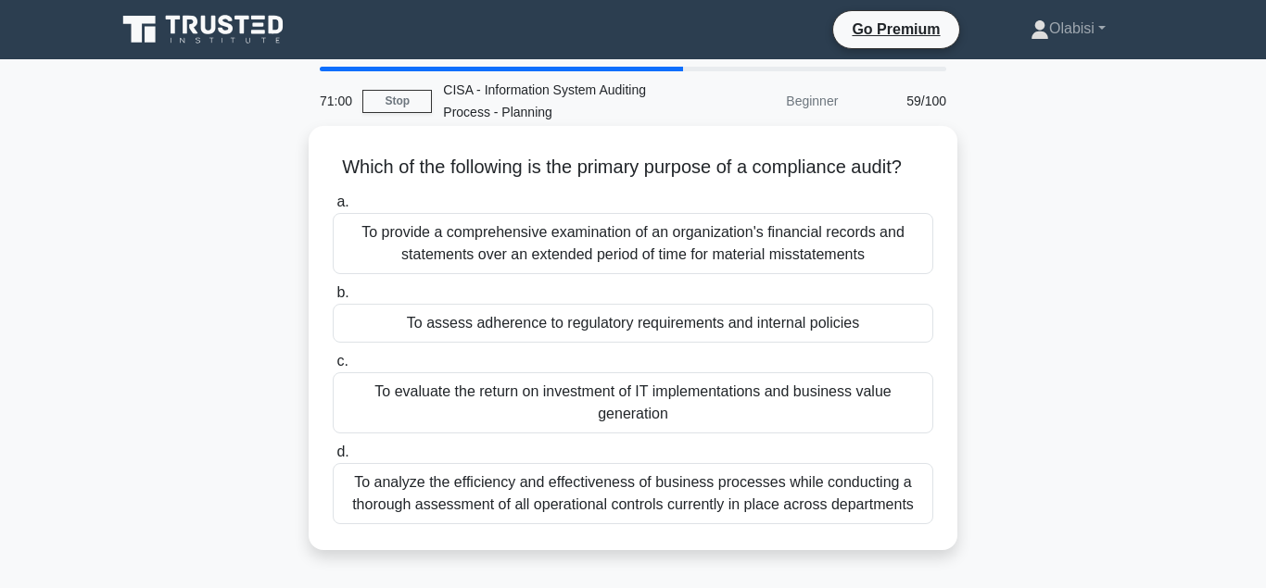
click at [485, 327] on div "To assess adherence to regulatory requirements and internal policies" at bounding box center [633, 323] width 600 height 39
click at [333, 299] on input "b. To assess adherence to regulatory requirements and internal policies" at bounding box center [333, 293] width 0 height 12
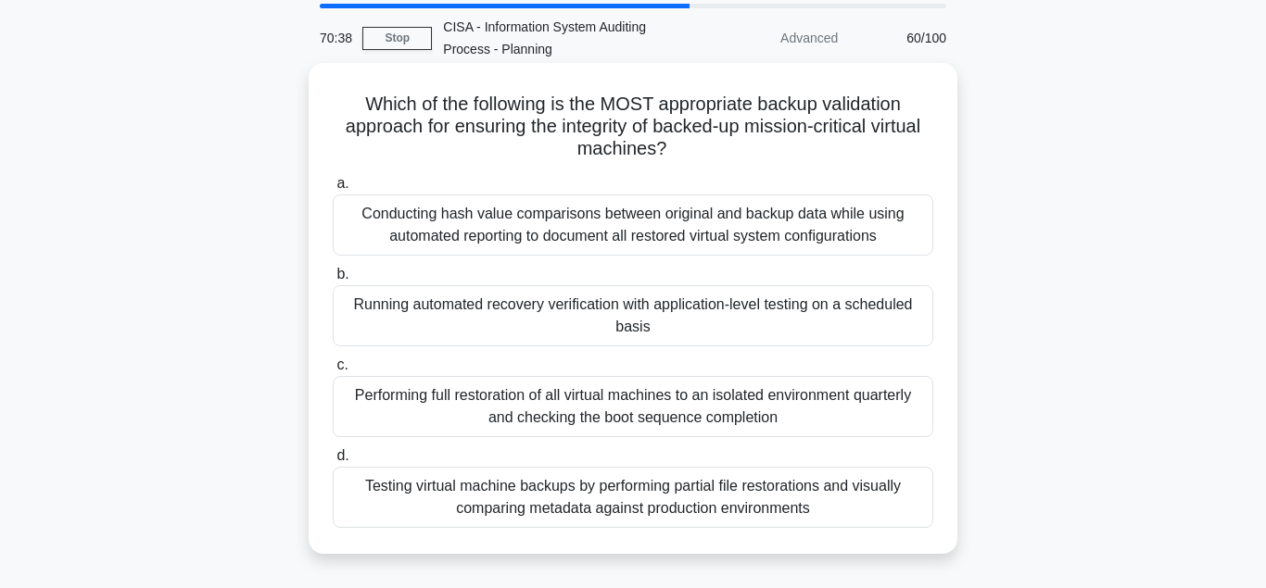
scroll to position [95, 0]
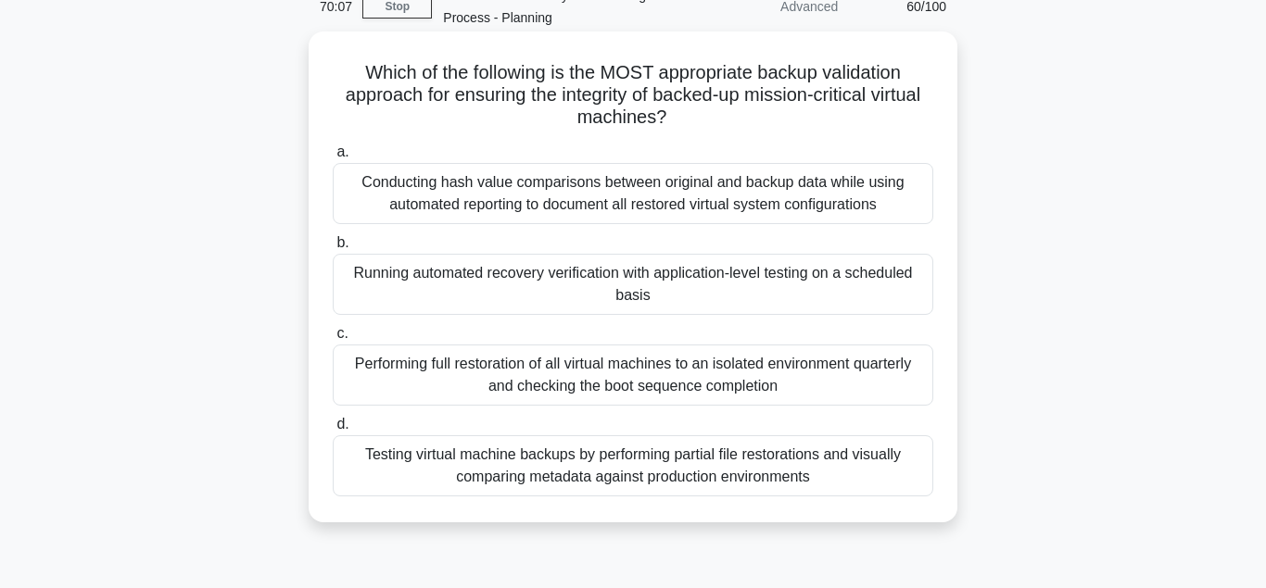
click at [488, 274] on div "Running automated recovery verification with application-level testing on a sch…" at bounding box center [633, 284] width 600 height 61
click at [333, 249] on input "b. Running automated recovery verification with application-level testing on a …" at bounding box center [333, 243] width 0 height 12
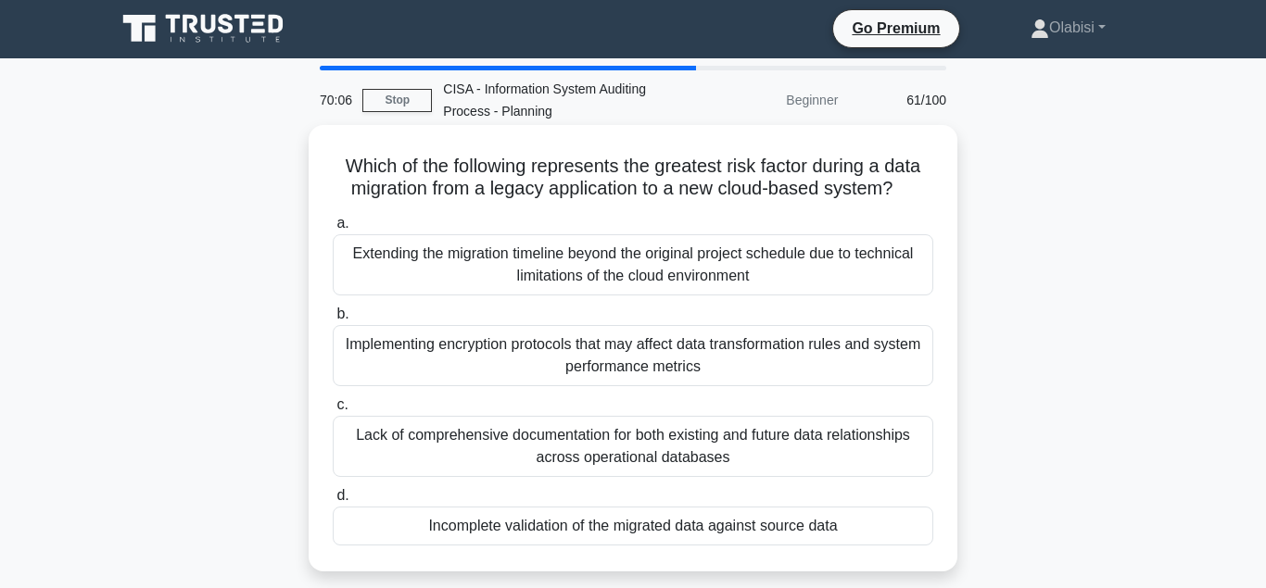
scroll to position [0, 0]
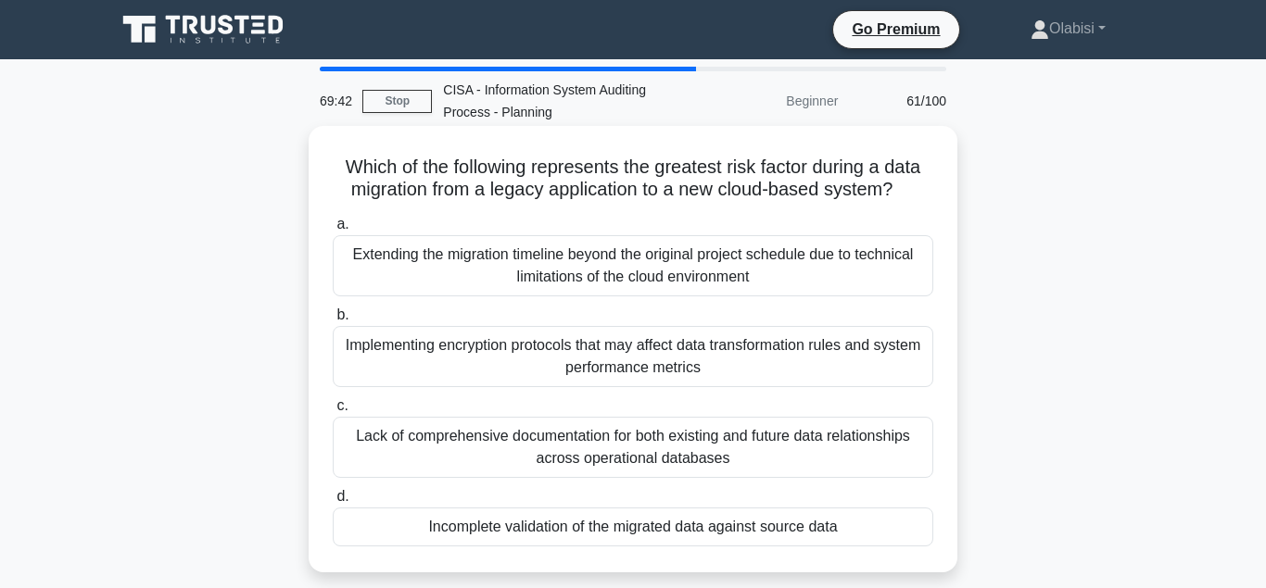
click at [580, 531] on div "Incomplete validation of the migrated data against source data" at bounding box center [633, 527] width 600 height 39
click at [333, 503] on input "d. Incomplete validation of the migrated data against source data" at bounding box center [333, 497] width 0 height 12
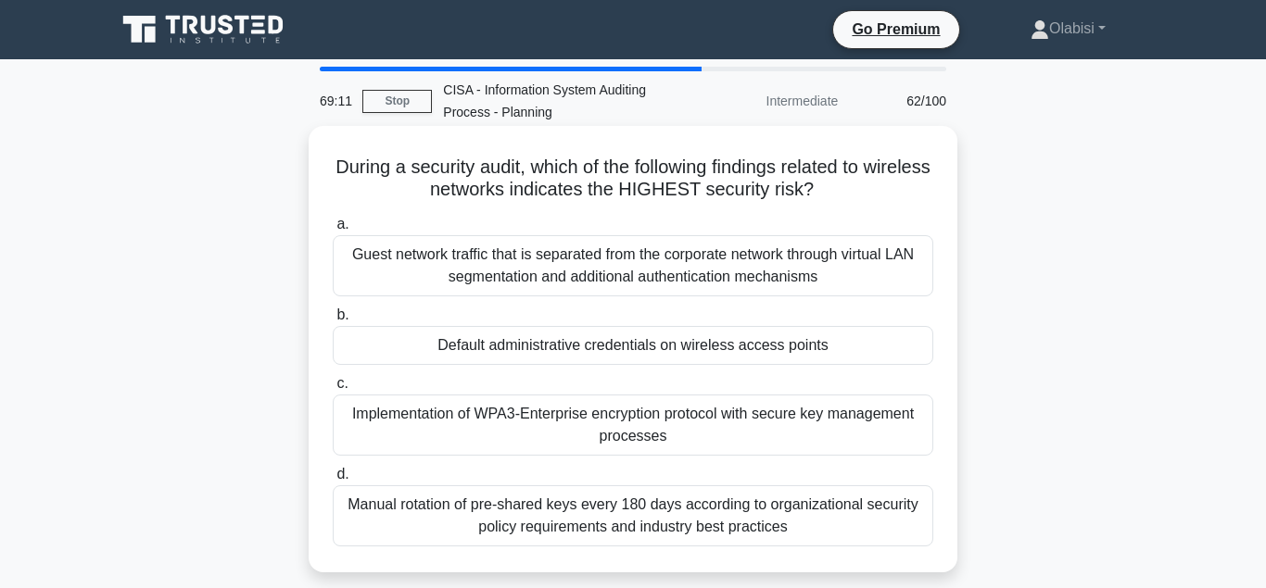
click at [568, 349] on div "Default administrative credentials on wireless access points" at bounding box center [633, 345] width 600 height 39
click at [333, 322] on input "b. Default administrative credentials on wireless access points" at bounding box center [333, 315] width 0 height 12
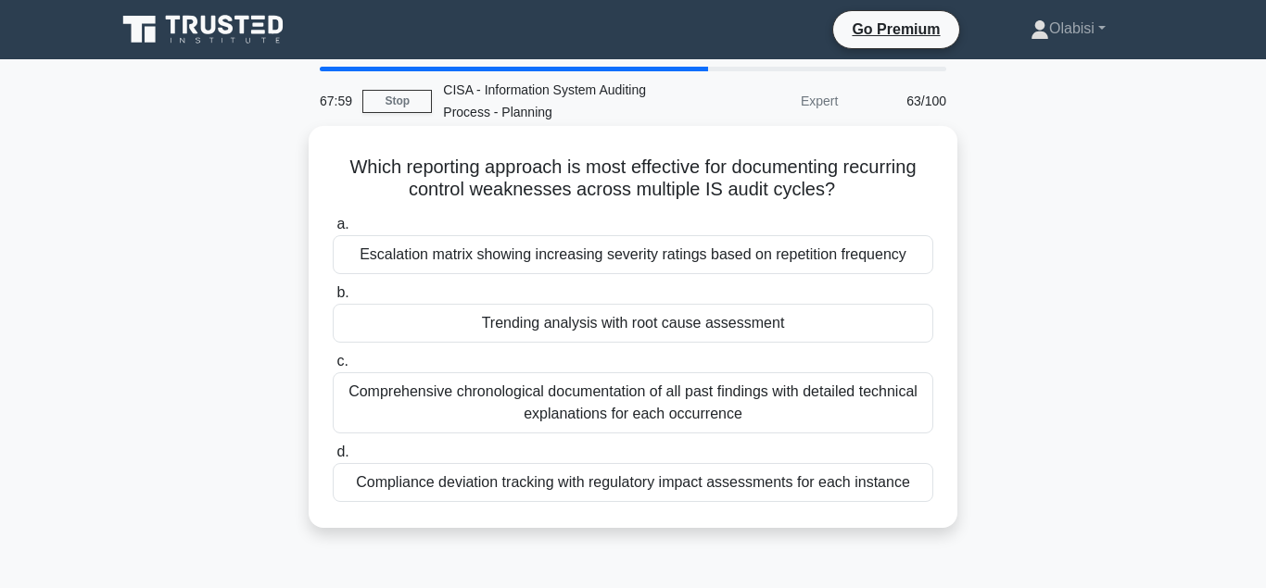
click at [486, 258] on div "Escalation matrix showing increasing severity ratings based on repetition frequ…" at bounding box center [633, 254] width 600 height 39
click at [333, 231] on input "a. Escalation matrix showing increasing severity ratings based on repetition fr…" at bounding box center [333, 225] width 0 height 12
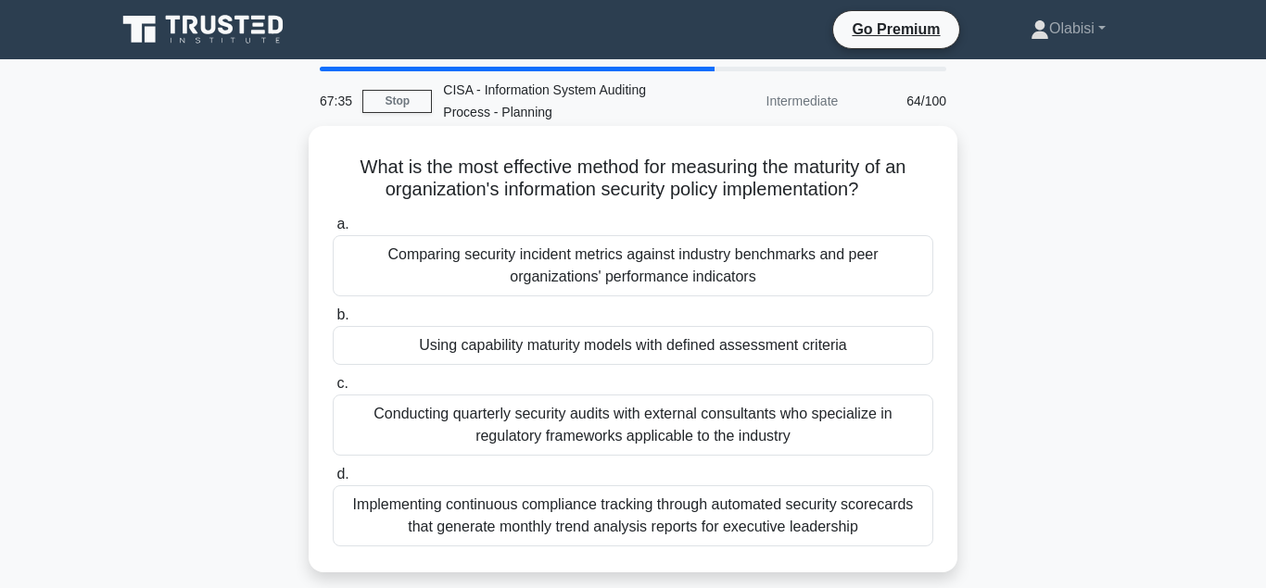
click at [490, 352] on div "Using capability maturity models with defined assessment criteria" at bounding box center [633, 345] width 600 height 39
click at [333, 322] on input "b. Using capability maturity models with defined assessment criteria" at bounding box center [333, 315] width 0 height 12
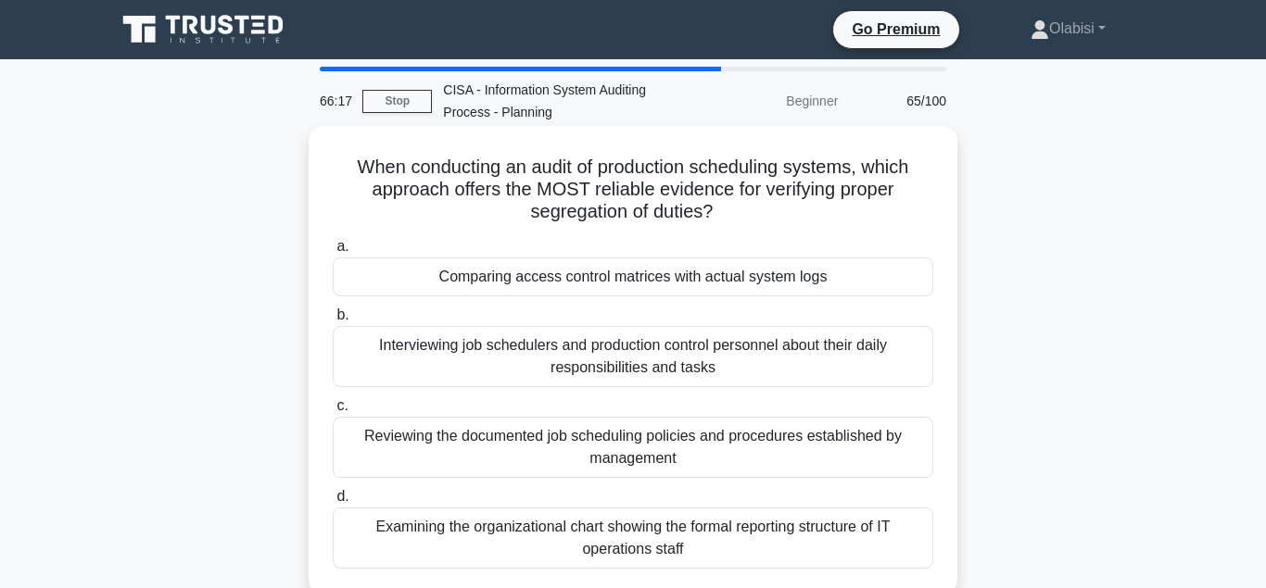
click at [501, 284] on div "Comparing access control matrices with actual system logs" at bounding box center [633, 277] width 600 height 39
click at [333, 253] on input "a. Comparing access control matrices with actual system logs" at bounding box center [333, 247] width 0 height 12
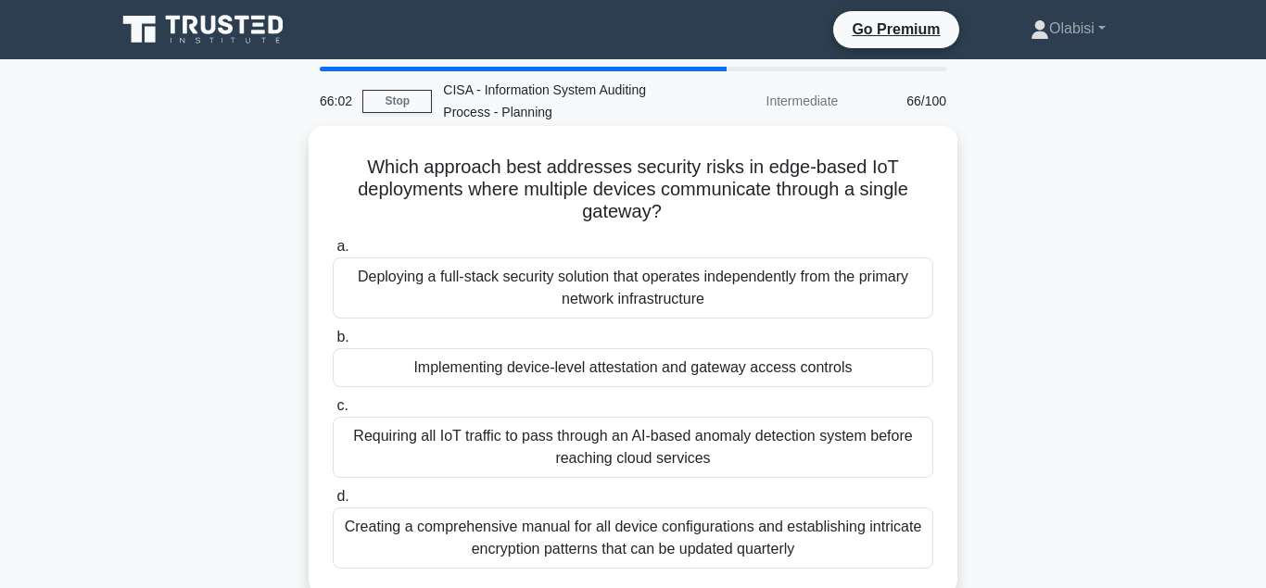
click at [498, 373] on div "Implementing device-level attestation and gateway access controls" at bounding box center [633, 367] width 600 height 39
click at [333, 344] on input "b. Implementing device-level attestation and gateway access controls" at bounding box center [333, 338] width 0 height 12
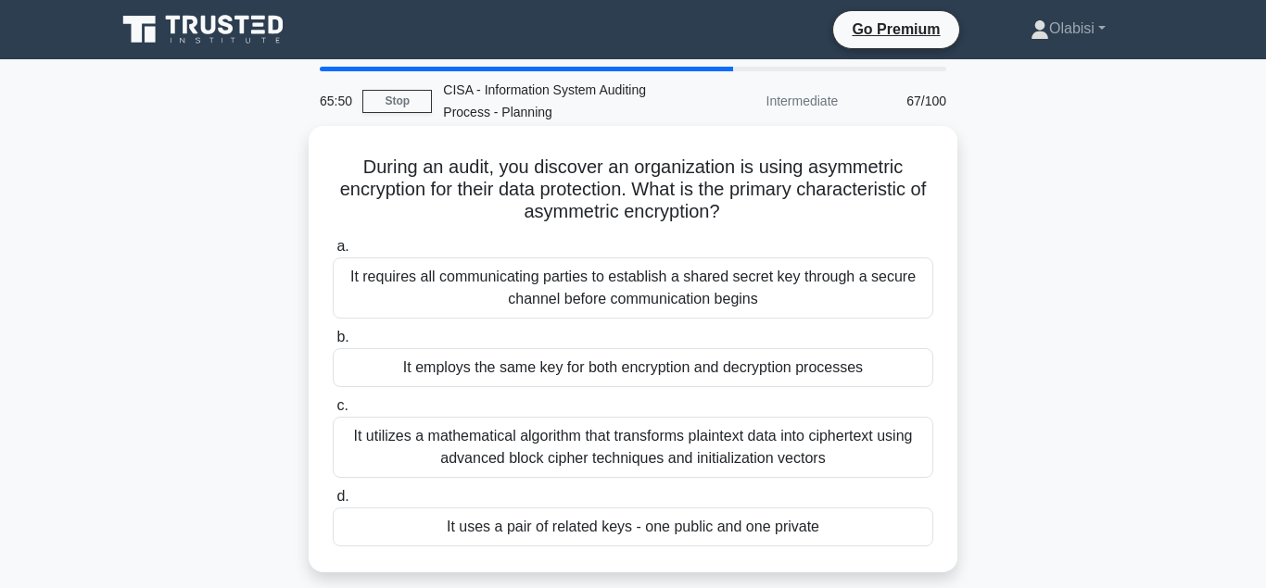
click at [528, 367] on div "It employs the same key for both encryption and decryption processes" at bounding box center [633, 367] width 600 height 39
click at [333, 344] on input "b. It employs the same key for both encryption and decryption processes" at bounding box center [333, 338] width 0 height 12
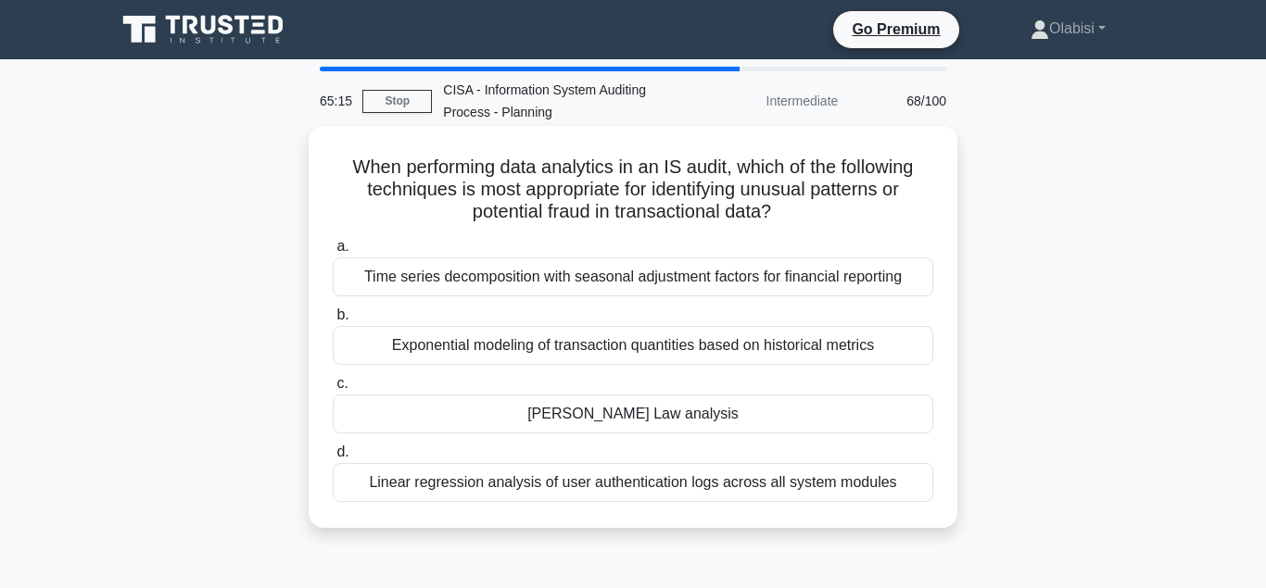
click at [604, 419] on div "Benford's Law analysis" at bounding box center [633, 414] width 600 height 39
click at [333, 390] on input "c. Benford's Law analysis" at bounding box center [333, 384] width 0 height 12
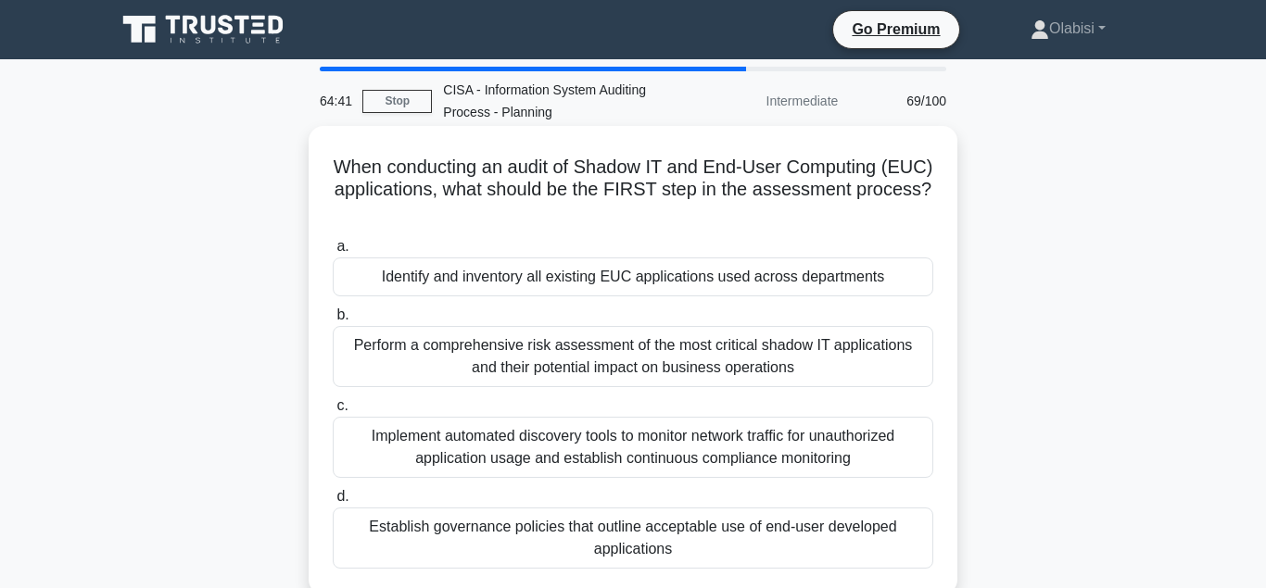
click at [503, 280] on div "Identify and inventory all existing EUC applications used across departments" at bounding box center [633, 277] width 600 height 39
click at [333, 253] on input "a. Identify and inventory all existing EUC applications used across departments" at bounding box center [333, 247] width 0 height 12
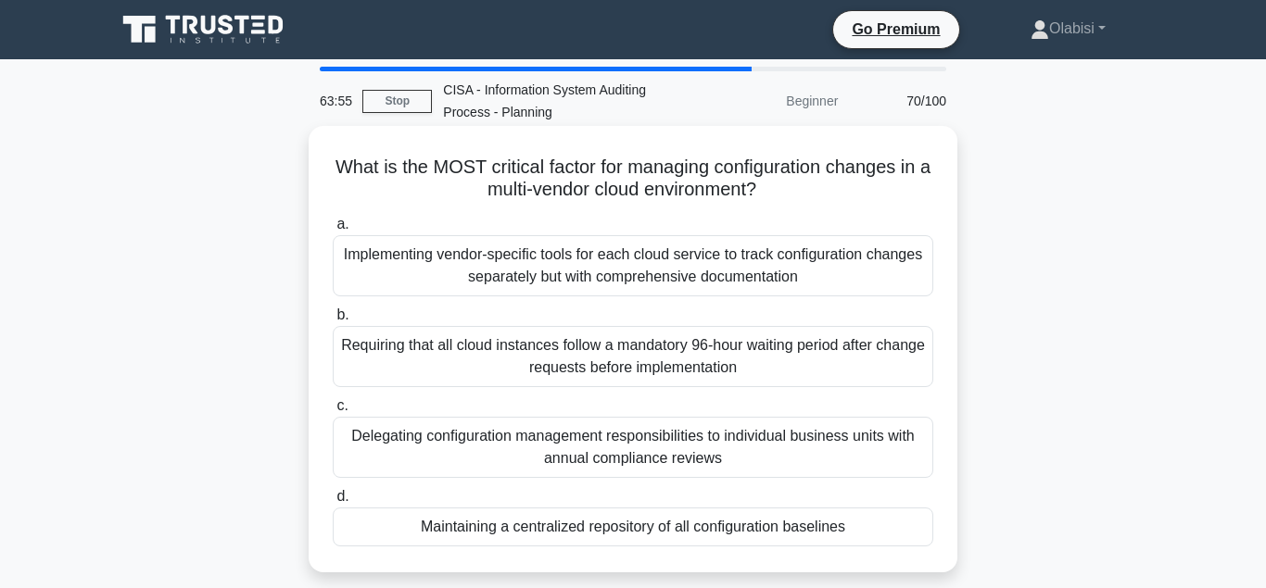
click at [505, 529] on div "Maintaining a centralized repository of all configuration baselines" at bounding box center [633, 527] width 600 height 39
click at [333, 503] on input "d. Maintaining a centralized repository of all configuration baselines" at bounding box center [333, 497] width 0 height 12
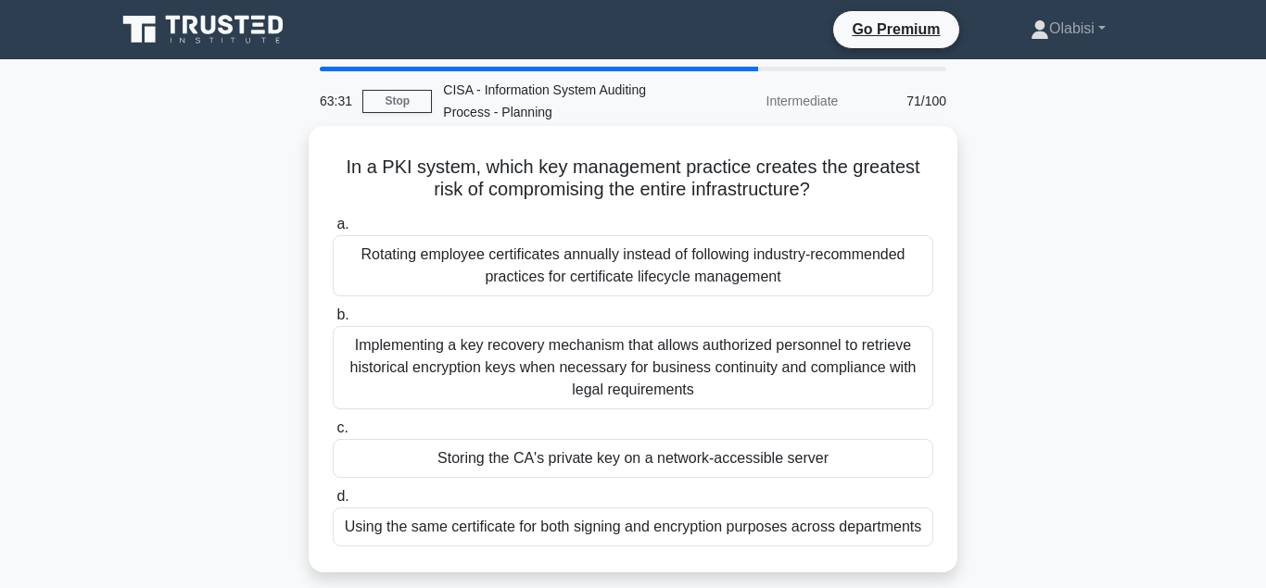
click at [506, 459] on div "Storing the CA's private key on a network-accessible server" at bounding box center [633, 458] width 600 height 39
click at [333, 435] on input "c. Storing the CA's private key on a network-accessible server" at bounding box center [333, 428] width 0 height 12
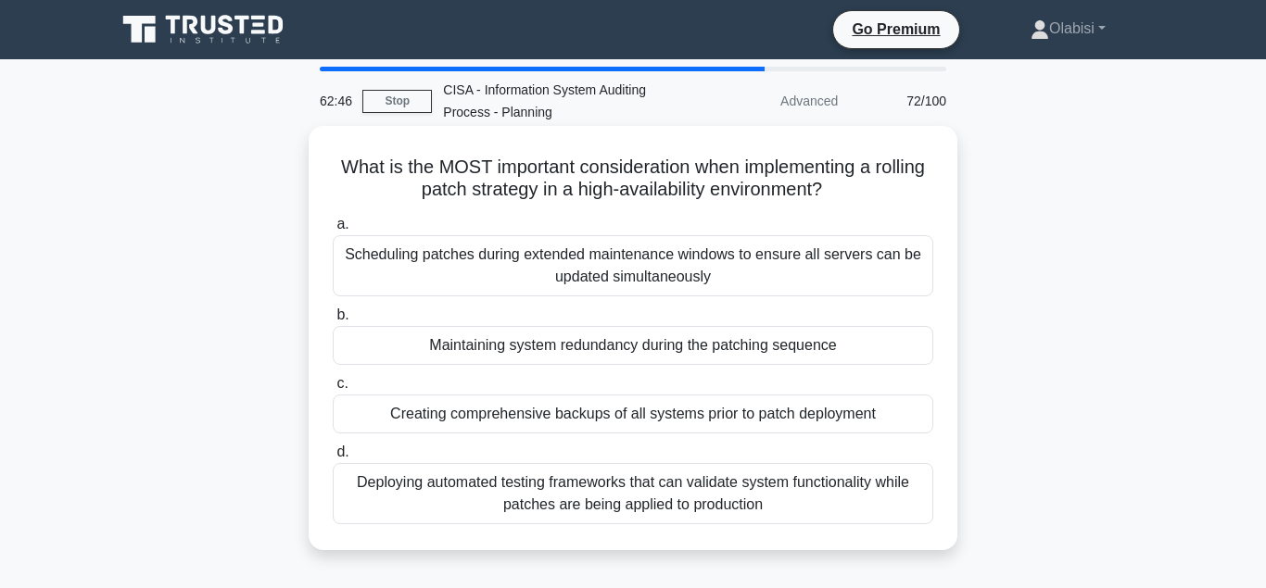
click at [511, 351] on div "Maintaining system redundancy during the patching sequence" at bounding box center [633, 345] width 600 height 39
click at [333, 322] on input "b. Maintaining system redundancy during the patching sequence" at bounding box center [333, 315] width 0 height 12
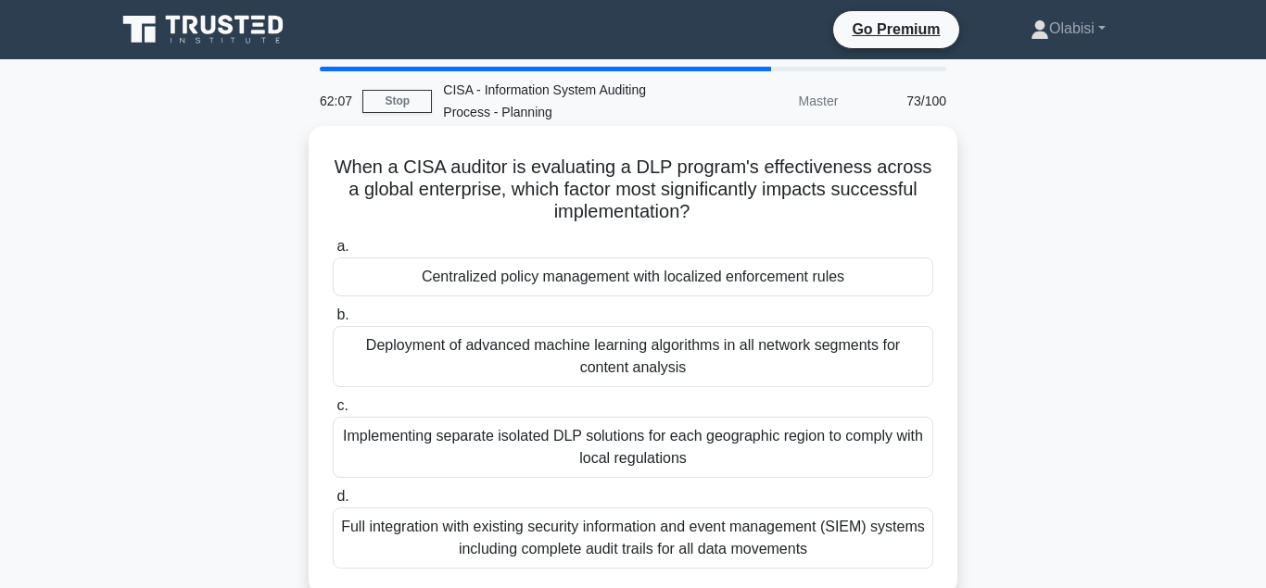
click at [561, 284] on div "Centralized policy management with localized enforcement rules" at bounding box center [633, 277] width 600 height 39
click at [333, 253] on input "a. Centralized policy management with localized enforcement rules" at bounding box center [333, 247] width 0 height 12
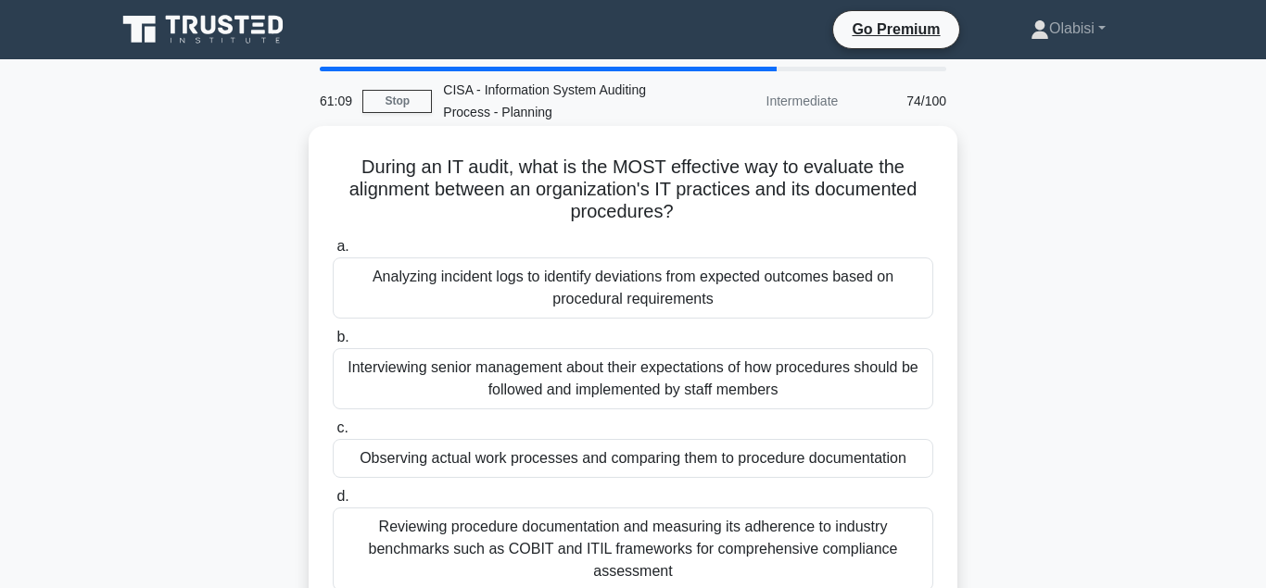
click at [605, 299] on div "Analyzing incident logs to identify deviations from expected outcomes based on …" at bounding box center [633, 288] width 600 height 61
click at [333, 253] on input "a. Analyzing incident logs to identify deviations from expected outcomes based …" at bounding box center [333, 247] width 0 height 12
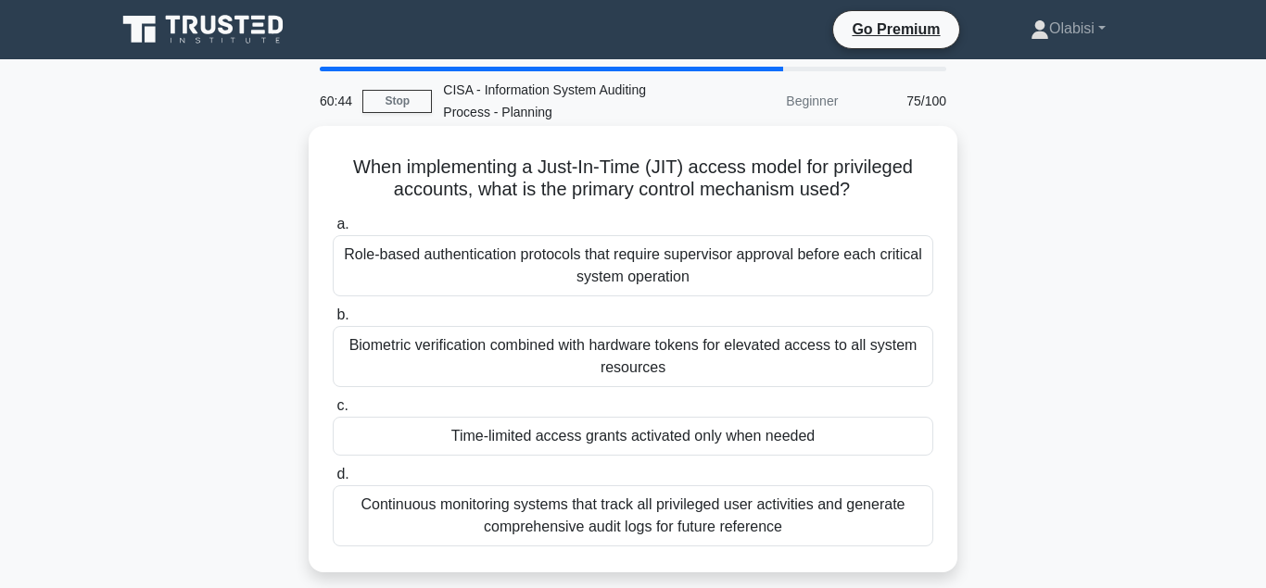
click at [544, 441] on div "Time-limited access grants activated only when needed" at bounding box center [633, 436] width 600 height 39
click at [333, 412] on input "c. Time-limited access grants activated only when needed" at bounding box center [333, 406] width 0 height 12
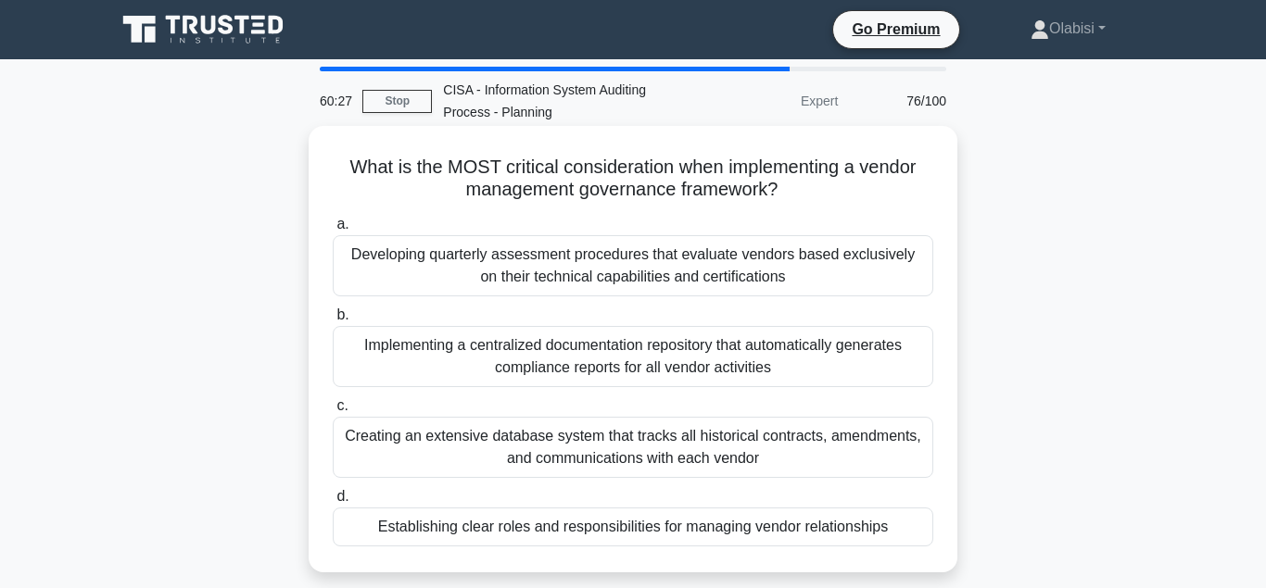
click at [529, 529] on div "Establishing clear roles and responsibilities for managing vendor relationships" at bounding box center [633, 527] width 600 height 39
click at [333, 503] on input "d. Establishing clear roles and responsibilities for managing vendor relationsh…" at bounding box center [333, 497] width 0 height 12
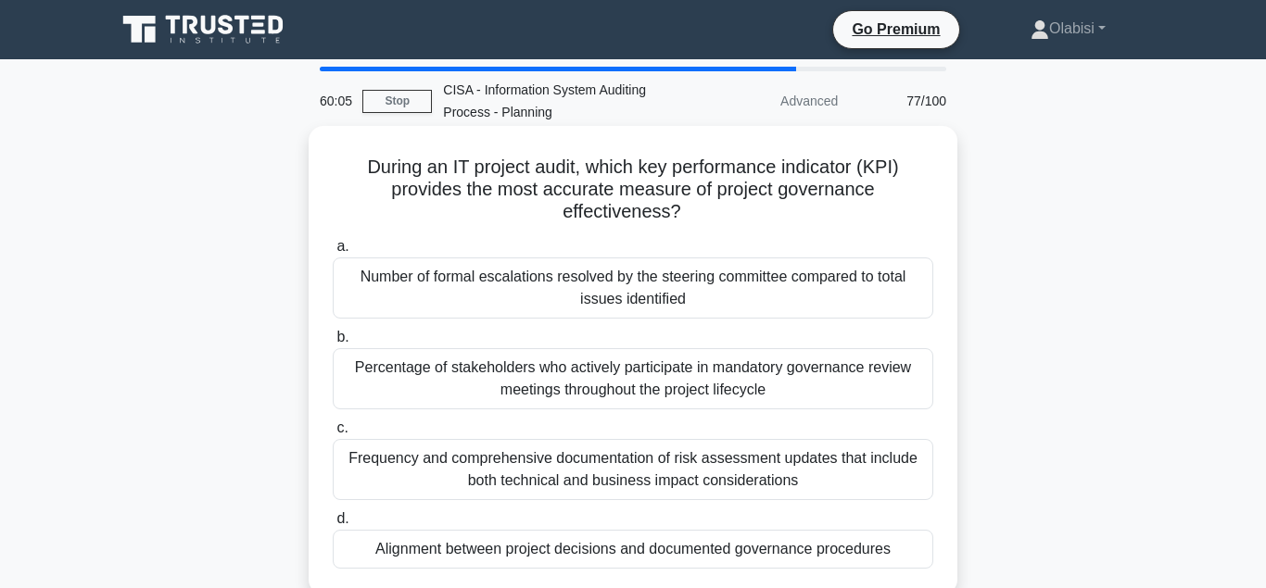
click at [503, 530] on div "Alignment between project decisions and documented governance procedures" at bounding box center [633, 549] width 600 height 39
click at [333, 525] on input "d. Alignment between project decisions and documented governance procedures" at bounding box center [333, 519] width 0 height 12
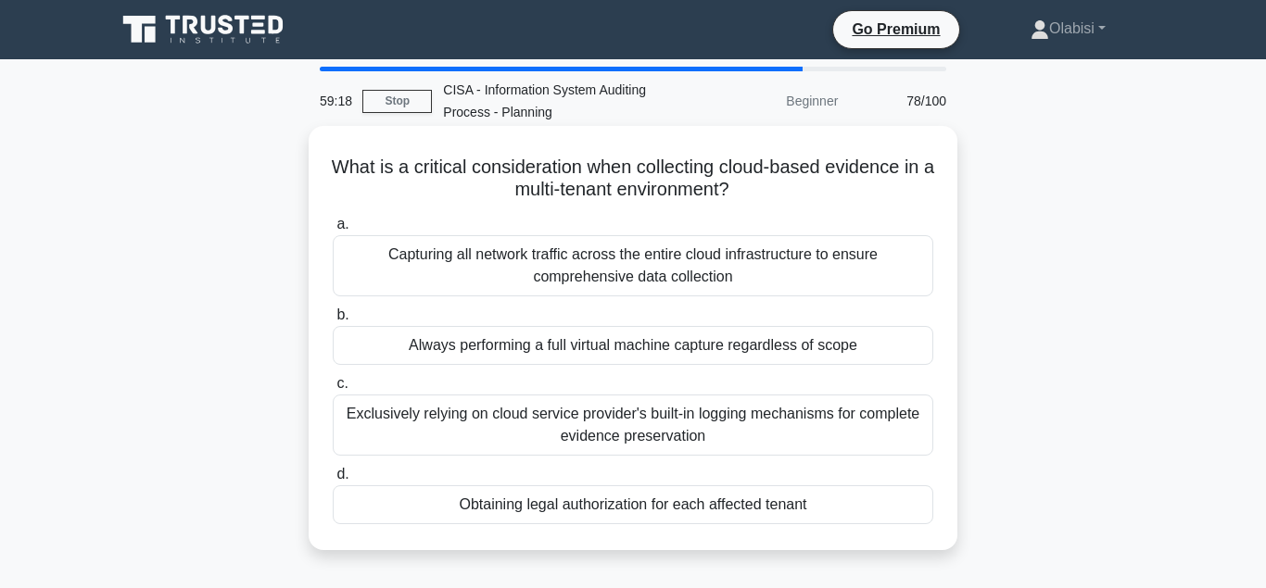
click at [523, 504] on div "Obtaining legal authorization for each affected tenant" at bounding box center [633, 504] width 600 height 39
click at [333, 481] on input "d. Obtaining legal authorization for each affected tenant" at bounding box center [333, 475] width 0 height 12
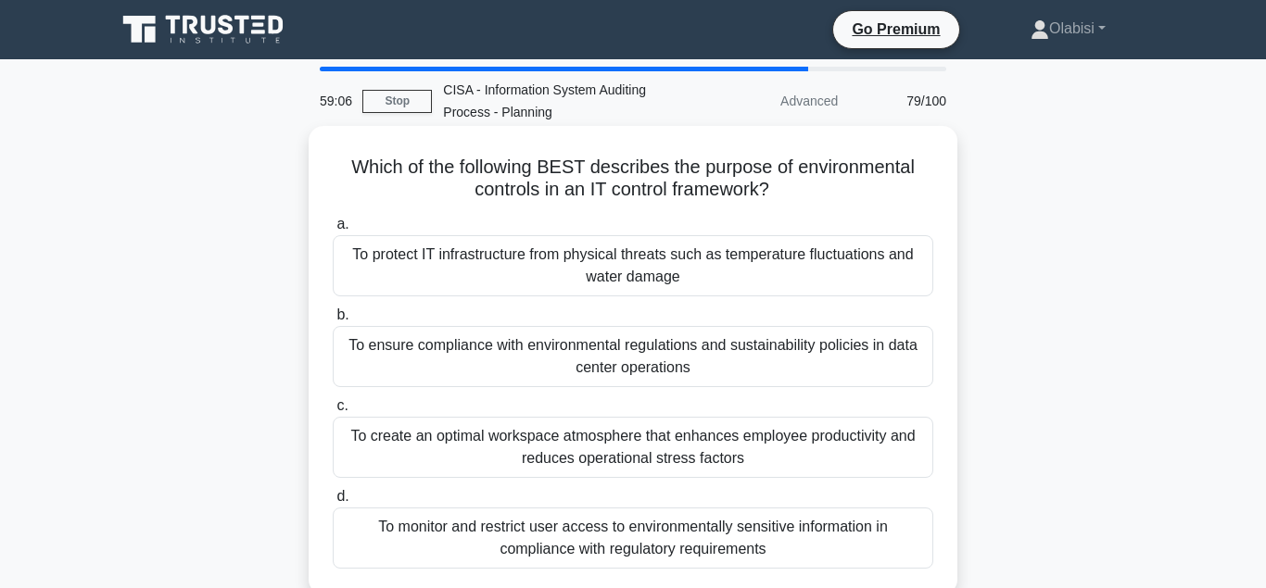
click at [445, 255] on div "To protect IT infrastructure from physical threats such as temperature fluctuat…" at bounding box center [633, 265] width 600 height 61
click at [333, 231] on input "a. To protect IT infrastructure from physical threats such as temperature fluct…" at bounding box center [333, 225] width 0 height 12
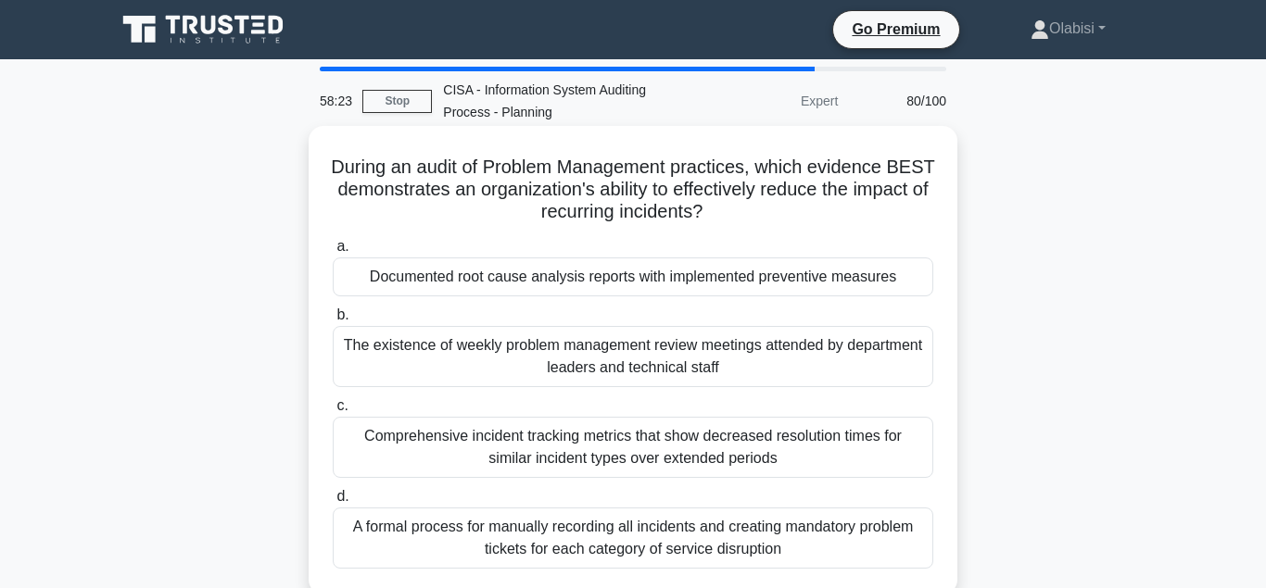
click at [498, 279] on div "Documented root cause analysis reports with implemented preventive measures" at bounding box center [633, 277] width 600 height 39
click at [333, 253] on input "a. Documented root cause analysis reports with implemented preventive measures" at bounding box center [333, 247] width 0 height 12
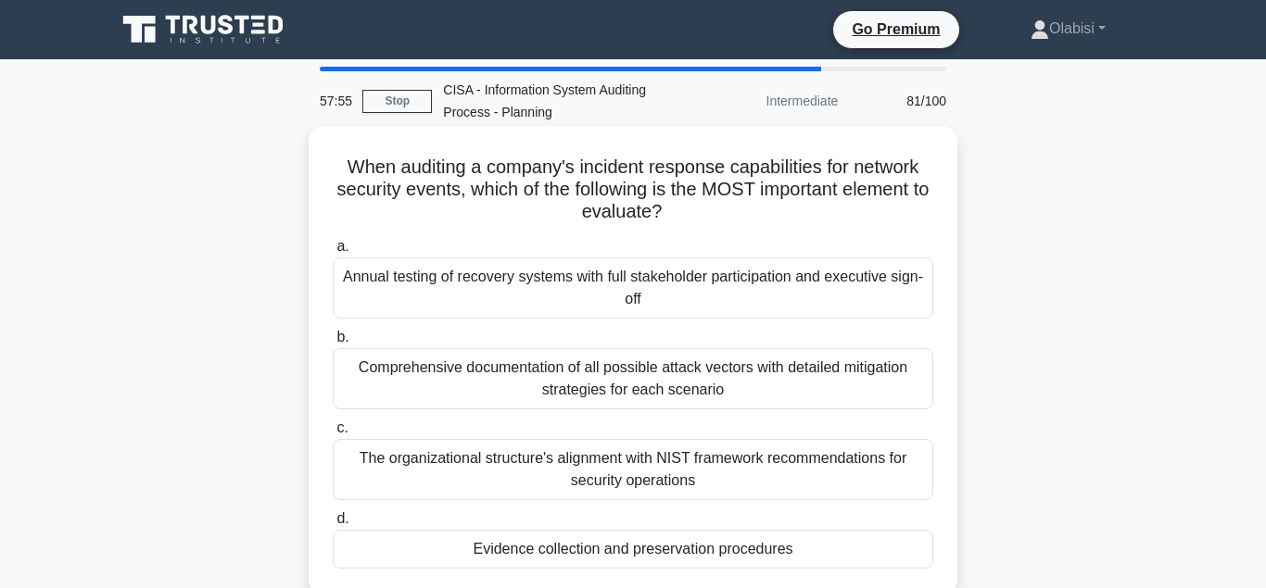
click at [572, 554] on div "Evidence collection and preservation procedures" at bounding box center [633, 549] width 600 height 39
click at [333, 525] on input "d. Evidence collection and preservation procedures" at bounding box center [333, 519] width 0 height 12
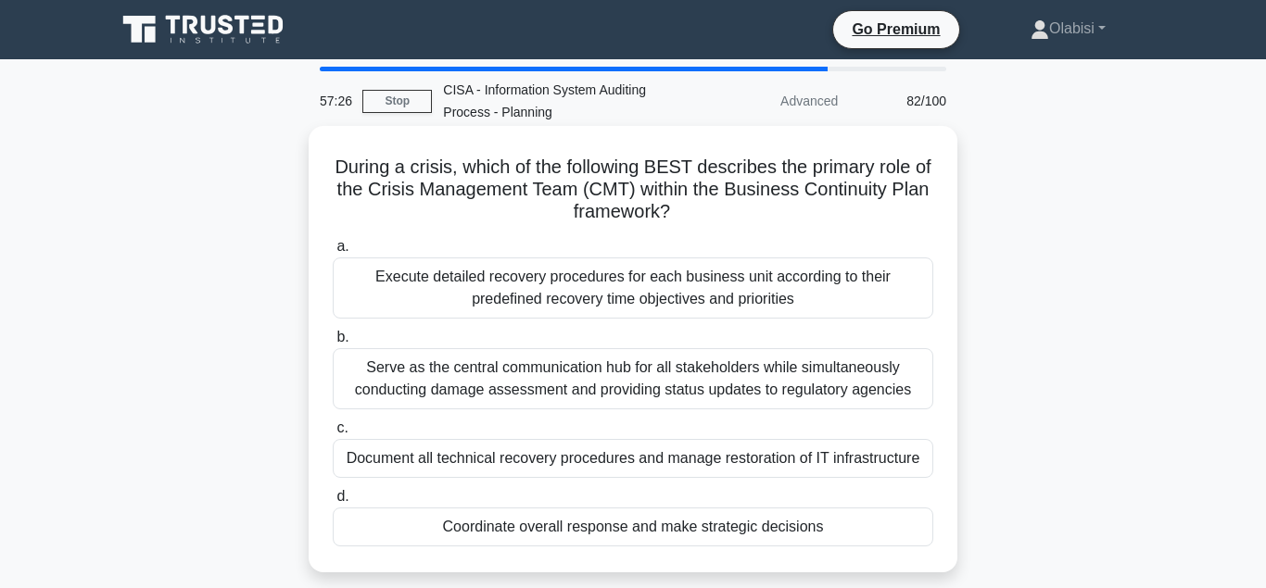
click at [461, 463] on div "Document all technical recovery procedures and manage restoration of IT infrast…" at bounding box center [633, 458] width 600 height 39
click at [333, 435] on input "c. Document all technical recovery procedures and manage restoration of IT infr…" at bounding box center [333, 428] width 0 height 12
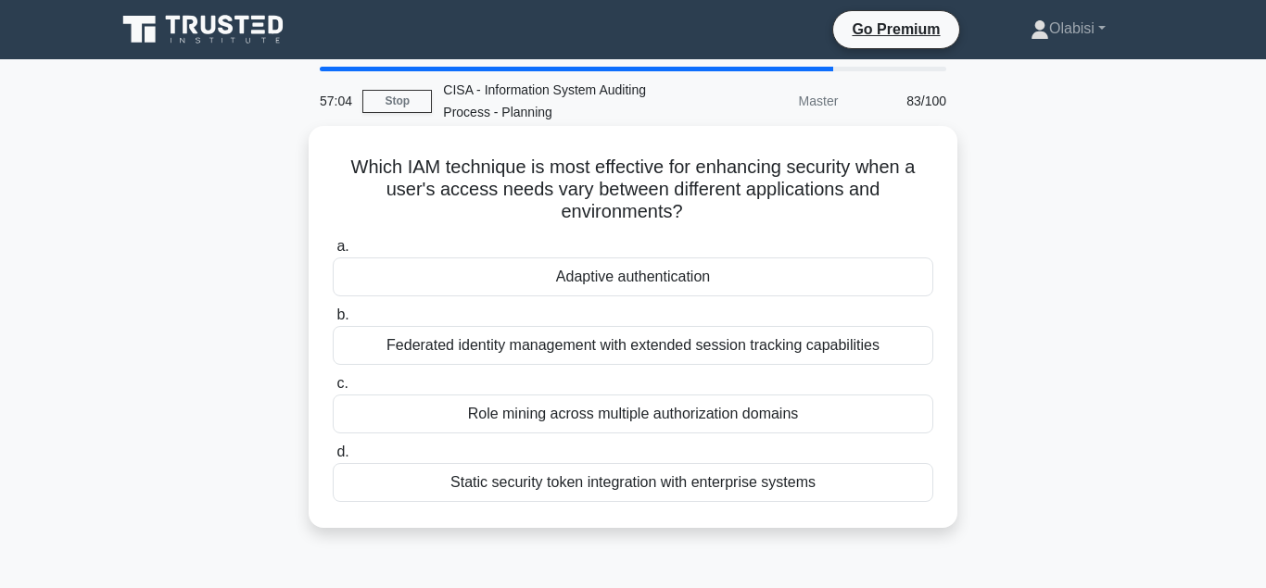
click at [590, 282] on div "Adaptive authentication" at bounding box center [633, 277] width 600 height 39
click at [333, 253] on input "a. Adaptive authentication" at bounding box center [333, 247] width 0 height 12
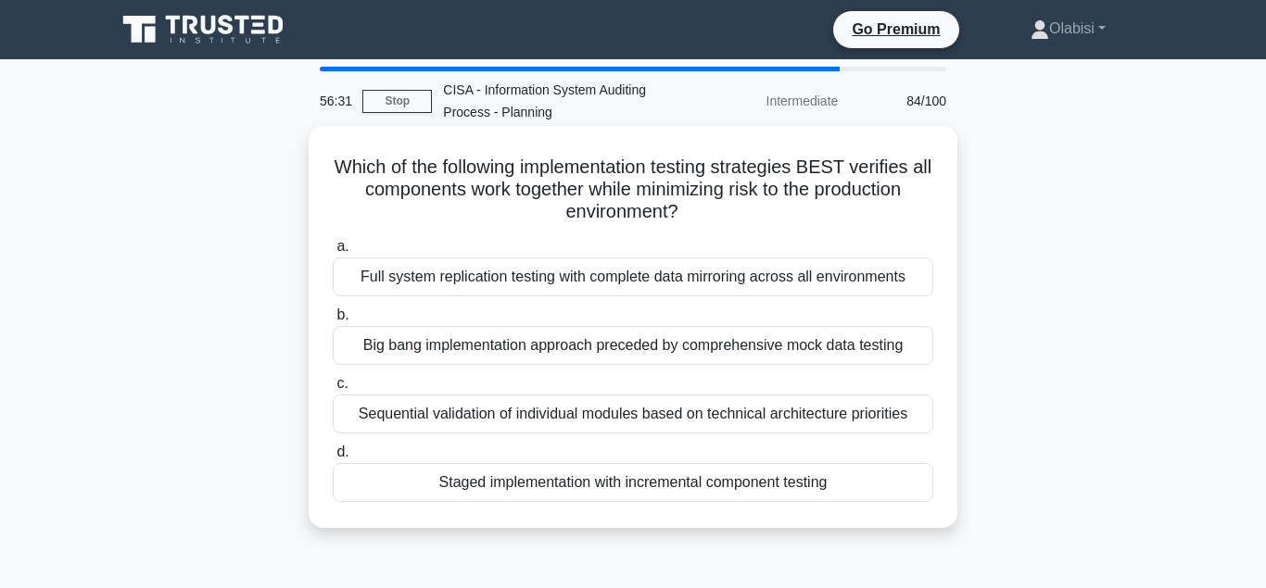
click at [548, 489] on div "Staged implementation with incremental component testing" at bounding box center [633, 482] width 600 height 39
click at [333, 459] on input "d. Staged implementation with incremental component testing" at bounding box center [333, 453] width 0 height 12
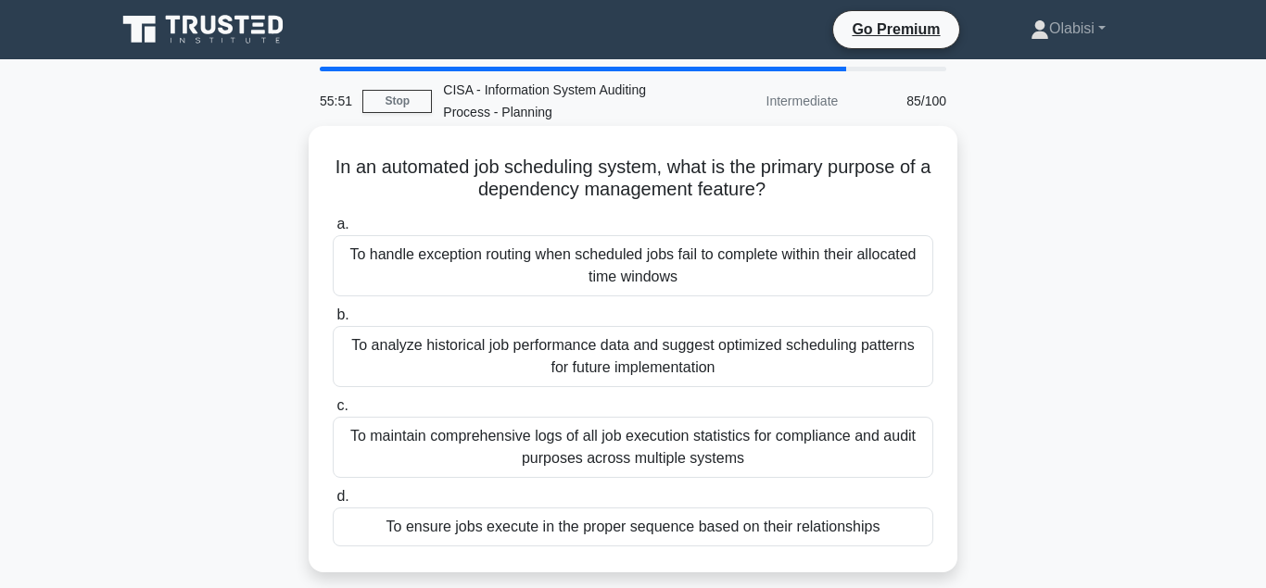
click at [498, 530] on div "To ensure jobs execute in the proper sequence based on their relationships" at bounding box center [633, 527] width 600 height 39
click at [333, 503] on input "d. To ensure jobs execute in the proper sequence based on their relationships" at bounding box center [333, 497] width 0 height 12
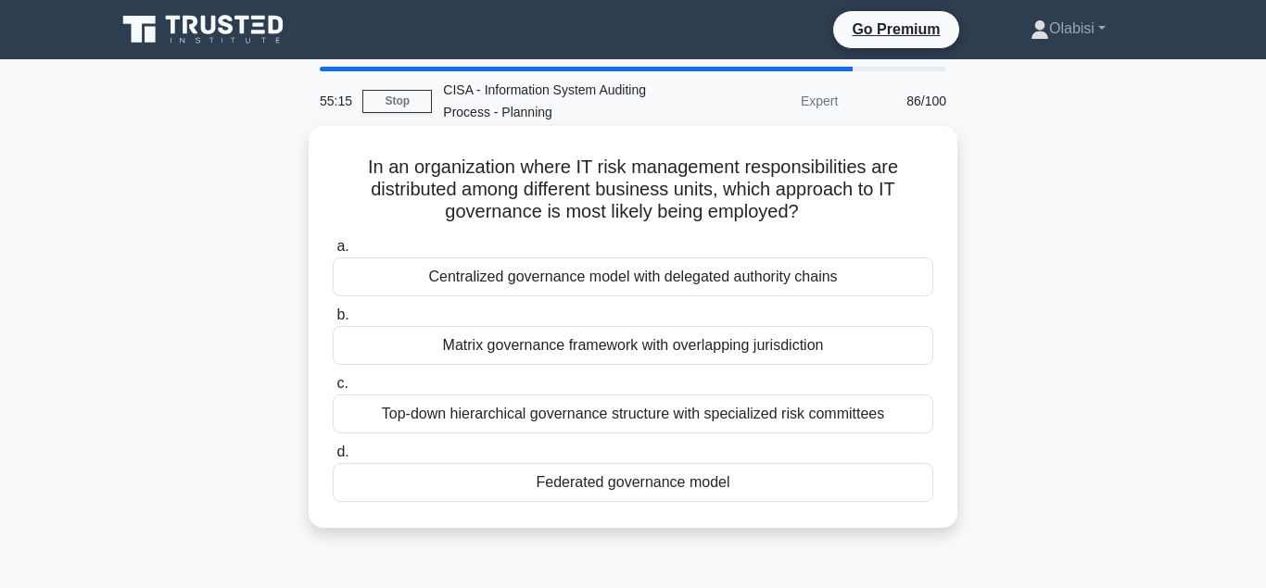
click at [506, 277] on div "Centralized governance model with delegated authority chains" at bounding box center [633, 277] width 600 height 39
click at [333, 253] on input "a. Centralized governance model with delegated authority chains" at bounding box center [333, 247] width 0 height 12
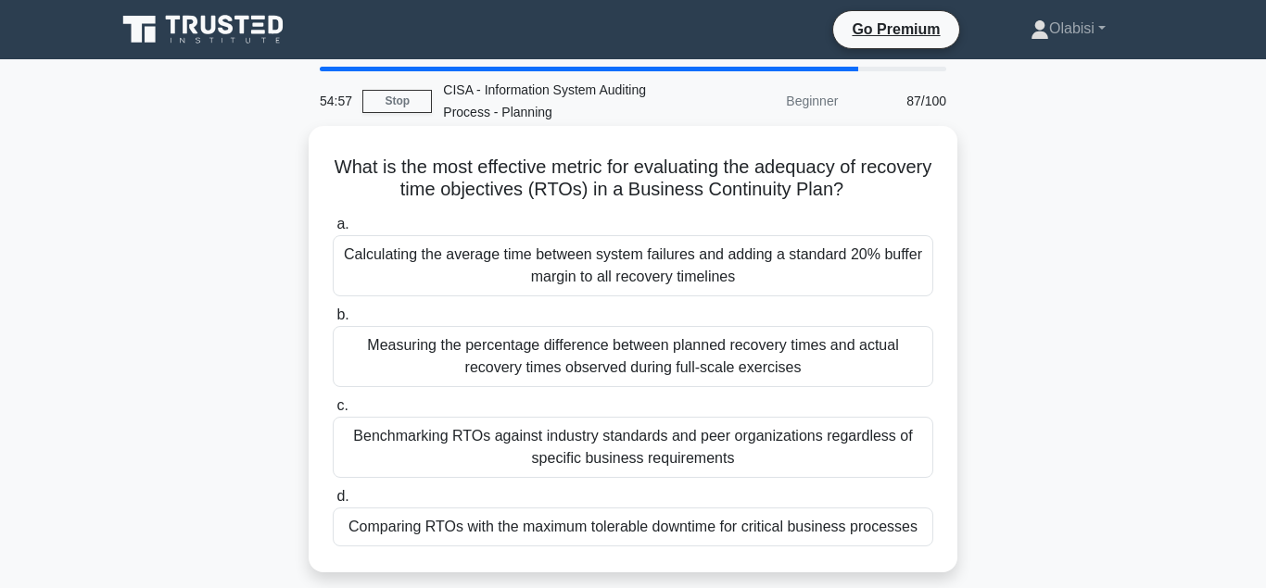
click at [497, 529] on div "Comparing RTOs with the maximum tolerable downtime for critical business proces…" at bounding box center [633, 527] width 600 height 39
click at [333, 503] on input "d. Comparing RTOs with the maximum tolerable downtime for critical business pro…" at bounding box center [333, 497] width 0 height 12
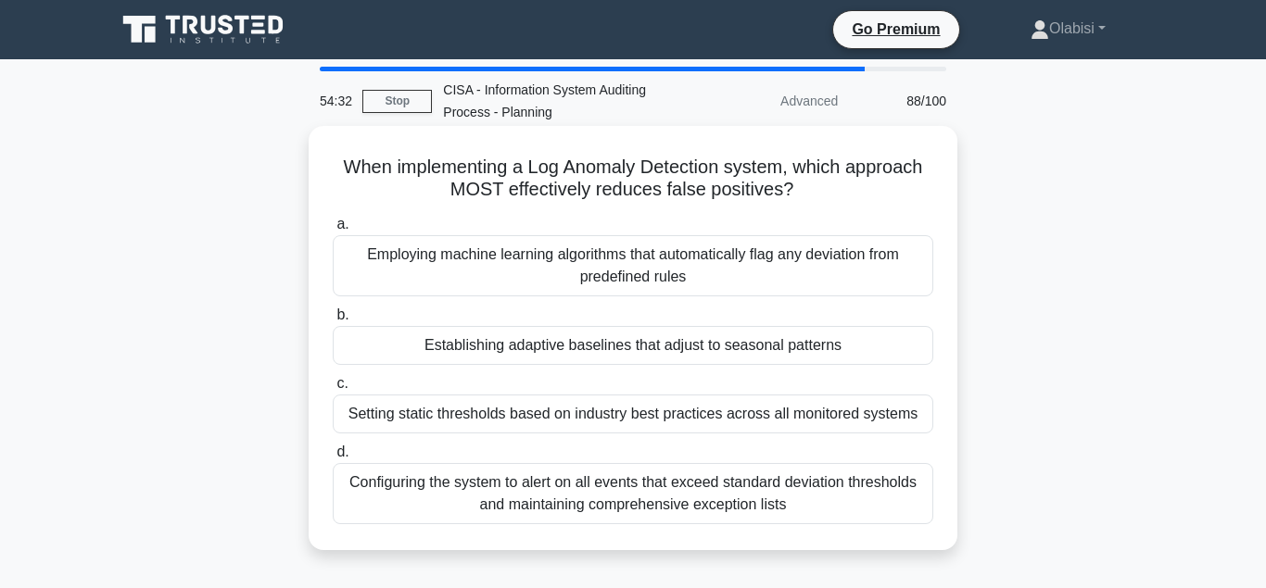
click at [609, 352] on div "Establishing adaptive baselines that adjust to seasonal patterns" at bounding box center [633, 345] width 600 height 39
click at [333, 322] on input "b. Establishing adaptive baselines that adjust to seasonal patterns" at bounding box center [333, 315] width 0 height 12
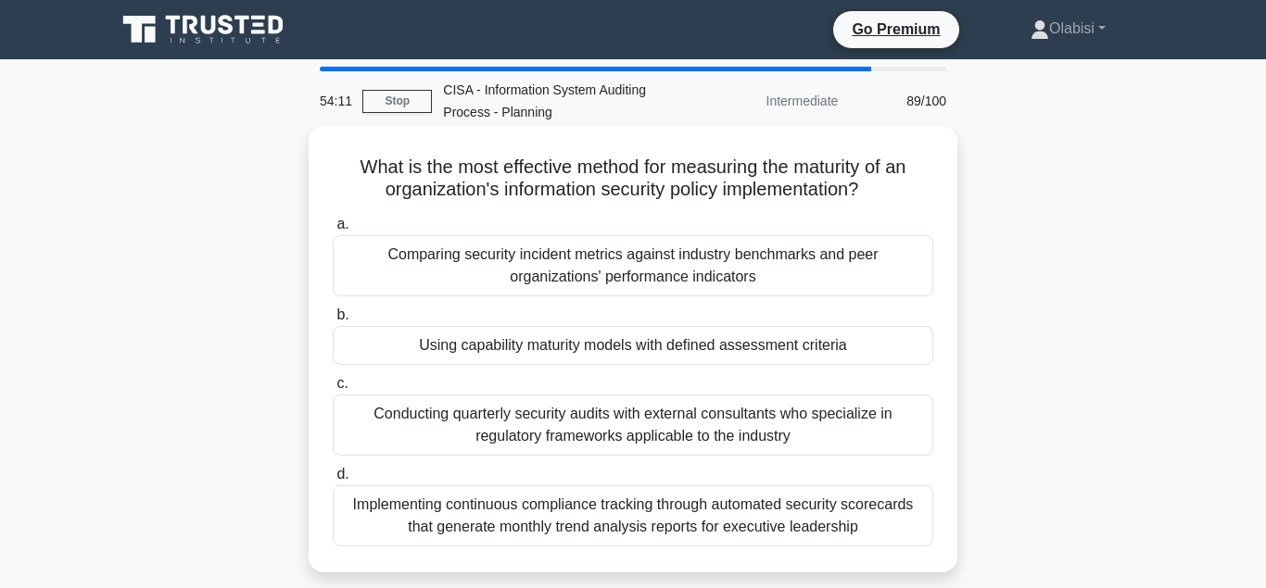
click at [554, 348] on div "Using capability maturity models with defined assessment criteria" at bounding box center [633, 345] width 600 height 39
click at [333, 322] on input "b. Using capability maturity models with defined assessment criteria" at bounding box center [333, 315] width 0 height 12
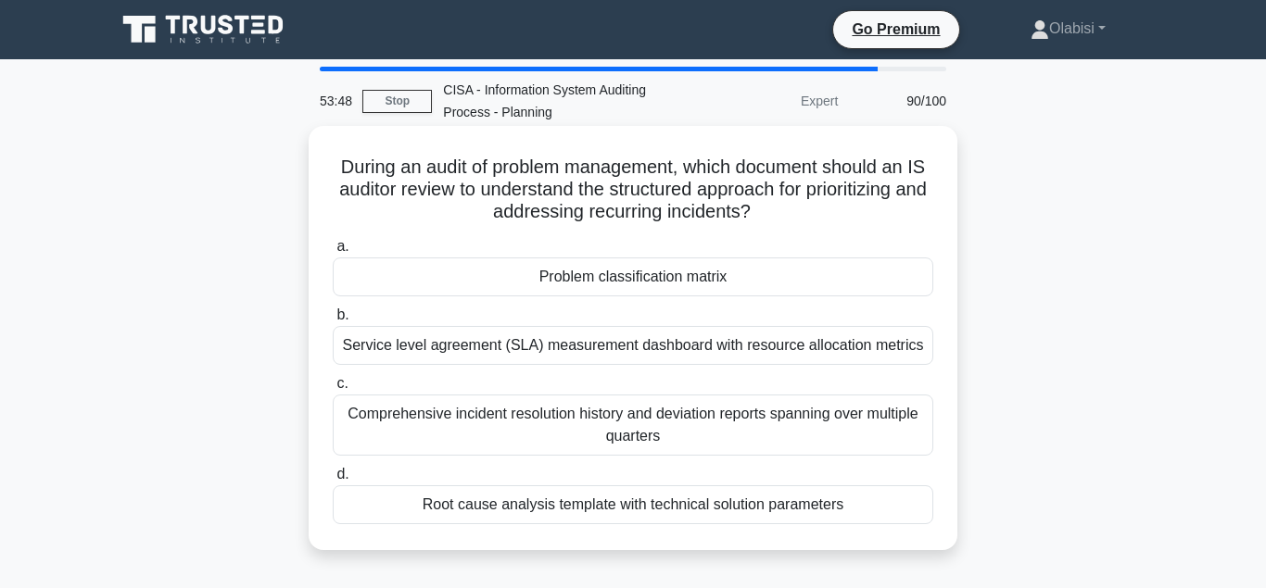
click at [540, 503] on div "Root cause analysis template with technical solution parameters" at bounding box center [633, 504] width 600 height 39
click at [333, 481] on input "d. Root cause analysis template with technical solution parameters" at bounding box center [333, 475] width 0 height 12
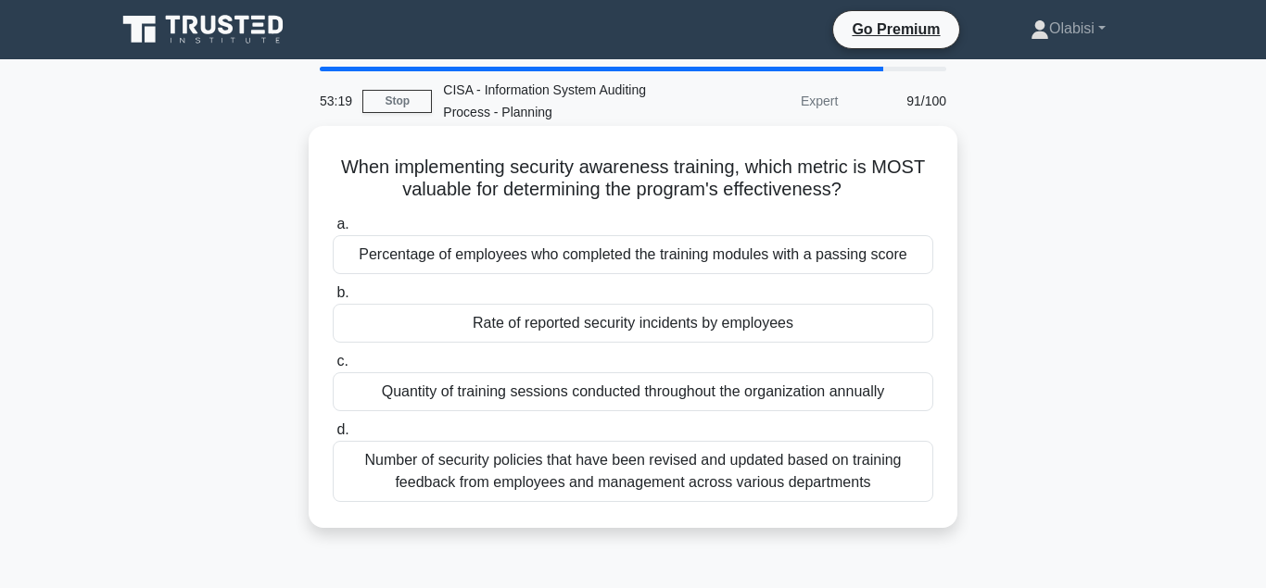
click at [531, 326] on div "Rate of reported security incidents by employees" at bounding box center [633, 323] width 600 height 39
click at [333, 299] on input "b. Rate of reported security incidents by employees" at bounding box center [333, 293] width 0 height 12
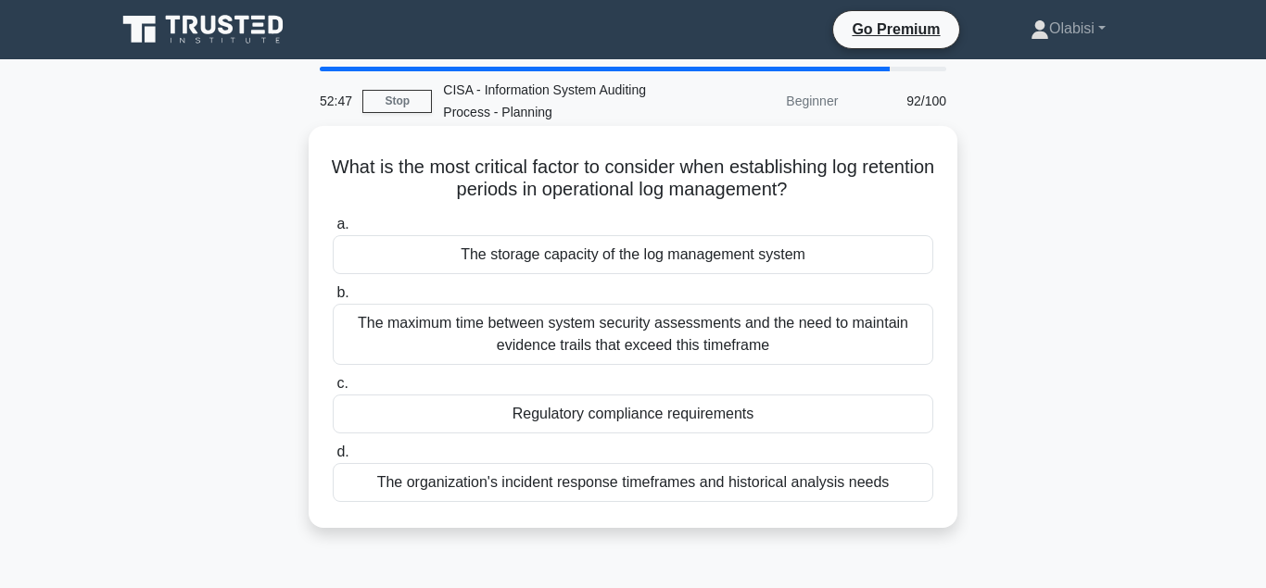
click at [567, 418] on div "Regulatory compliance requirements" at bounding box center [633, 414] width 600 height 39
click at [333, 390] on input "c. Regulatory compliance requirements" at bounding box center [333, 384] width 0 height 12
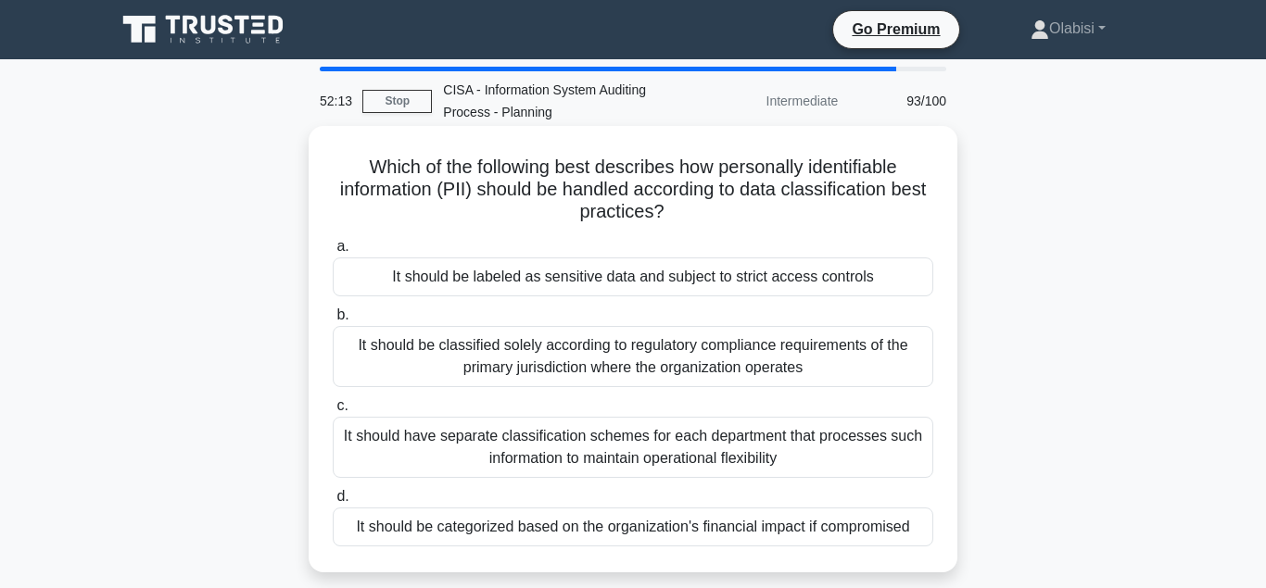
click at [552, 277] on div "It should be labeled as sensitive data and subject to strict access controls" at bounding box center [633, 277] width 600 height 39
click at [333, 253] on input "a. It should be labeled as sensitive data and subject to strict access controls" at bounding box center [333, 247] width 0 height 12
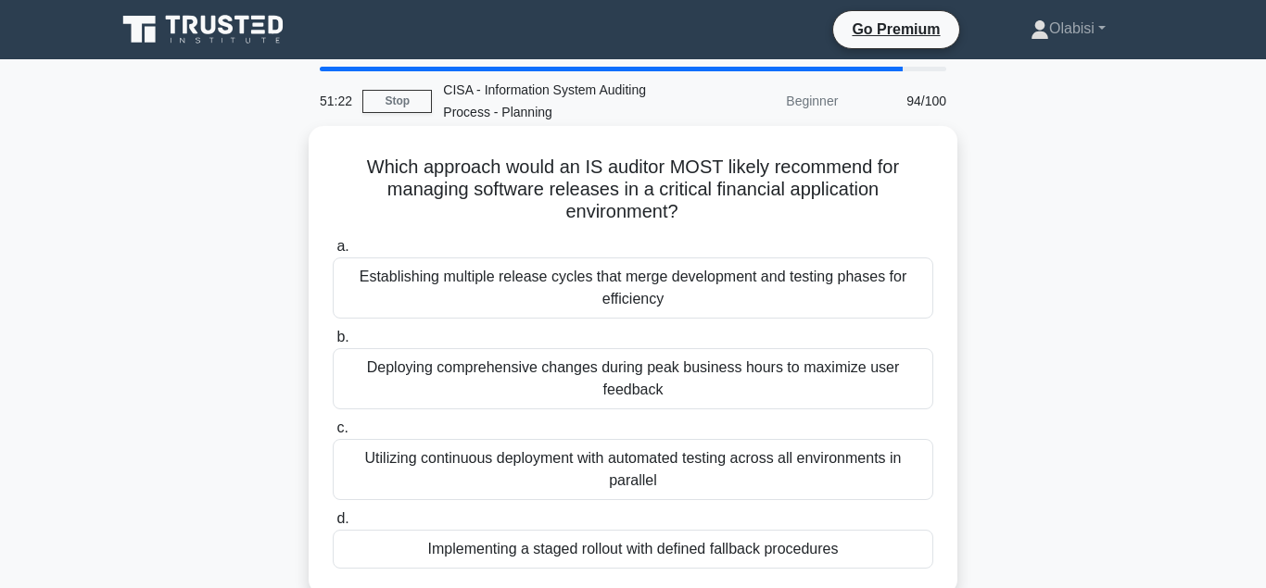
click at [448, 549] on div "Implementing a staged rollout with defined fallback procedures" at bounding box center [633, 549] width 600 height 39
click at [333, 525] on input "d. Implementing a staged rollout with defined fallback procedures" at bounding box center [333, 519] width 0 height 12
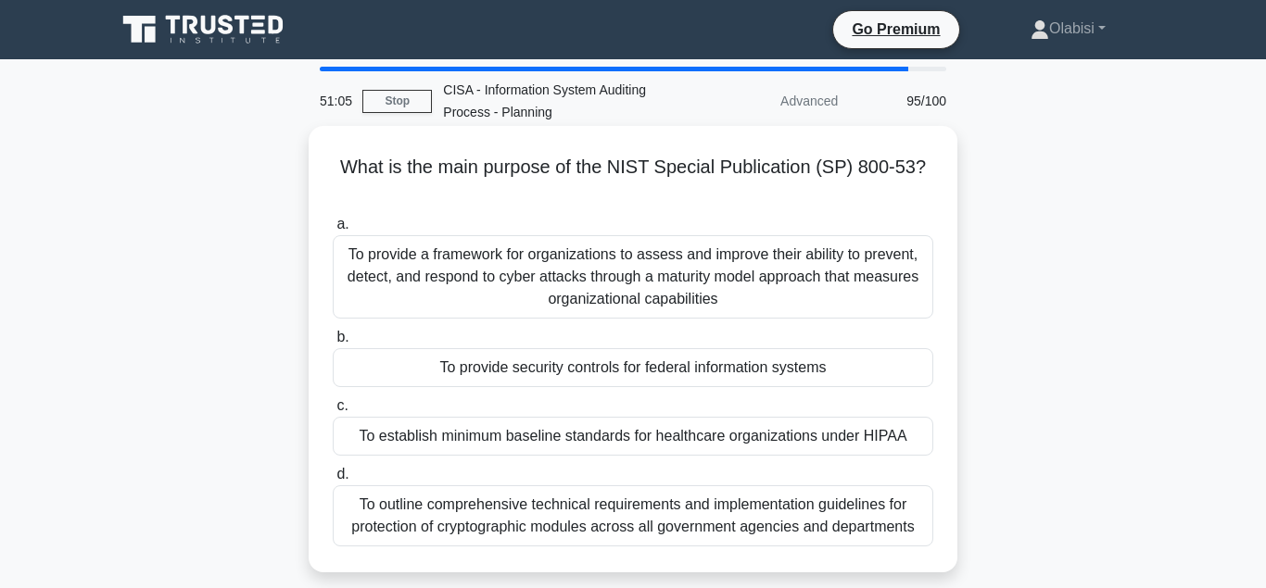
click at [473, 348] on div "To provide security controls for federal information systems" at bounding box center [633, 367] width 600 height 39
click at [333, 344] on input "b. To provide security controls for federal information systems" at bounding box center [333, 338] width 0 height 12
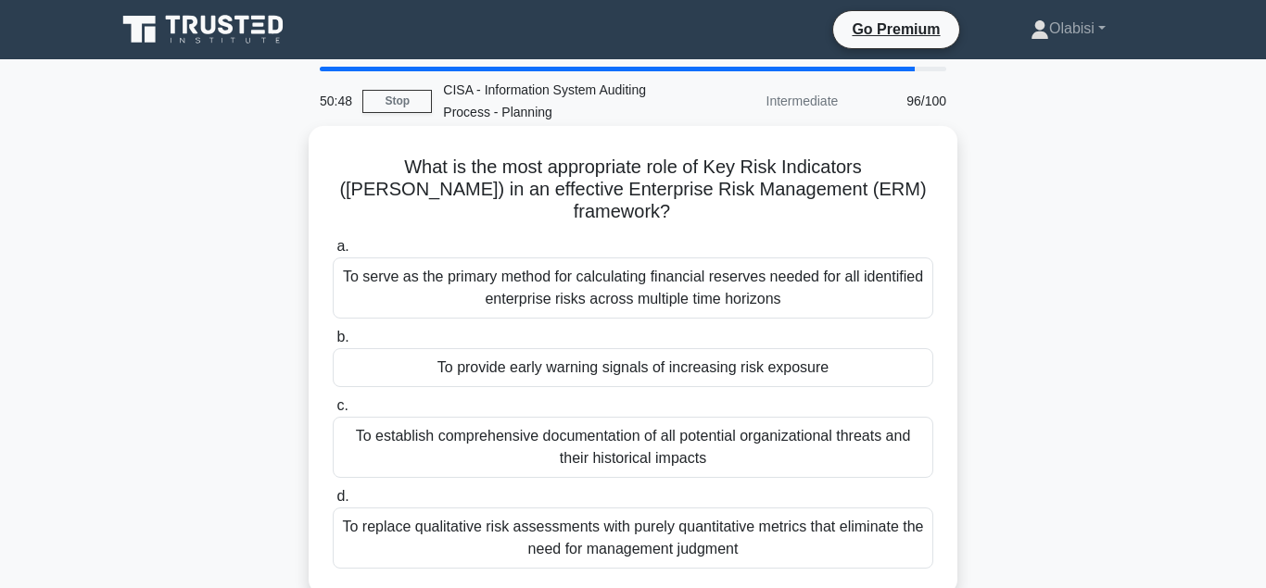
click at [511, 351] on div "To provide early warning signals of increasing risk exposure" at bounding box center [633, 367] width 600 height 39
click at [333, 344] on input "b. To provide early warning signals of increasing risk exposure" at bounding box center [333, 338] width 0 height 12
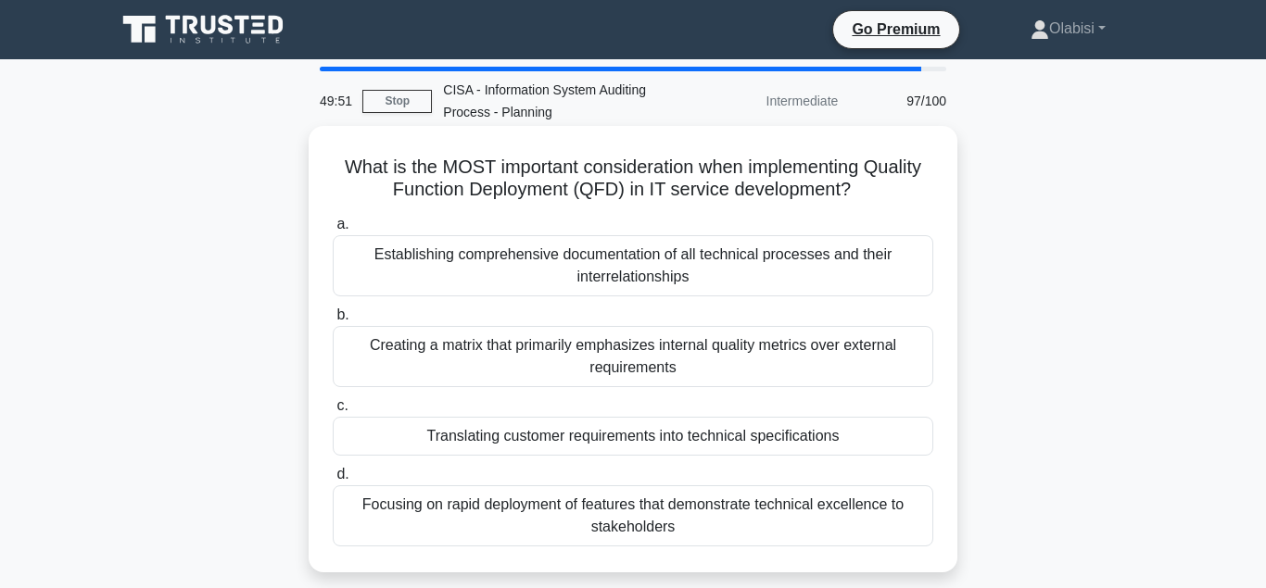
click at [491, 438] on div "Translating customer requirements into technical specifications" at bounding box center [633, 436] width 600 height 39
click at [333, 412] on input "c. Translating customer requirements into technical specifications" at bounding box center [333, 406] width 0 height 12
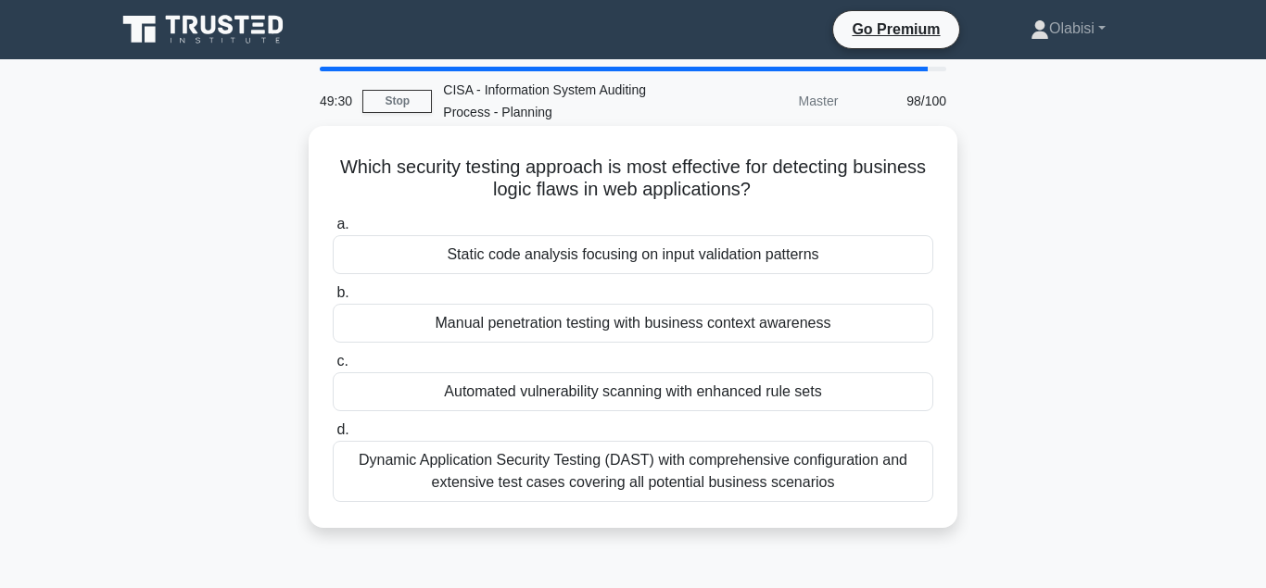
click at [523, 259] on div "Static code analysis focusing on input validation patterns" at bounding box center [633, 254] width 600 height 39
click at [333, 231] on input "a. Static code analysis focusing on input validation patterns" at bounding box center [333, 225] width 0 height 12
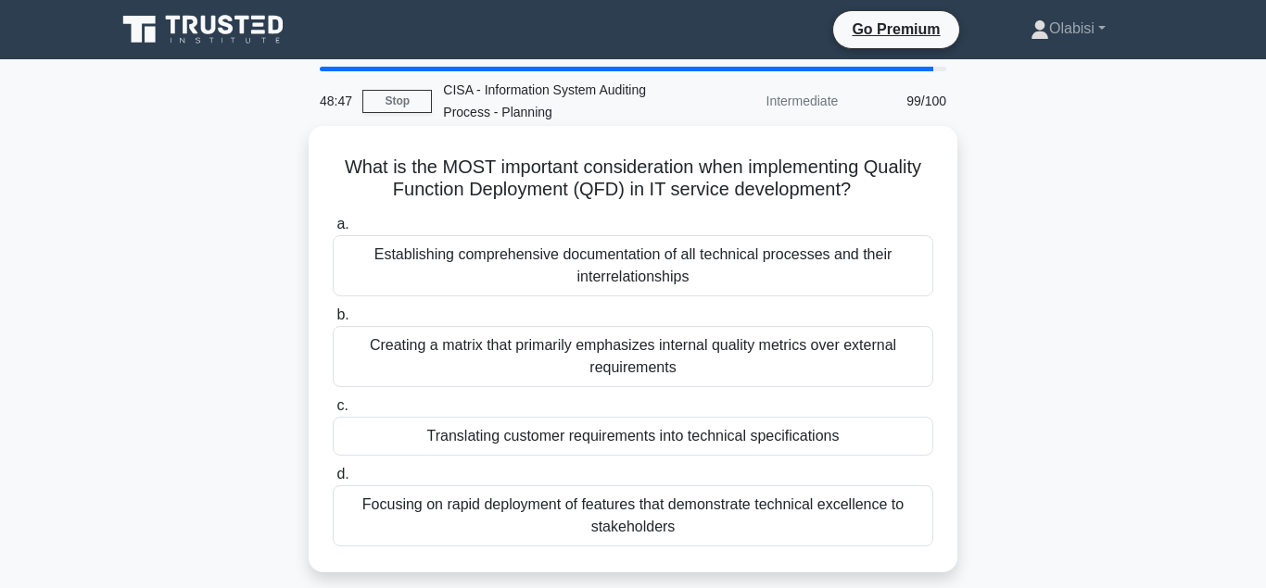
click at [521, 441] on div "Translating customer requirements into technical specifications" at bounding box center [633, 436] width 600 height 39
click at [333, 412] on input "c. Translating customer requirements into technical specifications" at bounding box center [333, 406] width 0 height 12
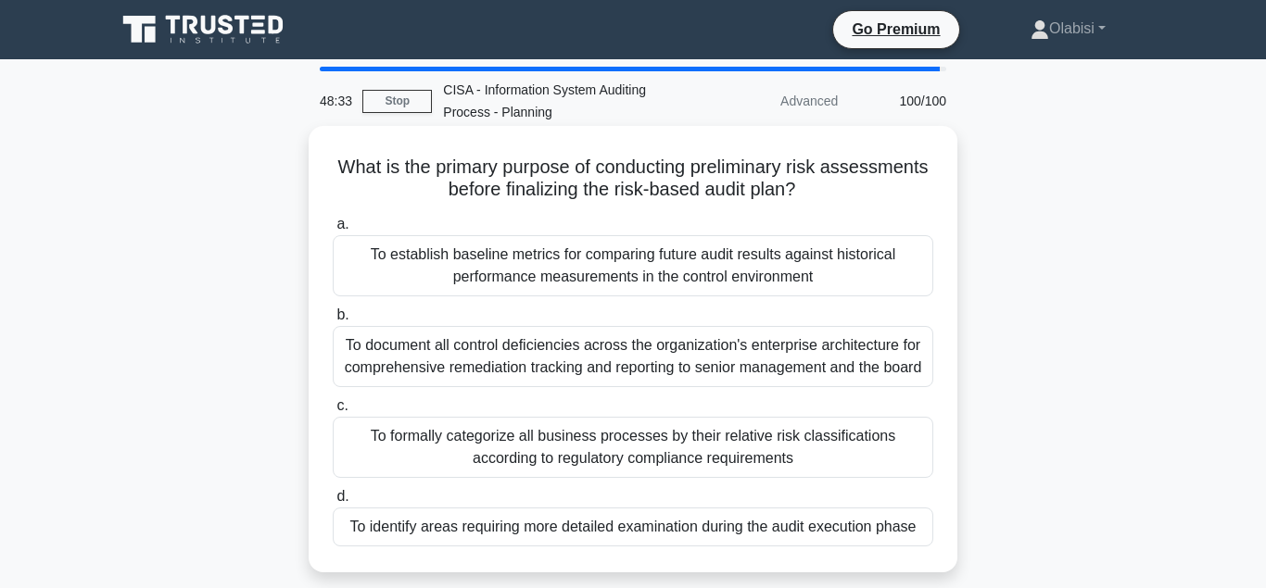
click at [464, 528] on div "To identify areas requiring more detailed examination during the audit executio…" at bounding box center [633, 527] width 600 height 39
click at [333, 503] on input "d. To identify areas requiring more detailed examination during the audit execu…" at bounding box center [333, 497] width 0 height 12
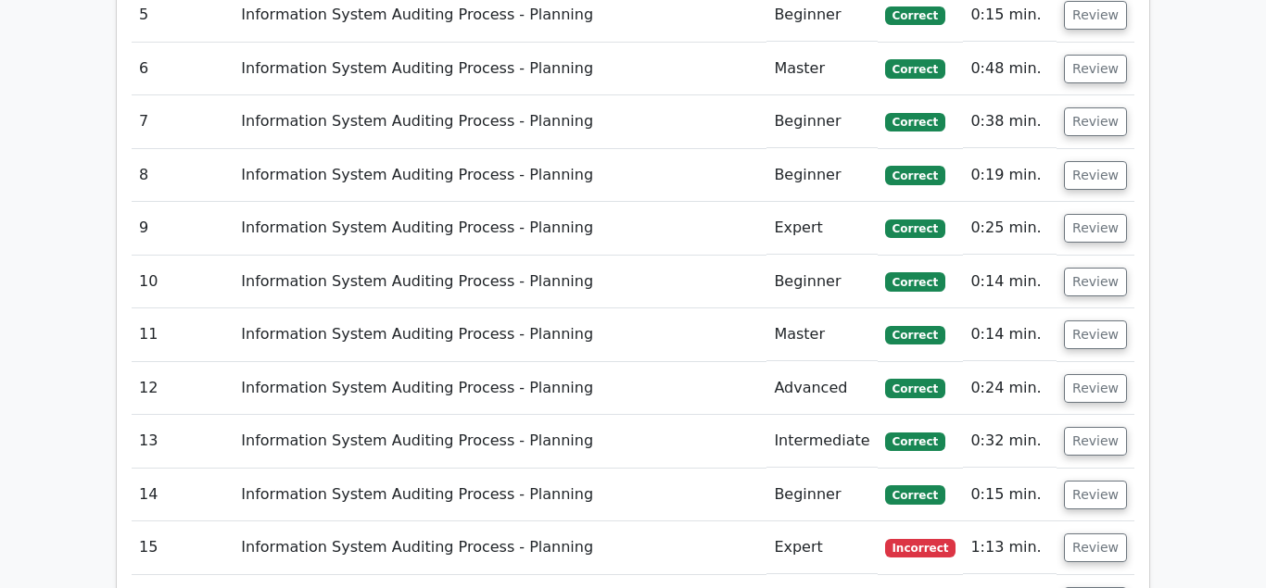
scroll to position [3119, 0]
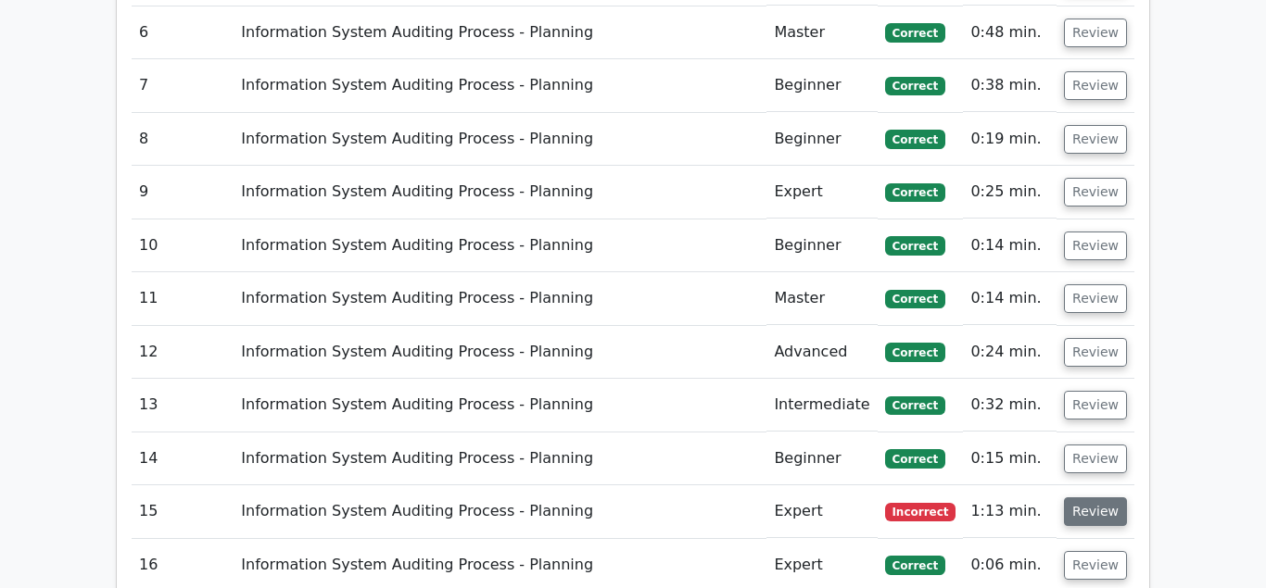
click at [1090, 498] on button "Review" at bounding box center [1095, 512] width 63 height 29
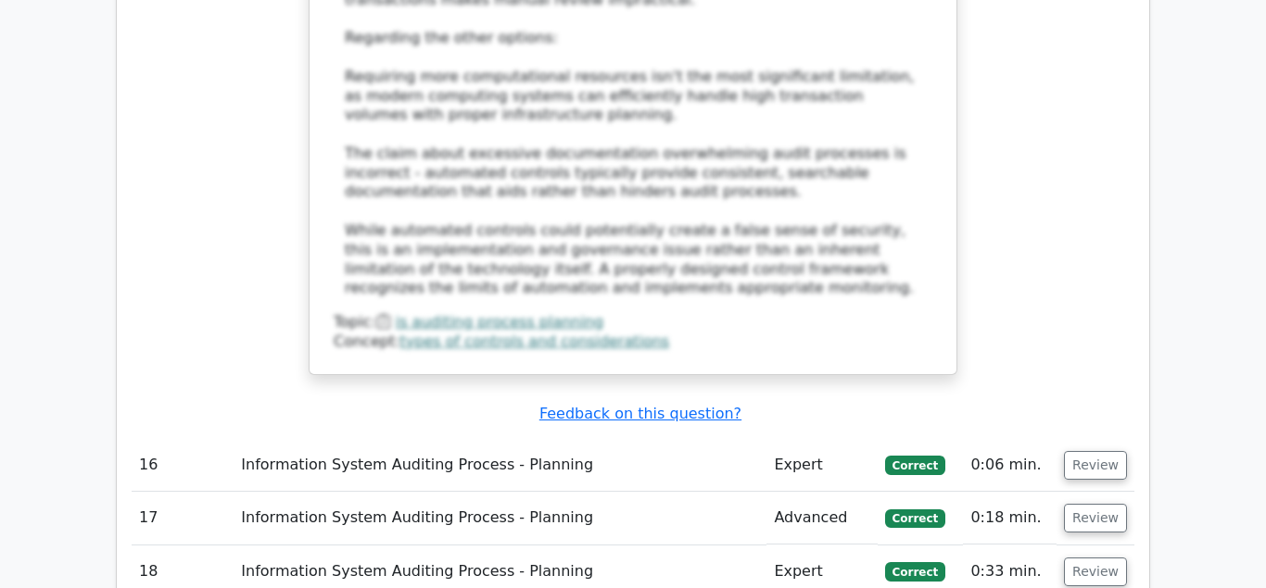
scroll to position [4442, 0]
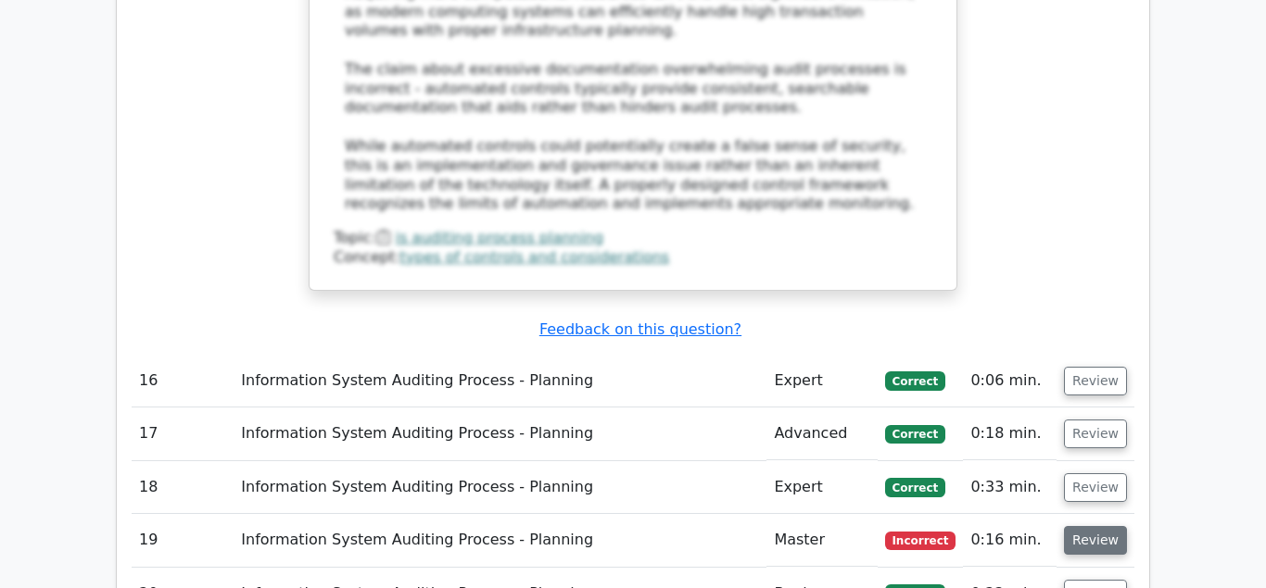
click at [1091, 526] on button "Review" at bounding box center [1095, 540] width 63 height 29
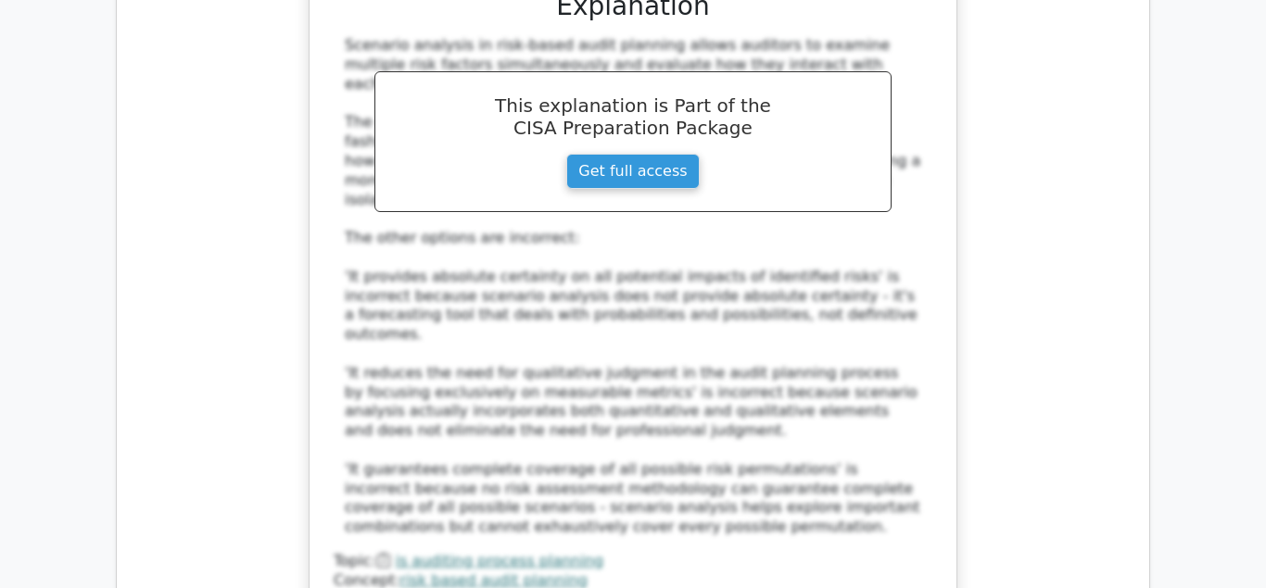
scroll to position [5576, 0]
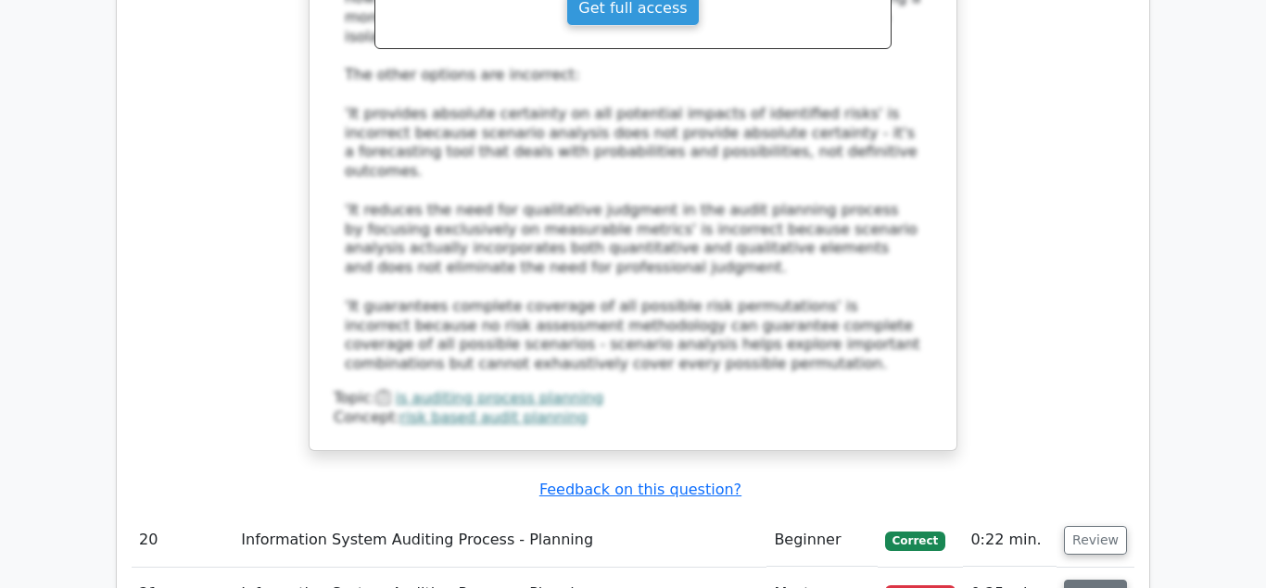
click at [1091, 580] on button "Review" at bounding box center [1095, 594] width 63 height 29
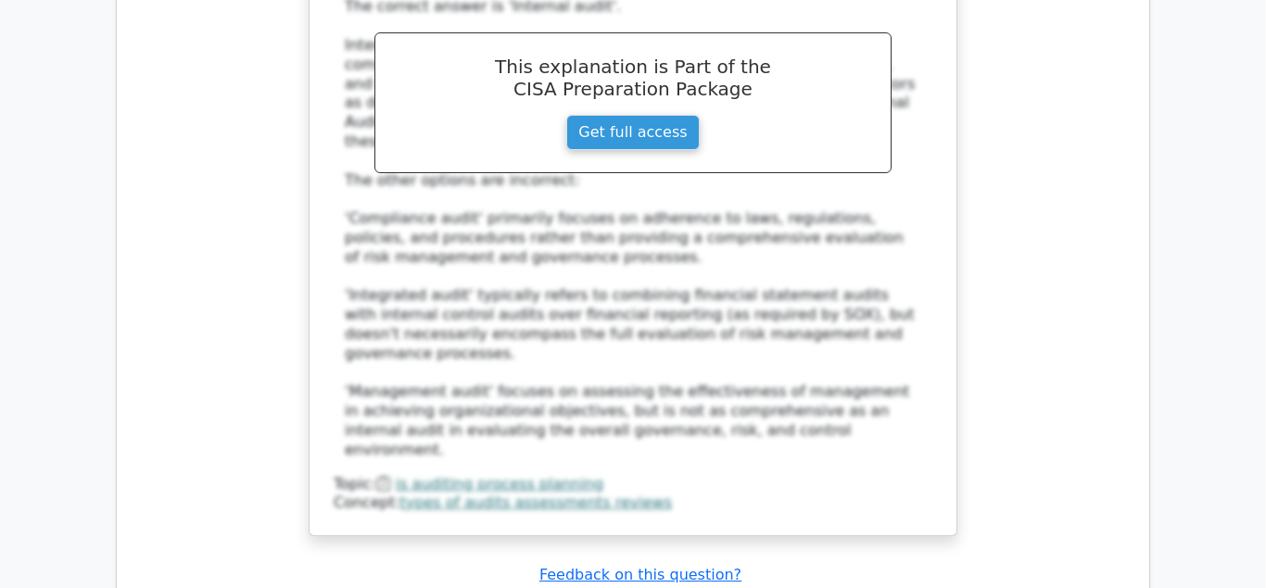
scroll to position [6710, 0]
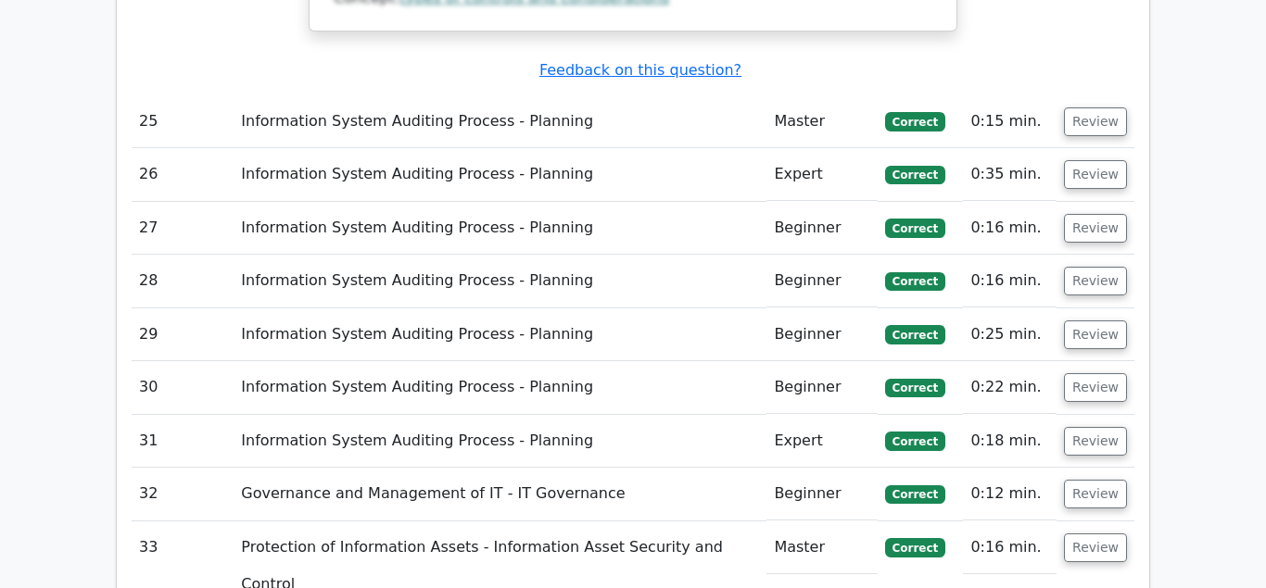
scroll to position [8411, 0]
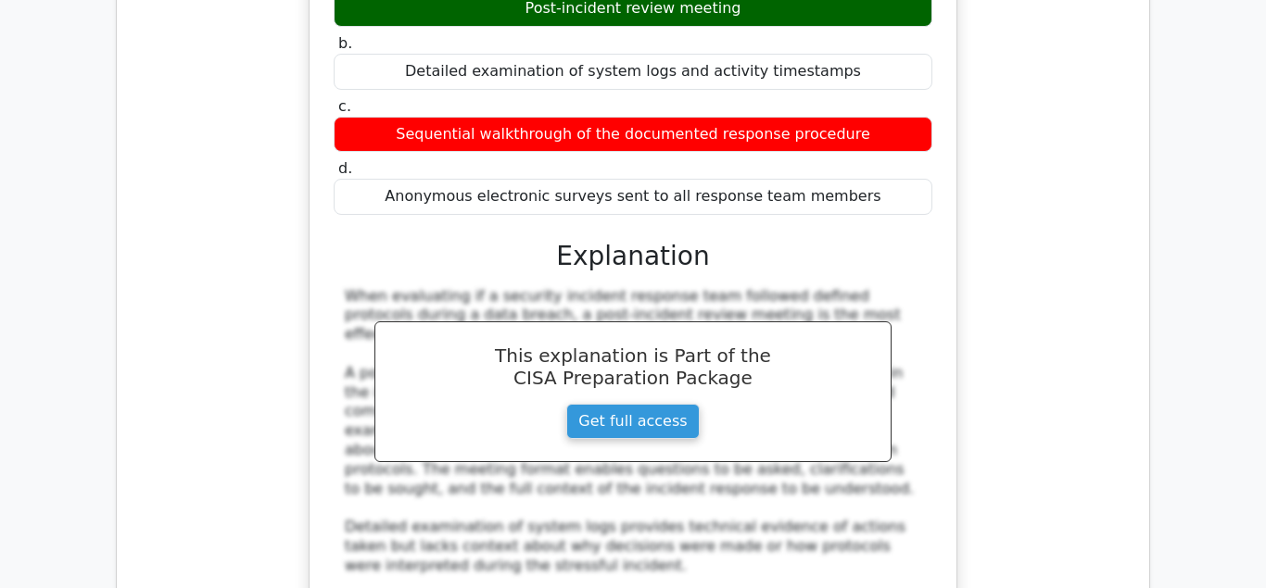
scroll to position [9450, 0]
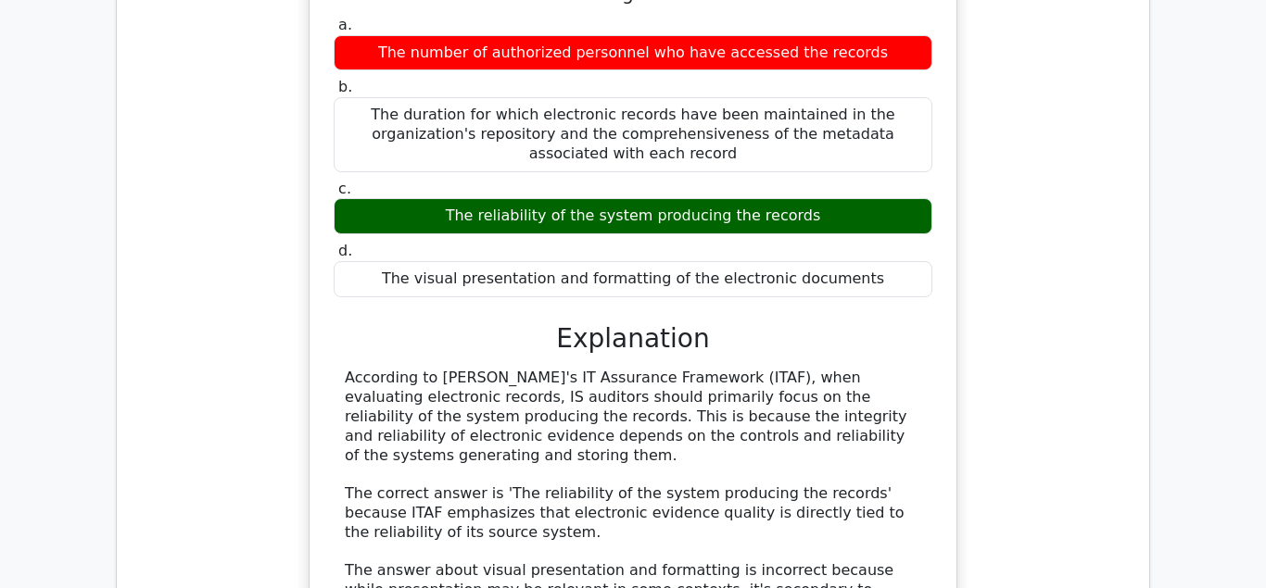
scroll to position [10396, 0]
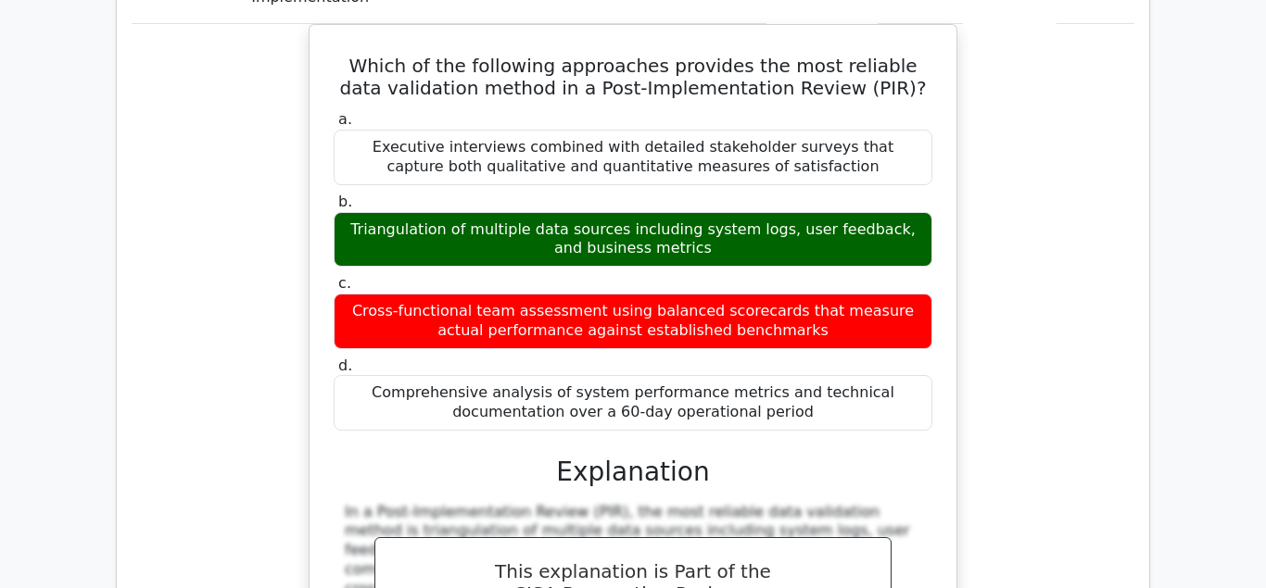
scroll to position [11719, 0]
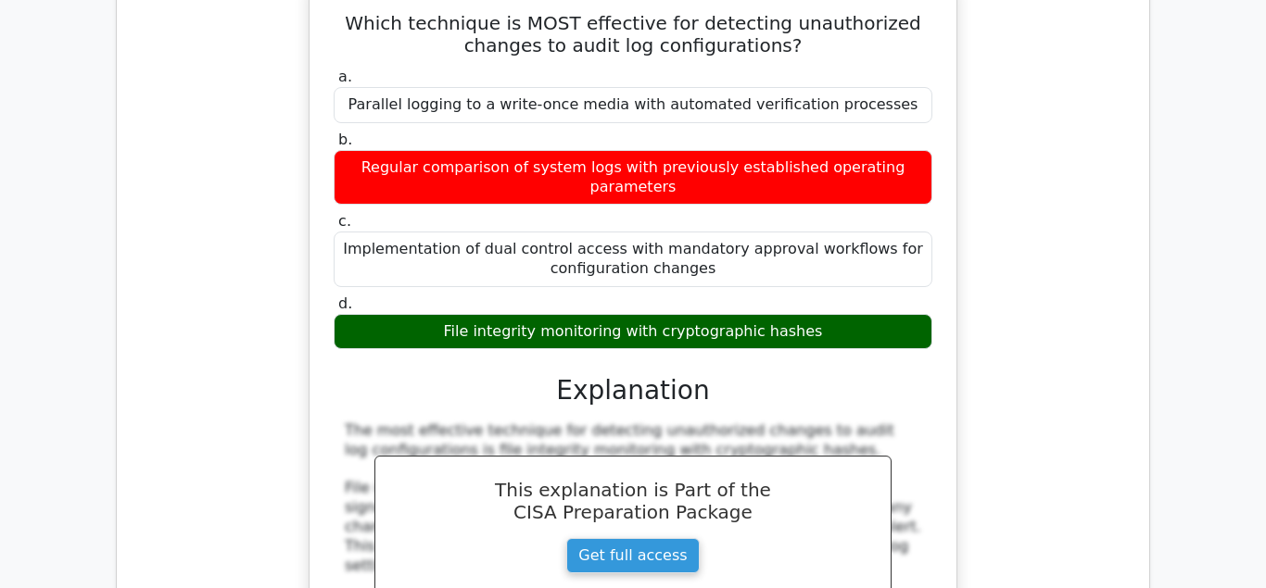
scroll to position [12664, 0]
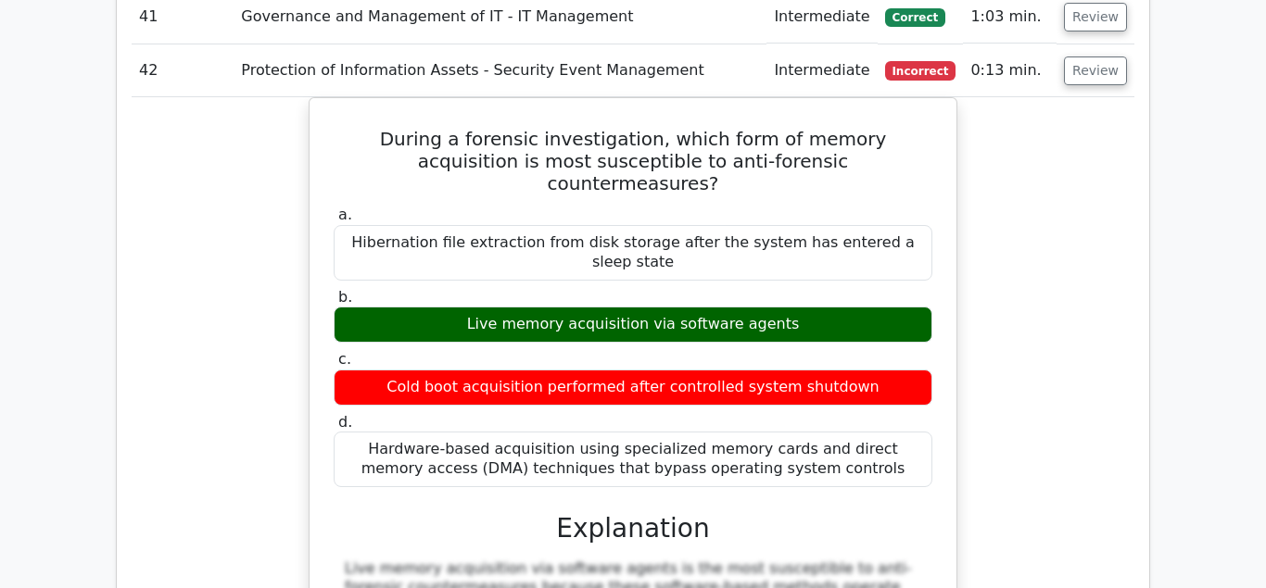
scroll to position [13892, 0]
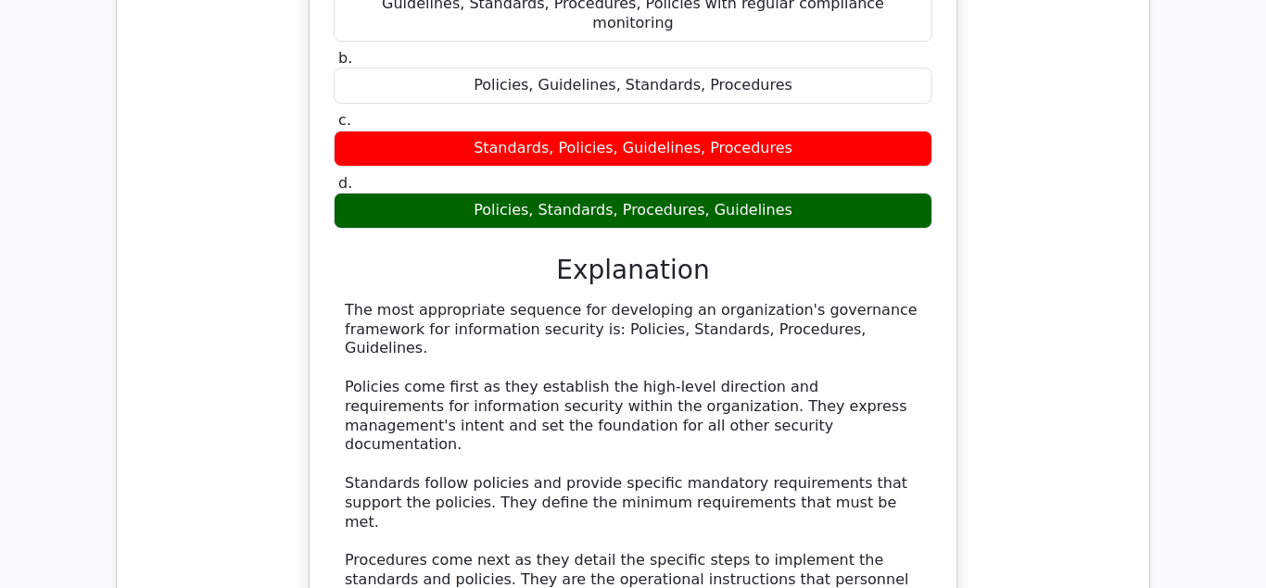
scroll to position [15121, 0]
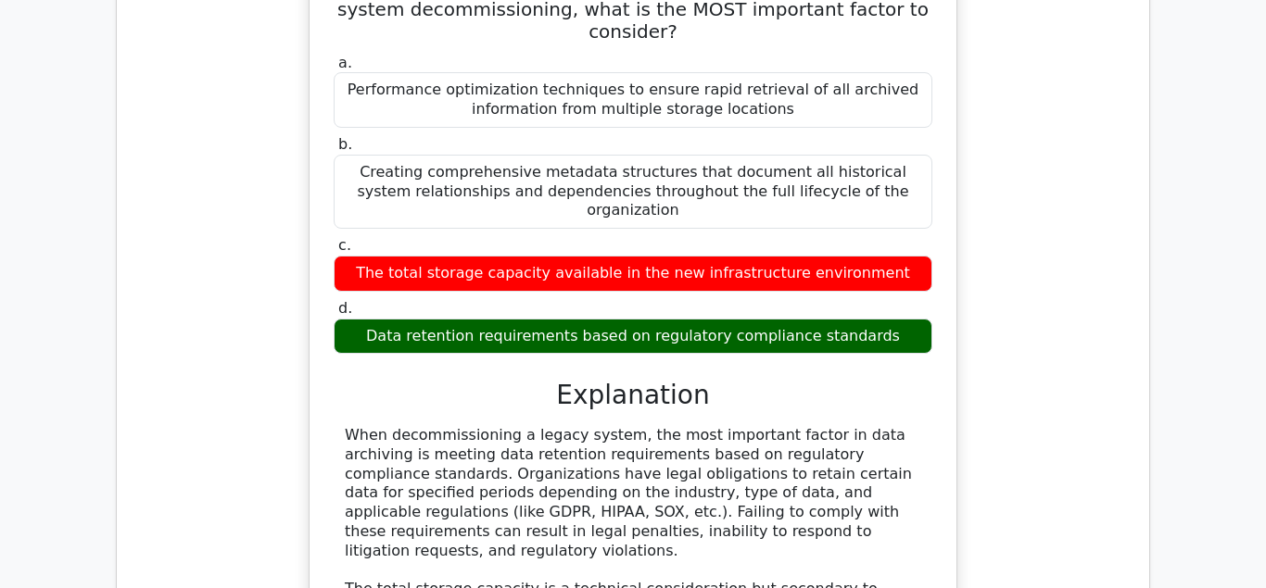
scroll to position [16633, 0]
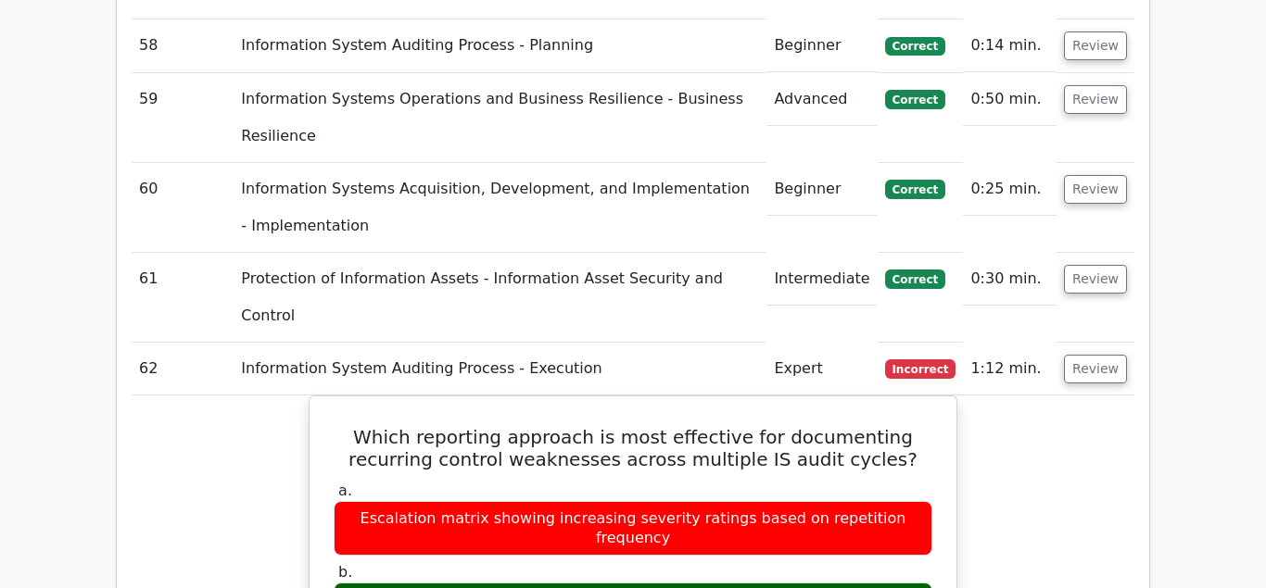
scroll to position [17861, 0]
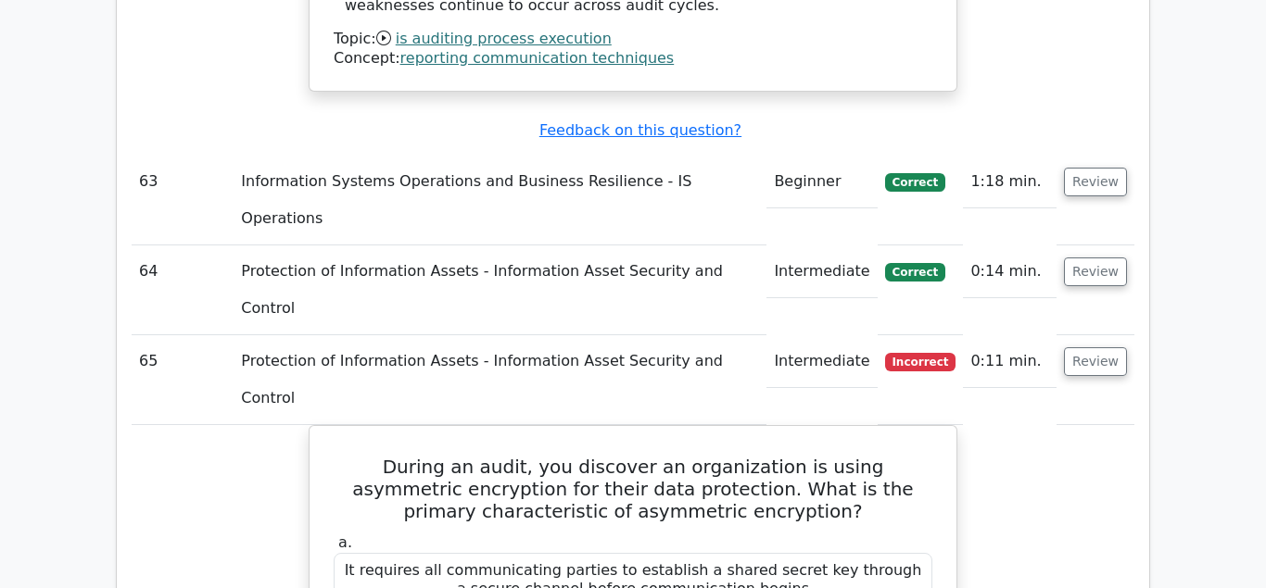
scroll to position [19184, 0]
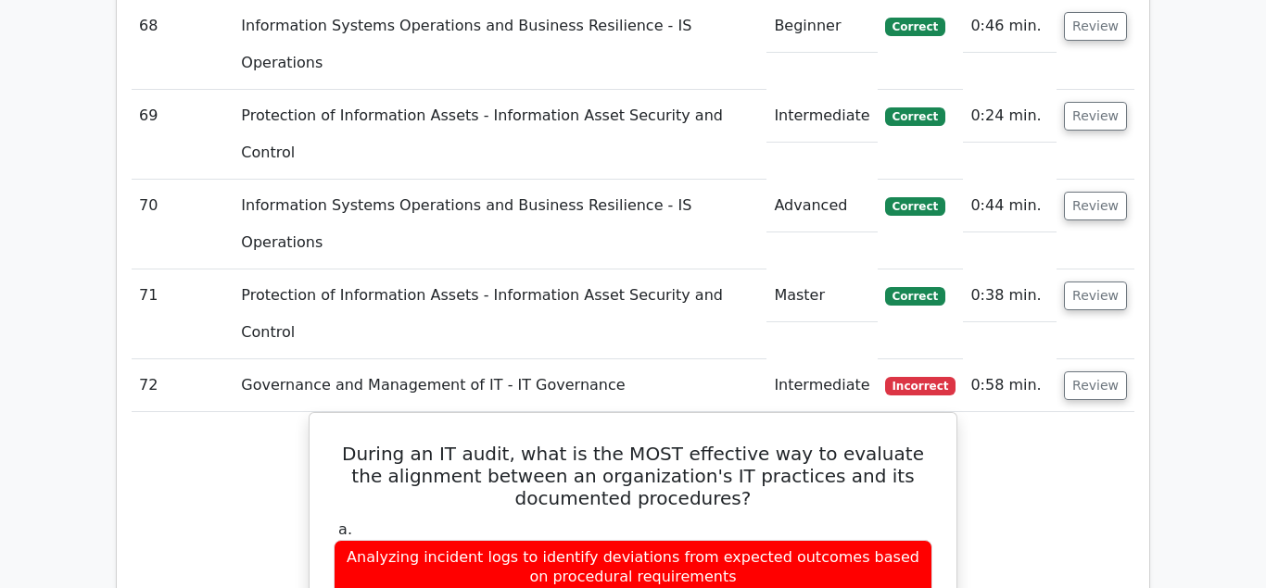
scroll to position [20791, 0]
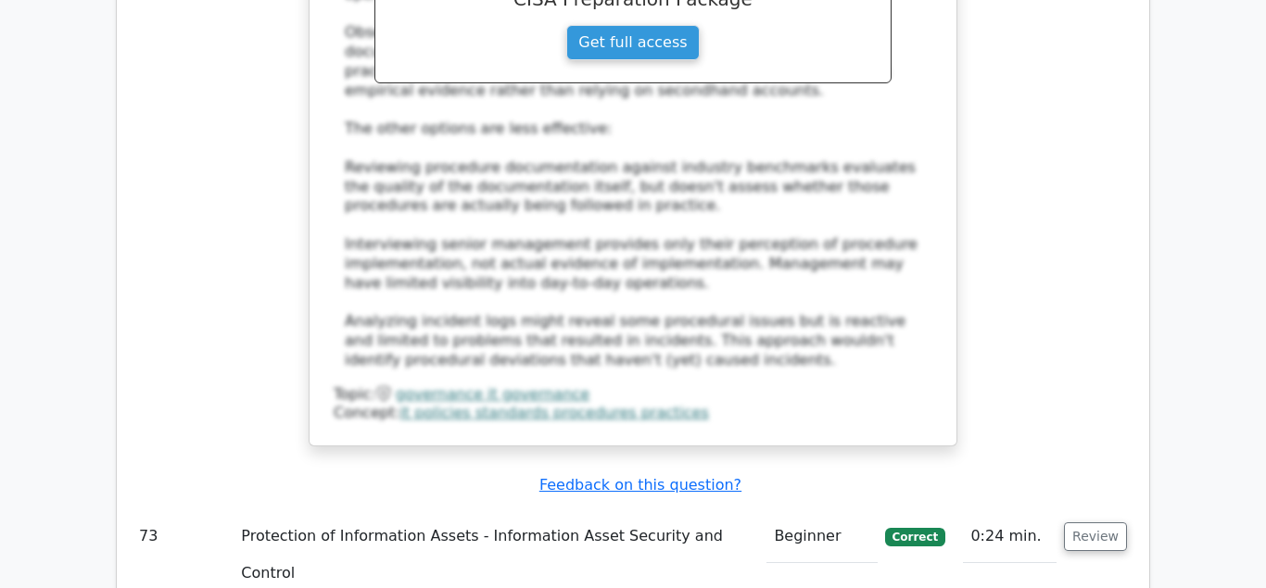
scroll to position [21831, 0]
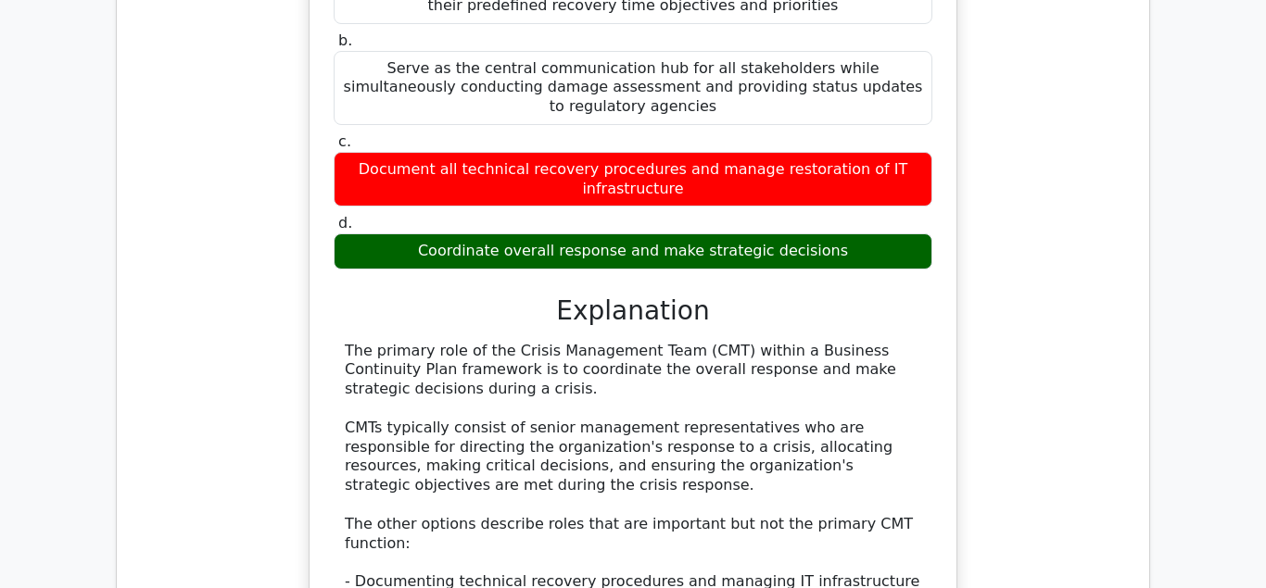
scroll to position [23059, 0]
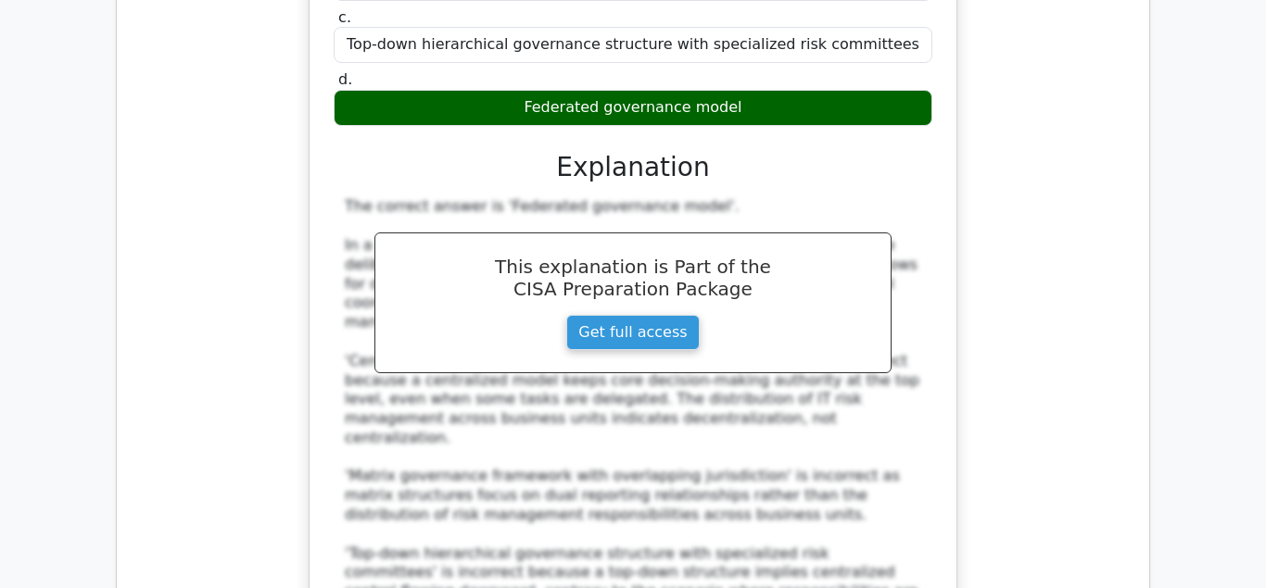
scroll to position [24571, 0]
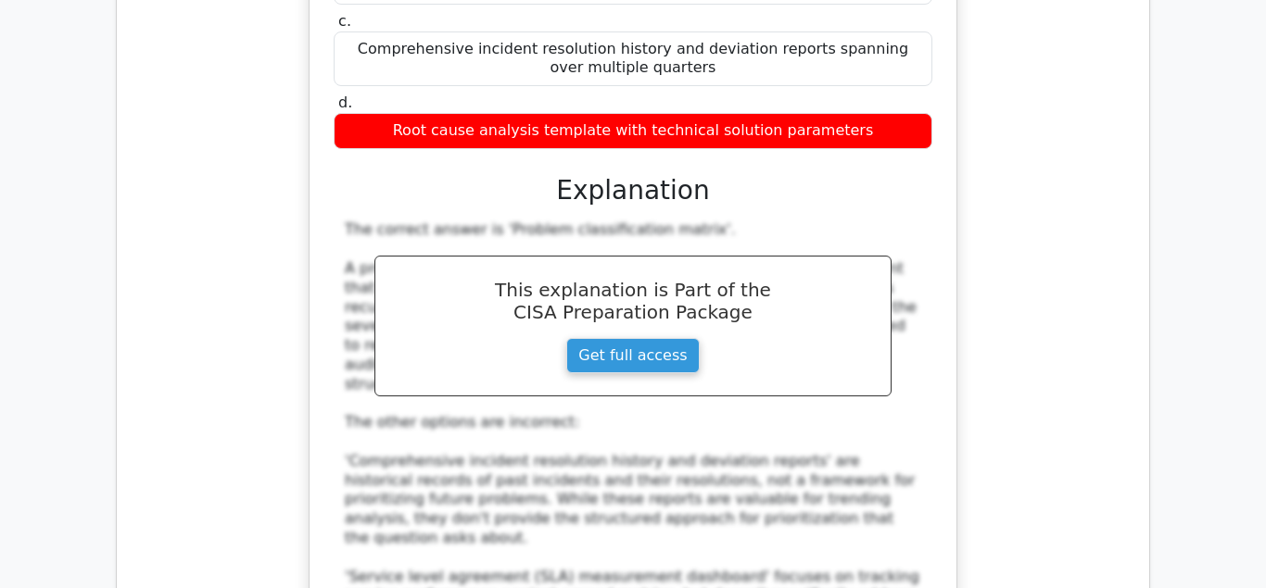
scroll to position [0, 11]
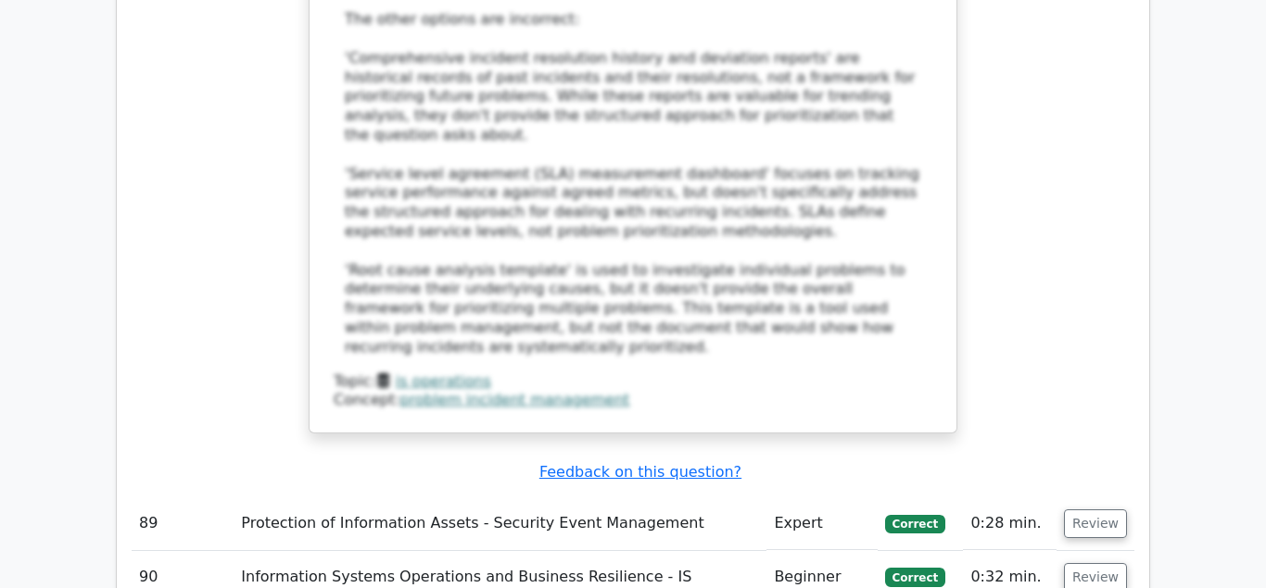
scroll to position [26326, 0]
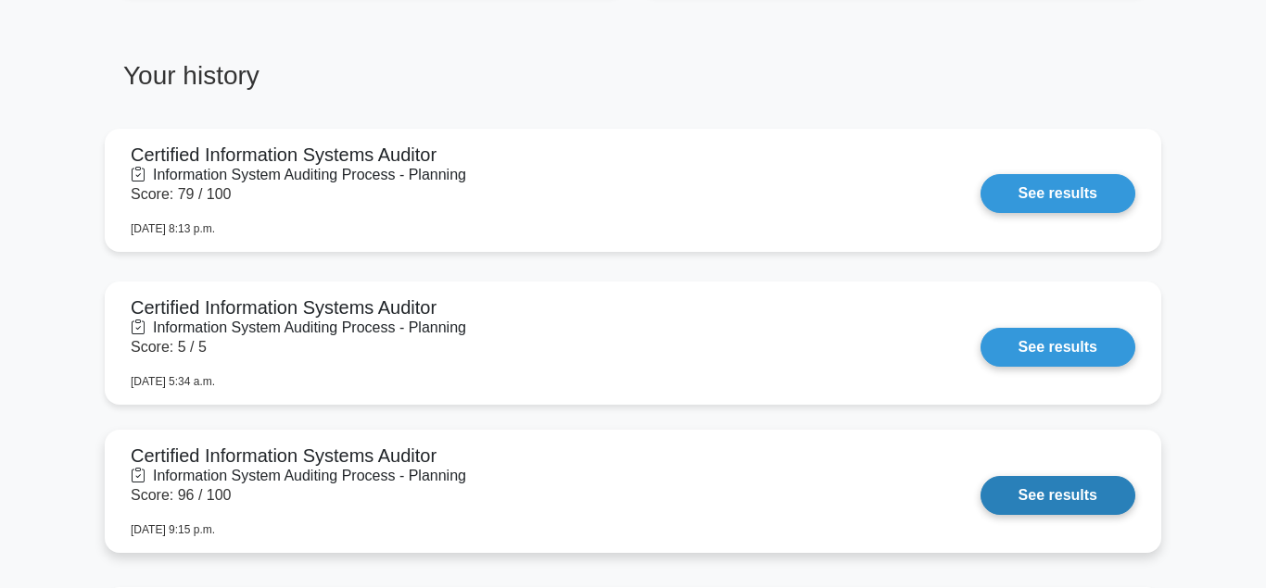
scroll to position [1323, 0]
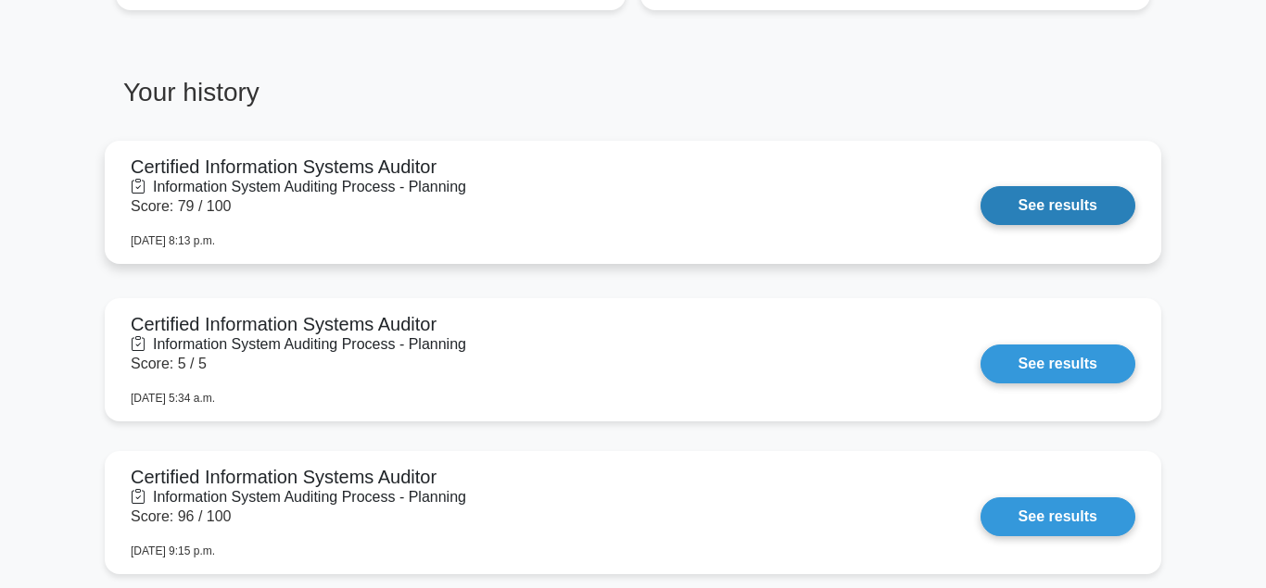
click at [1051, 201] on link "See results" at bounding box center [1057, 205] width 155 height 39
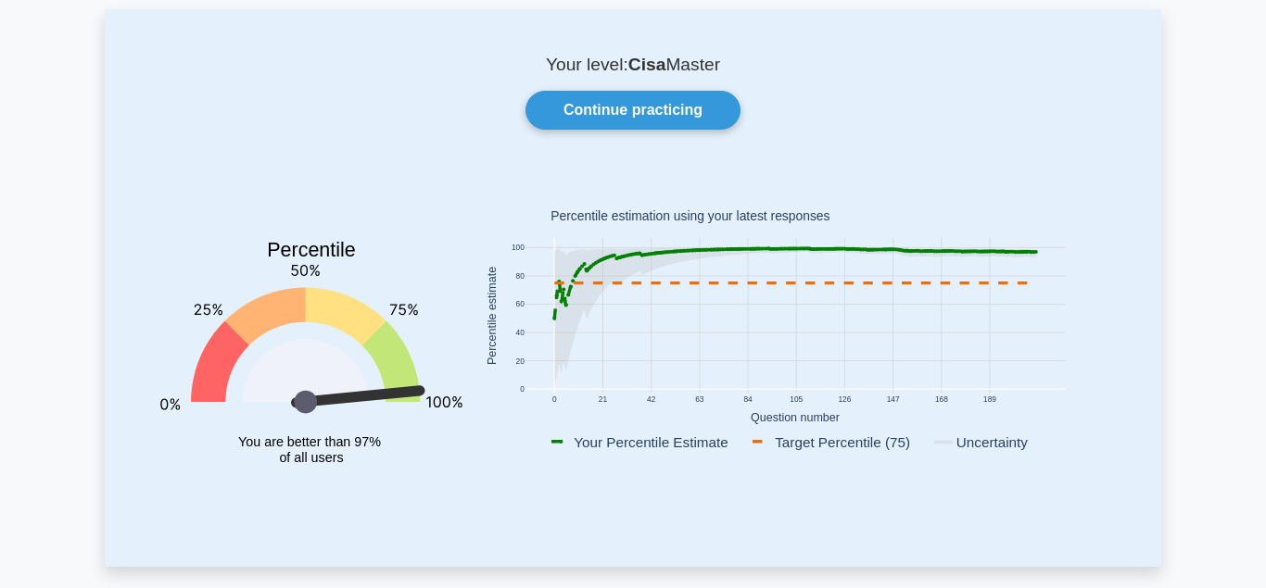
scroll to position [0, 0]
